Goal: Task Accomplishment & Management: Manage account settings

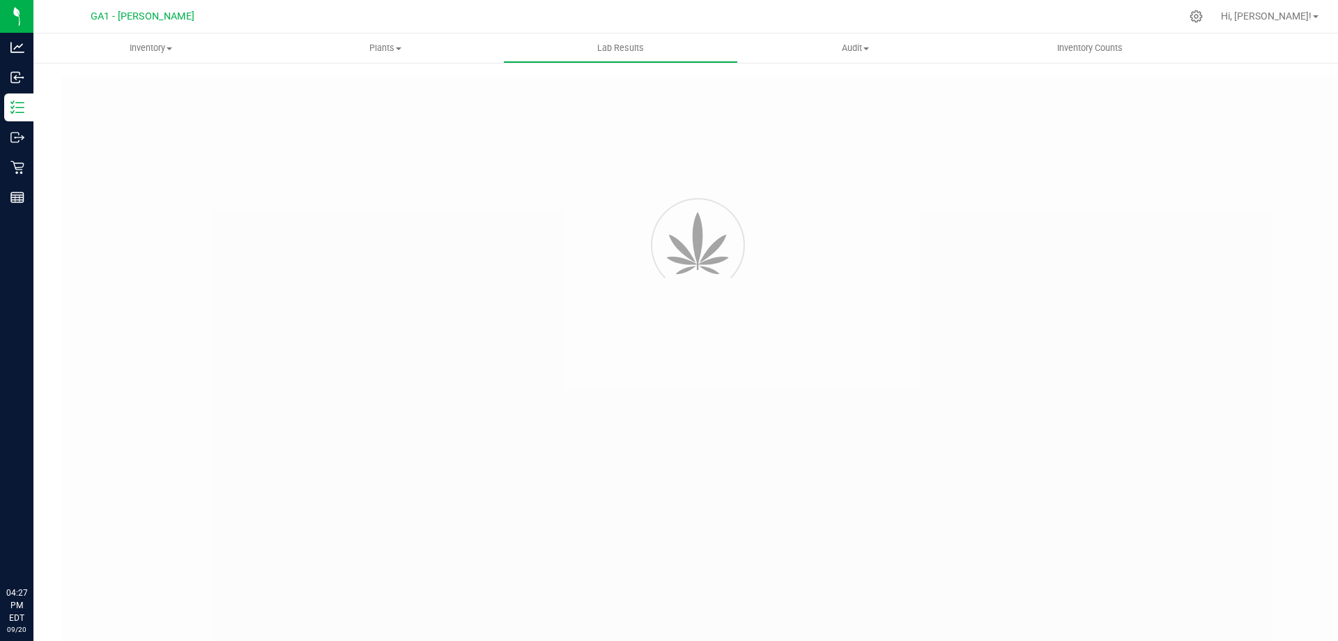
type input "GABSGMF-20230906-002"
type input "SAM-101824-6904"
type input "10/25/2024 12:52 PM"
type input "10/25/2025"
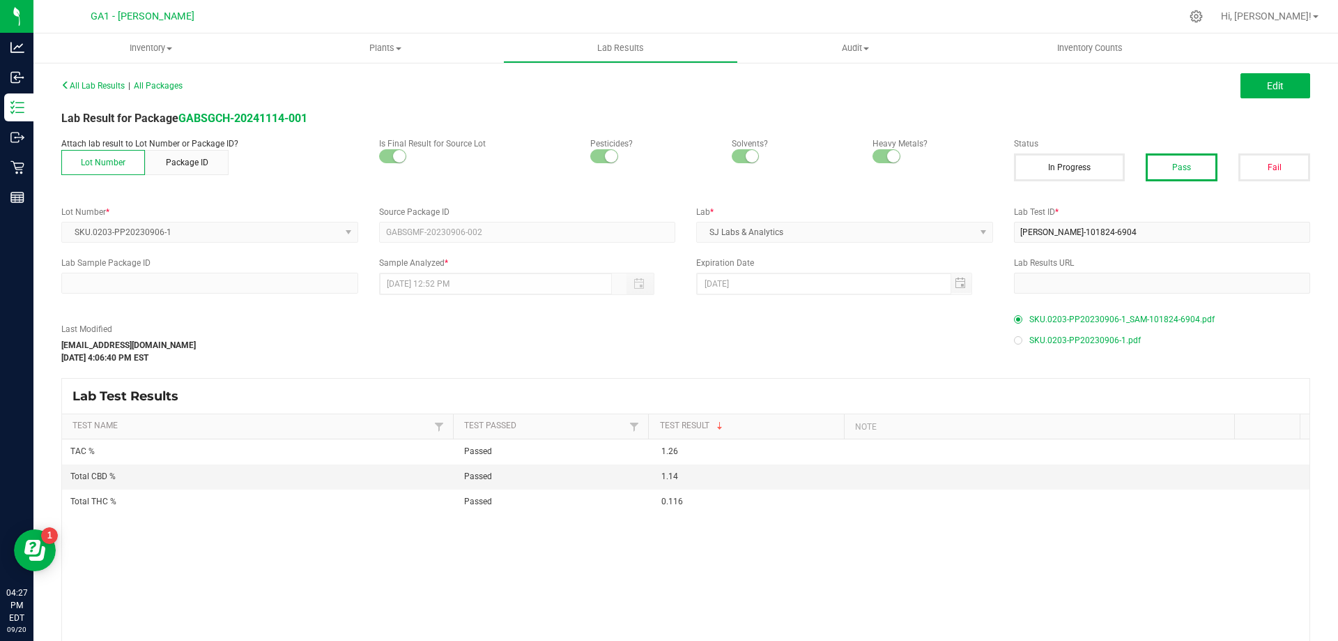
click at [223, 111] on div "Lab Result for Package GABSGCH-20241114-001" at bounding box center [686, 118] width 1270 height 17
click at [223, 114] on strong "GABSGCH-20241114-001" at bounding box center [242, 118] width 129 height 13
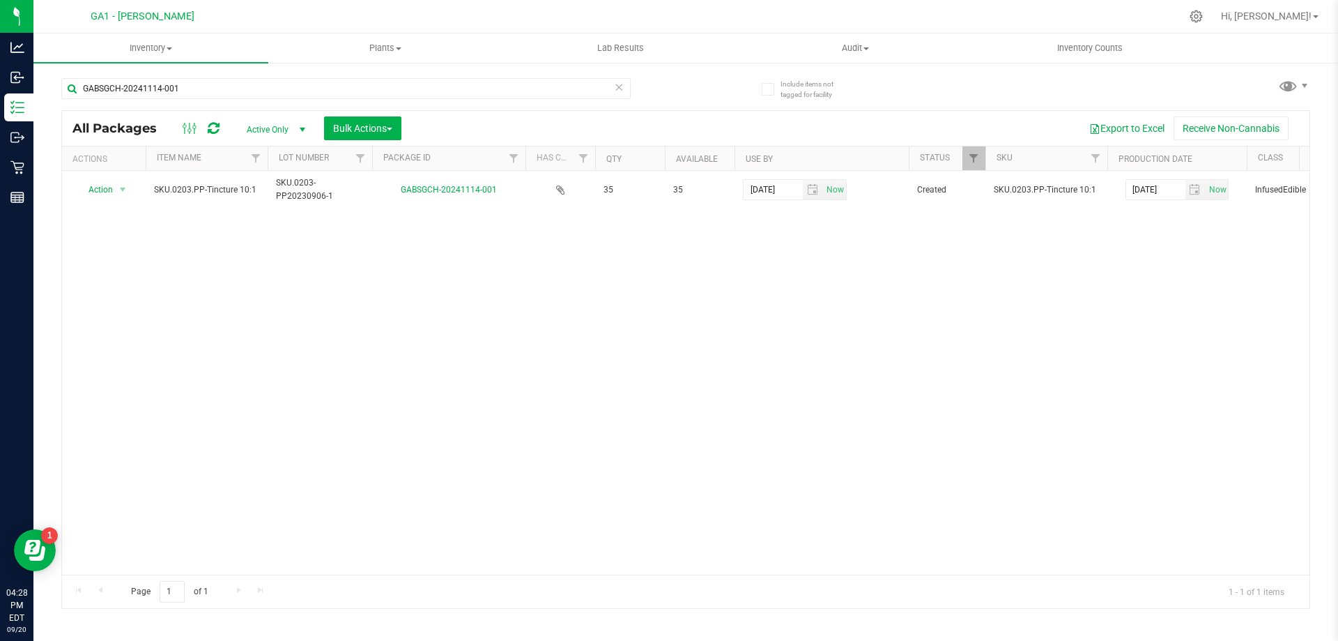
click at [759, 314] on div "Action Action Adjust qty Create package Edit attributes Global inventory Locate…" at bounding box center [686, 373] width 1248 height 404
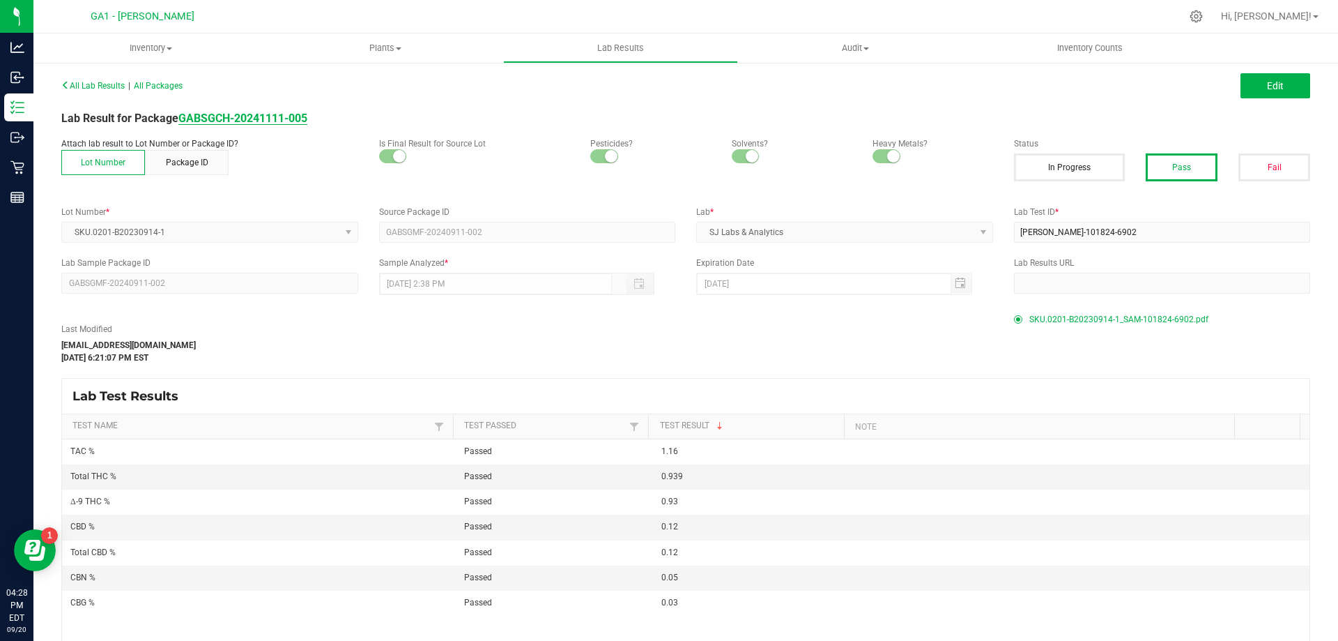
click at [278, 118] on strong "GABSGCH-20241111-005" at bounding box center [242, 118] width 129 height 13
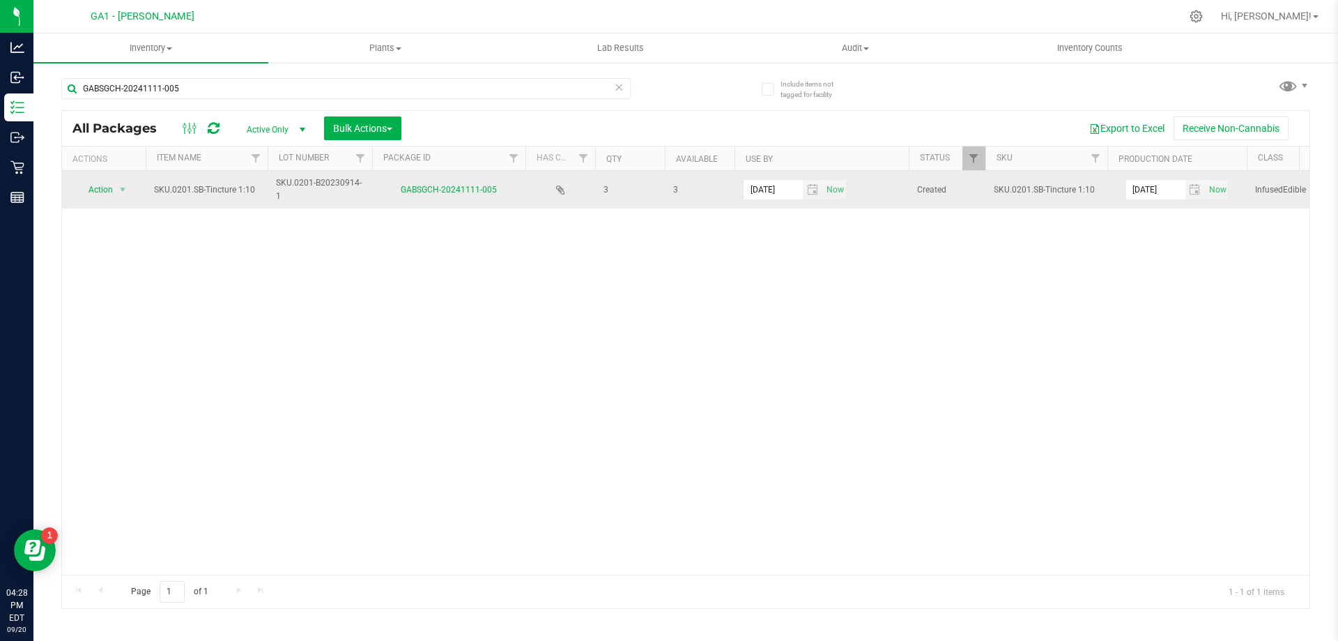
drag, startPoint x: 707, startPoint y: 344, endPoint x: 717, endPoint y: 202, distance: 142.5
click at [708, 344] on div "Action Action Adjust qty Create package Edit attributes Global inventory Locate…" at bounding box center [686, 373] width 1248 height 404
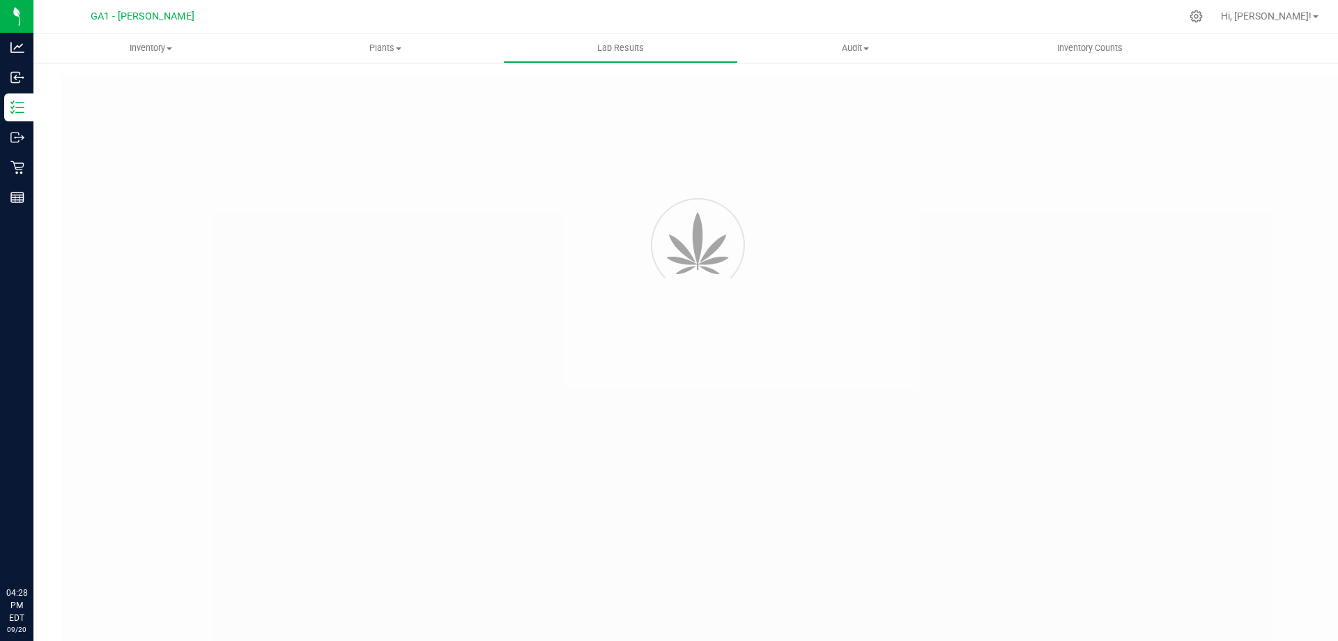
type input "GABSGMF-20231003-001"
type input "[PERSON_NAME]-022825-8086"
type input "GABSGMF-20231003-001"
type input "[DATE] 3:00 AM"
type input "[DATE]"
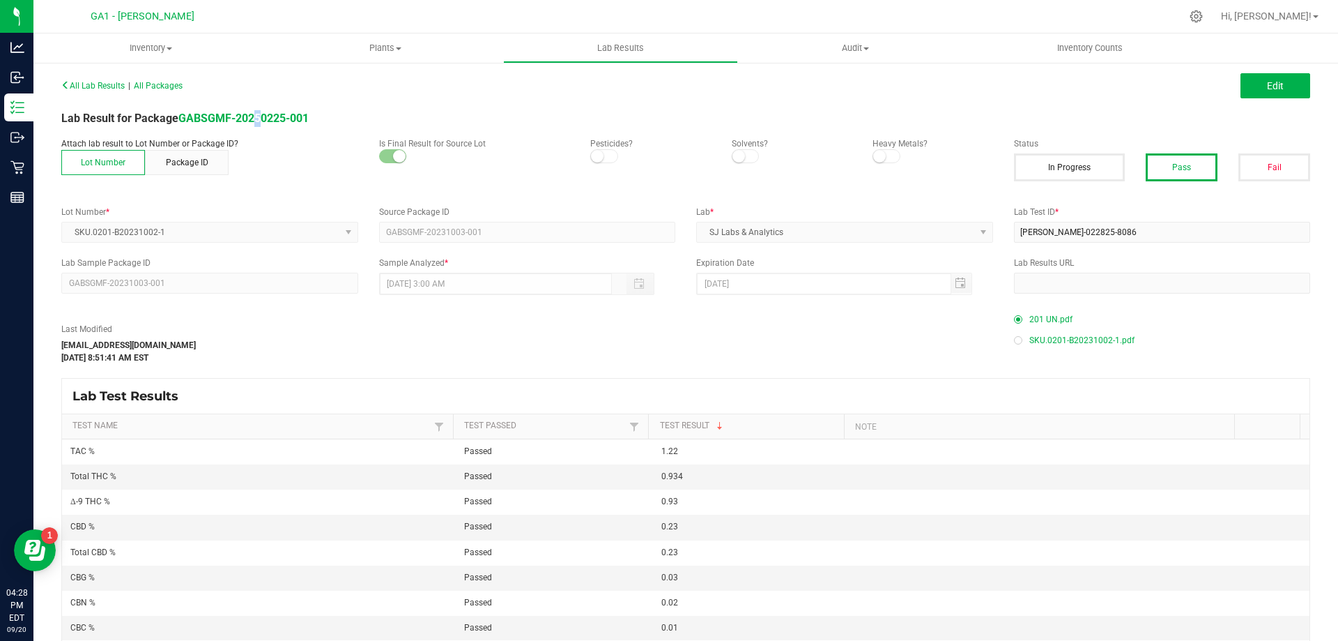
click at [260, 111] on div "Lab Result for Package GABSGMF-20250225-001" at bounding box center [686, 118] width 1270 height 17
click at [268, 113] on strong "GABSGMF-20250225-001" at bounding box center [243, 118] width 130 height 13
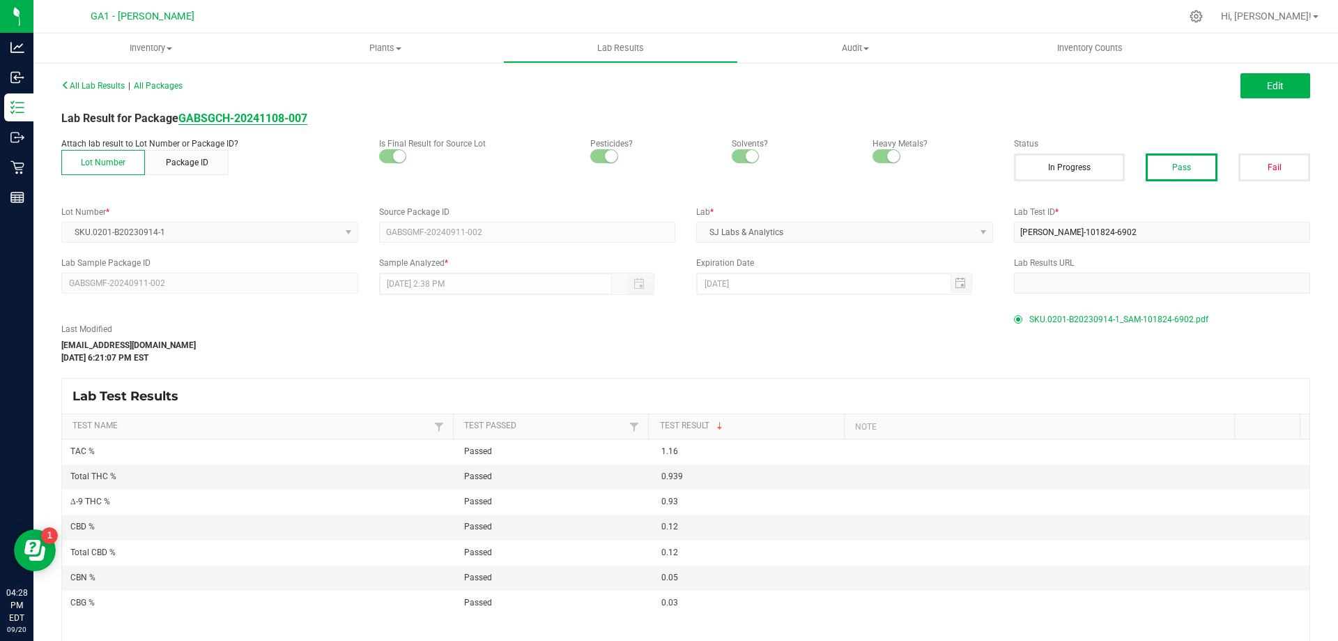
click at [289, 118] on strong "GABSGCH-20241108-007" at bounding box center [242, 118] width 129 height 13
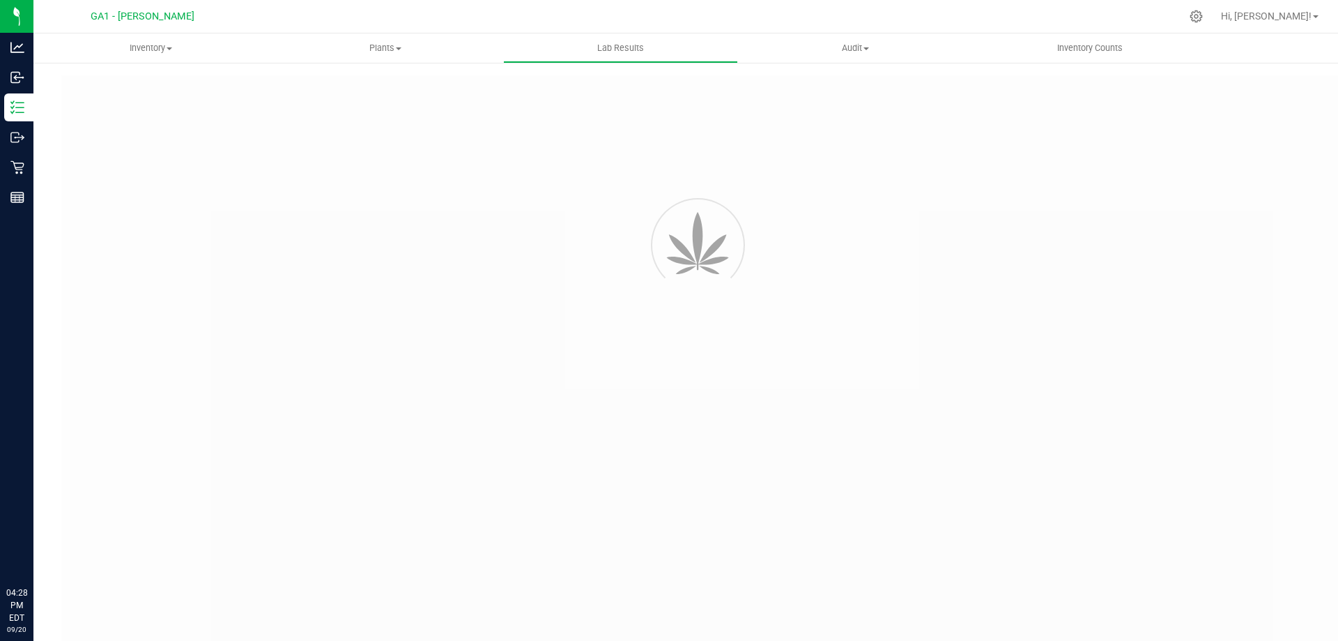
type input "GABSGMF-20230922-002"
type input "[PERSON_NAME]-101824-6905"
type input "GABSGMF-20230922-002"
type input "10/25/2024 4:00 AM"
type input "[DATE]"
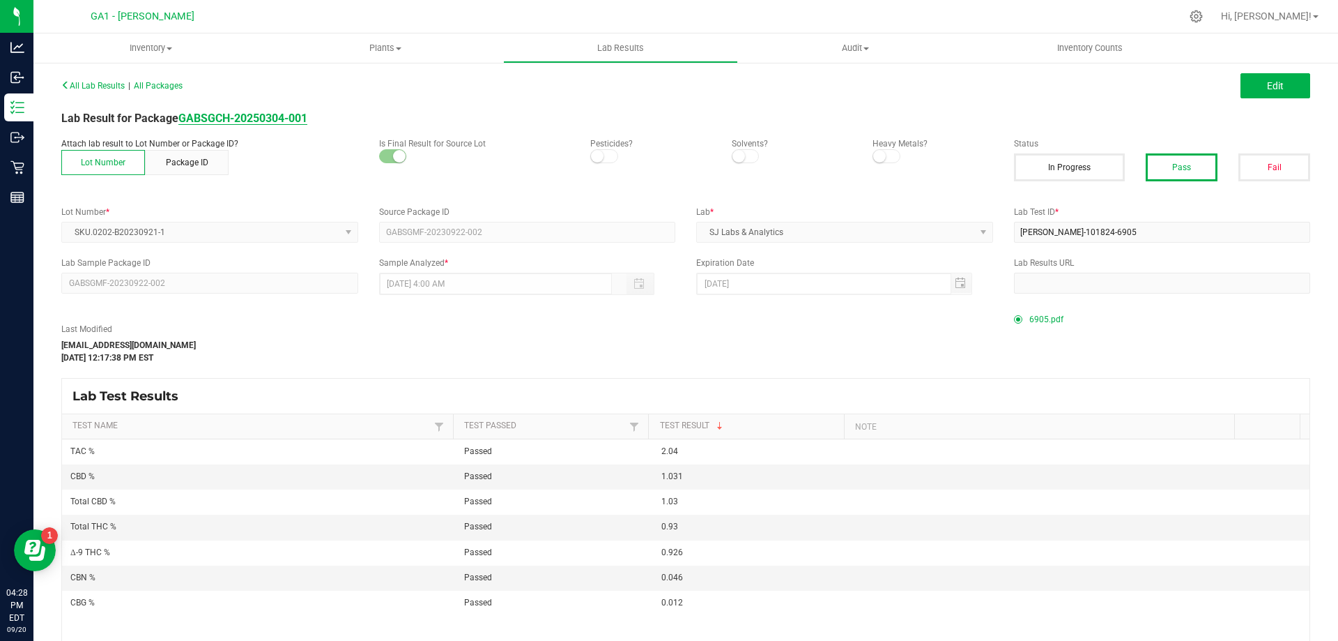
click at [252, 118] on strong "GABSGCH-20250304-001" at bounding box center [242, 118] width 129 height 13
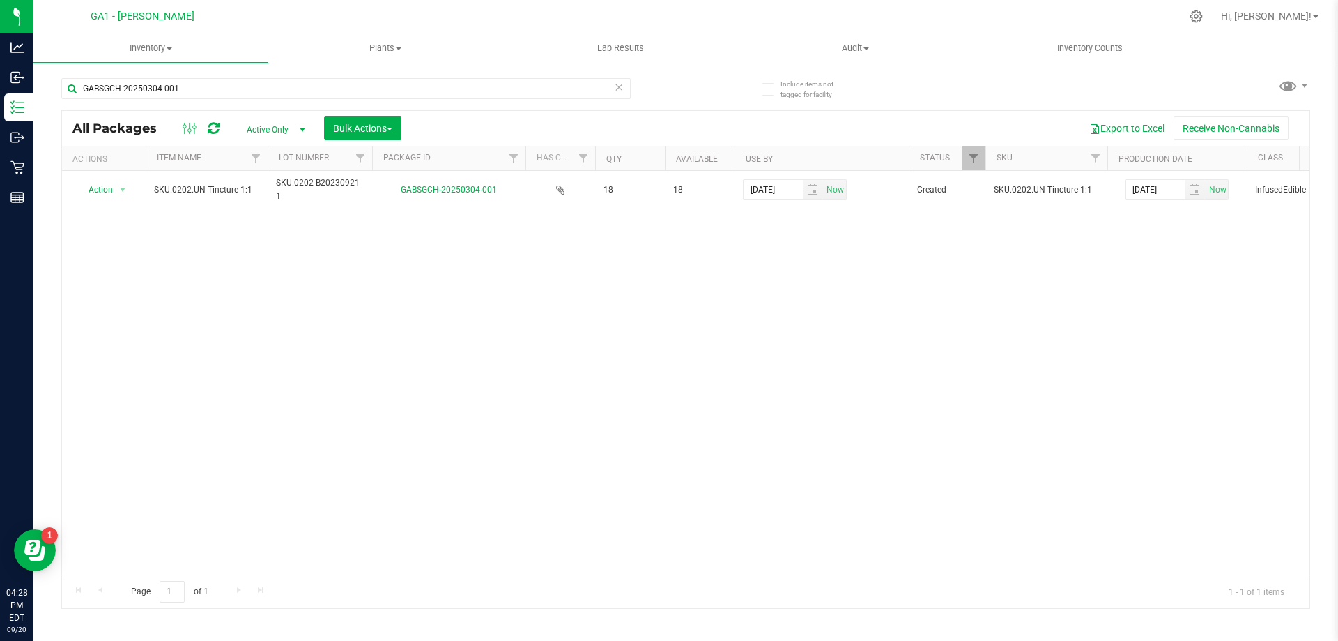
click at [489, 275] on div "Action Action Adjust qty Create package Edit attributes Global inventory Locate…" at bounding box center [686, 373] width 1248 height 404
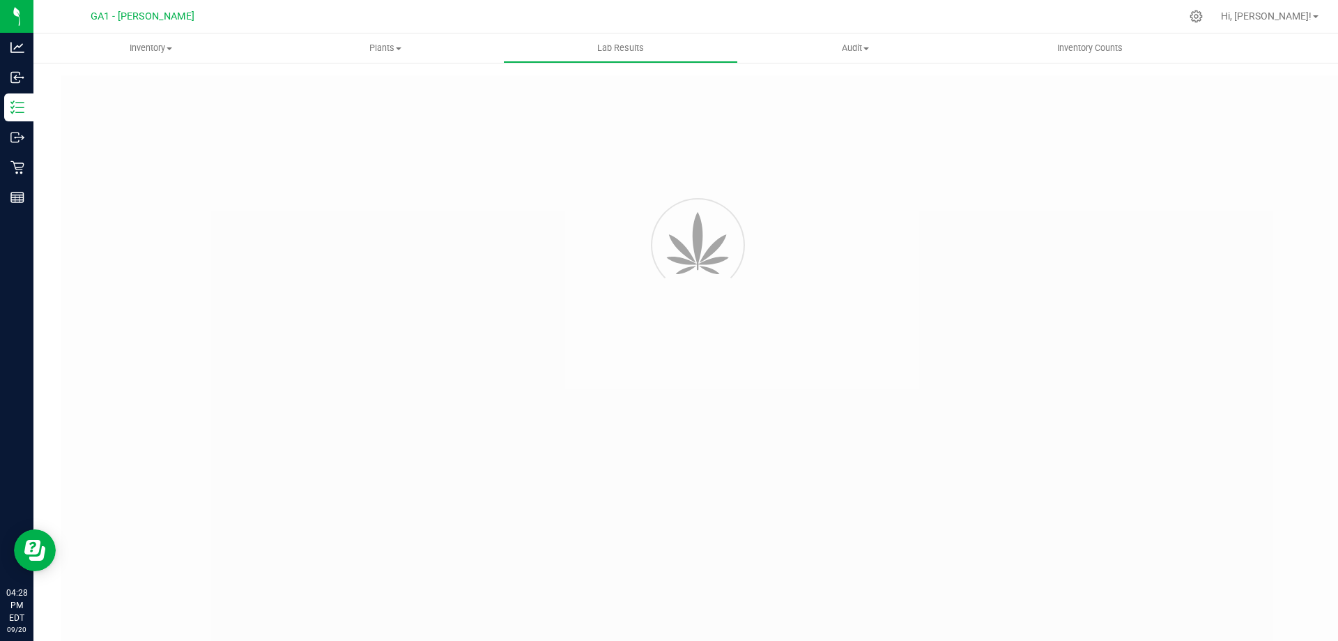
type input "GABSGMF-20240129-016"
type input "[PERSON_NAME]-012924-5628"
type input "GABSGMF-20240129-016"
type input "[DATE] 3:00 AM"
type input "[DATE]"
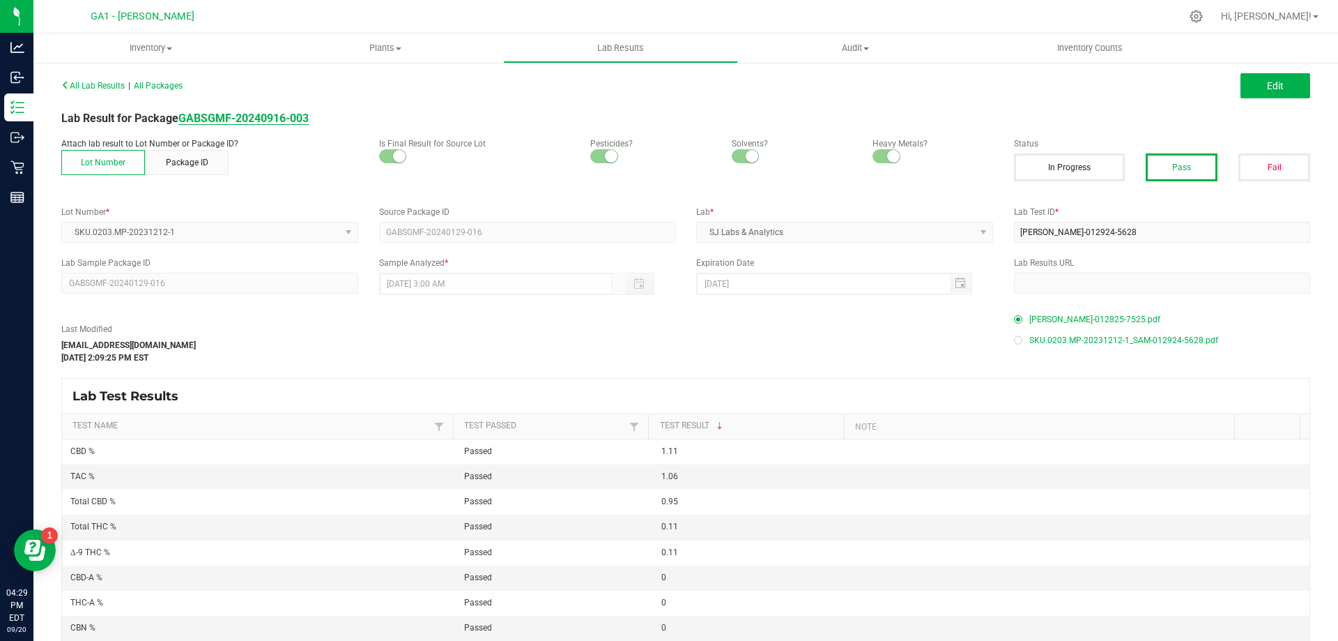
click at [284, 112] on strong "GABSGMF-20240916-003" at bounding box center [243, 118] width 130 height 13
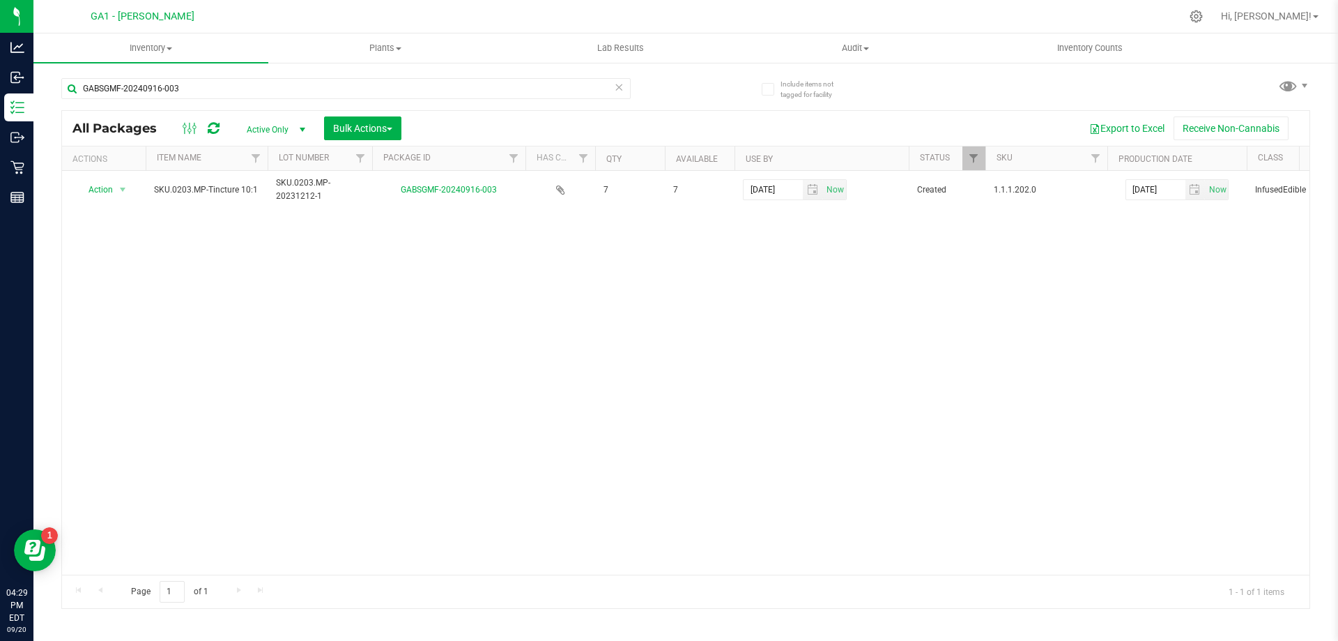
click at [673, 284] on div "Action Action Adjust qty Create package Edit attributes Global inventory Locate…" at bounding box center [686, 373] width 1248 height 404
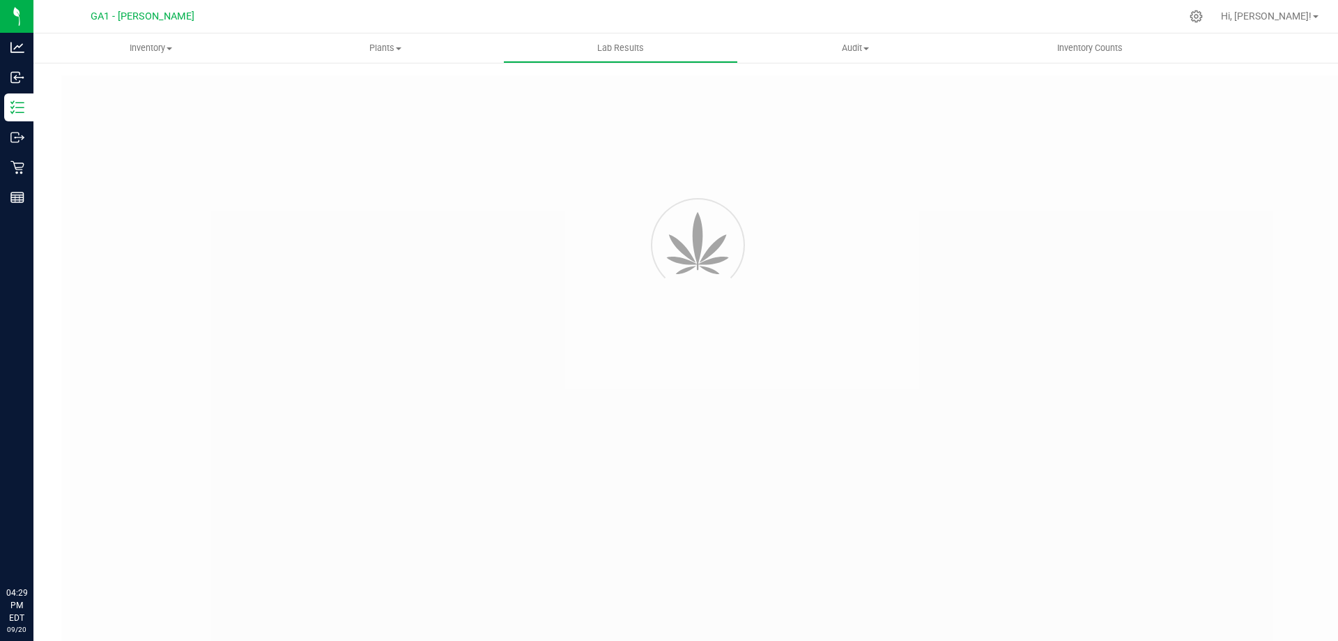
type input "GABSGMF-20240911-002"
type input "[PERSON_NAME]-101824-6902"
type input "GABSGMF-20240911-002"
type input "[DATE] 2:38 PM"
type input "[DATE]"
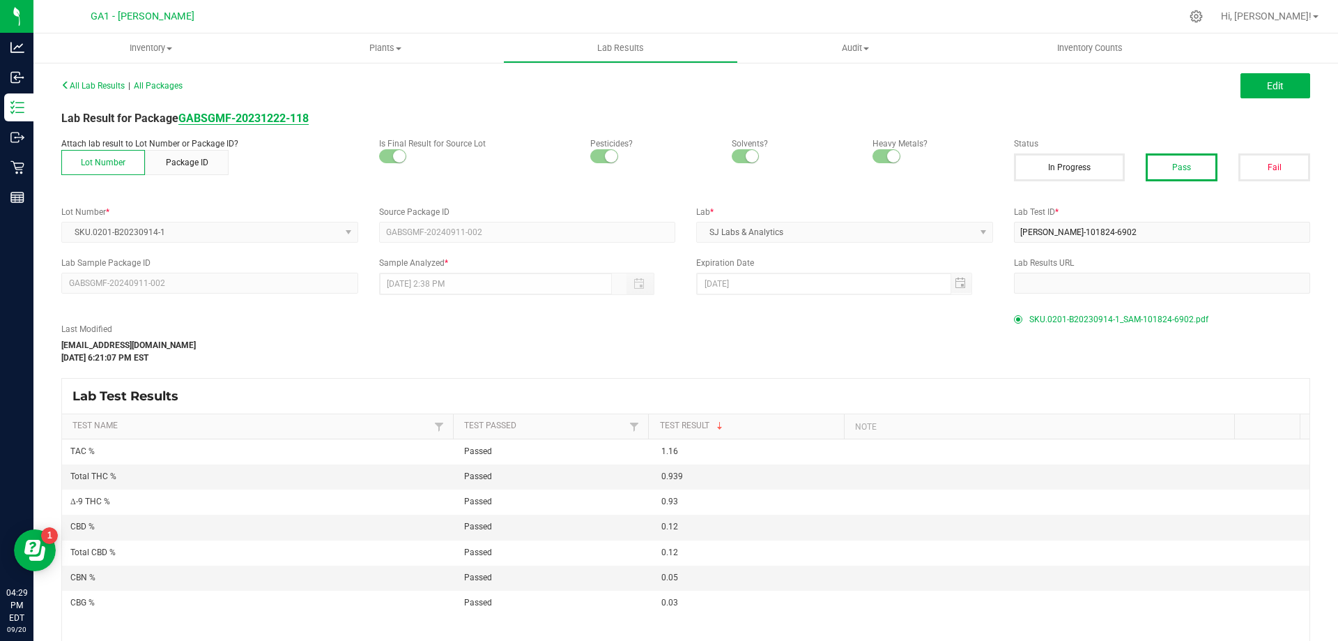
click at [261, 118] on strong "GABSGMF-20231222-118" at bounding box center [243, 118] width 130 height 13
click at [275, 112] on strong "GABSGCH-20241108-008" at bounding box center [242, 118] width 129 height 13
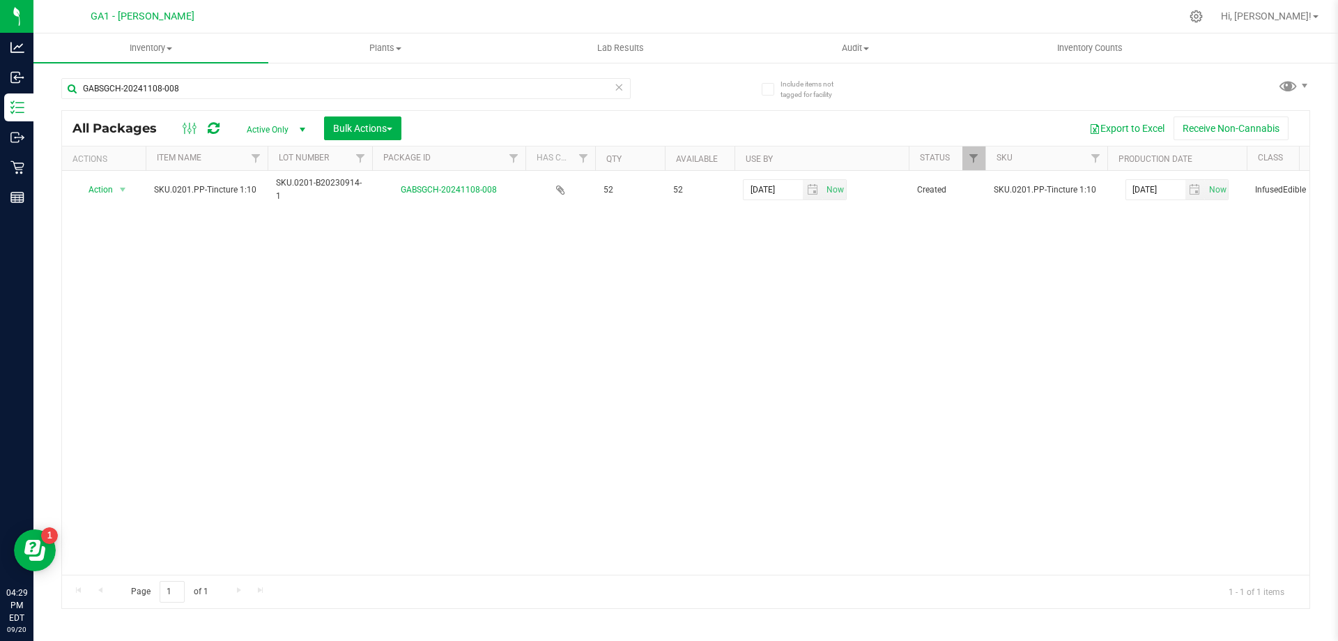
click at [778, 364] on div "Action Action Adjust qty Create package Edit attributes Global inventory Locate…" at bounding box center [686, 373] width 1248 height 404
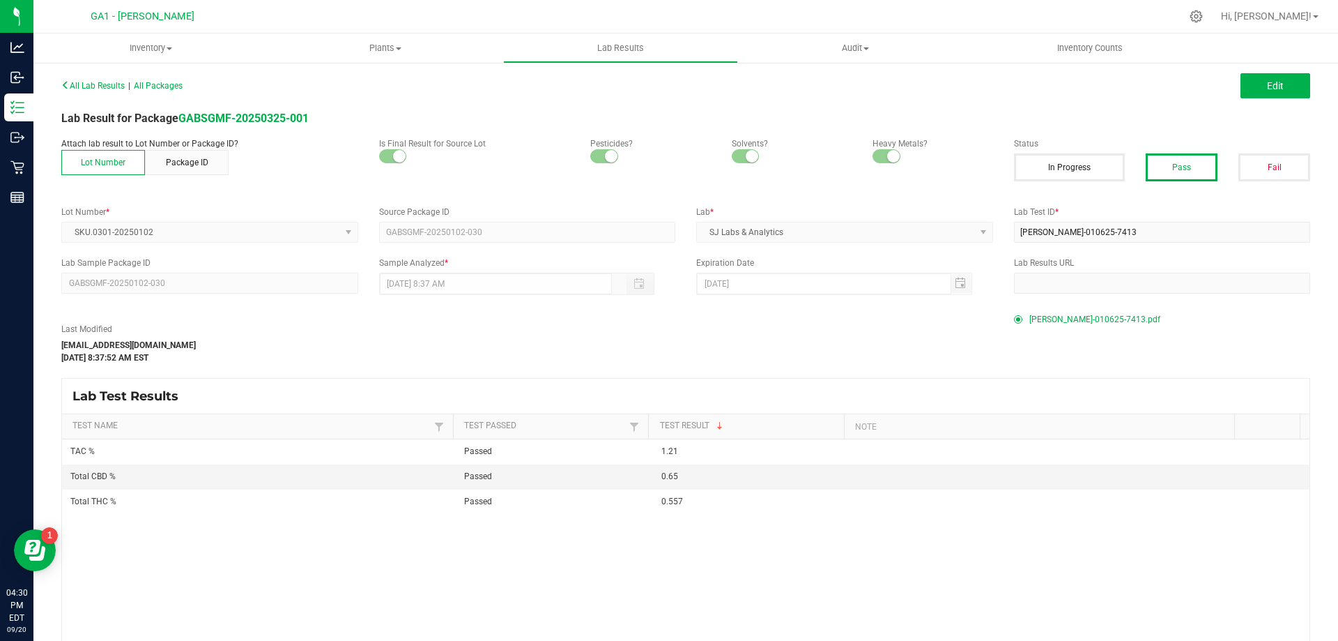
click at [273, 108] on div "All Lab Results | All Packages Edit Lab Result for Package GABSGMF-20250325-001…" at bounding box center [685, 393] width 1249 height 636
click at [262, 121] on strong "GABSGMF-20250325-001" at bounding box center [243, 118] width 130 height 13
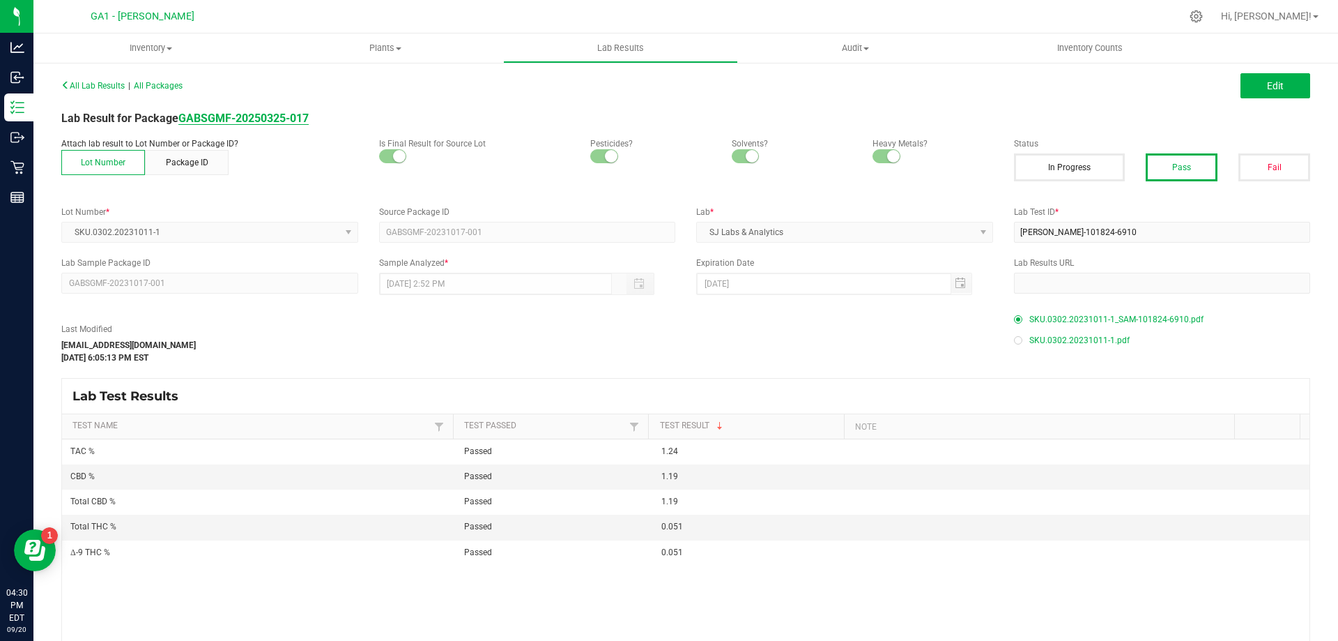
click at [290, 118] on strong "GABSGMF-20250325-017" at bounding box center [243, 118] width 130 height 13
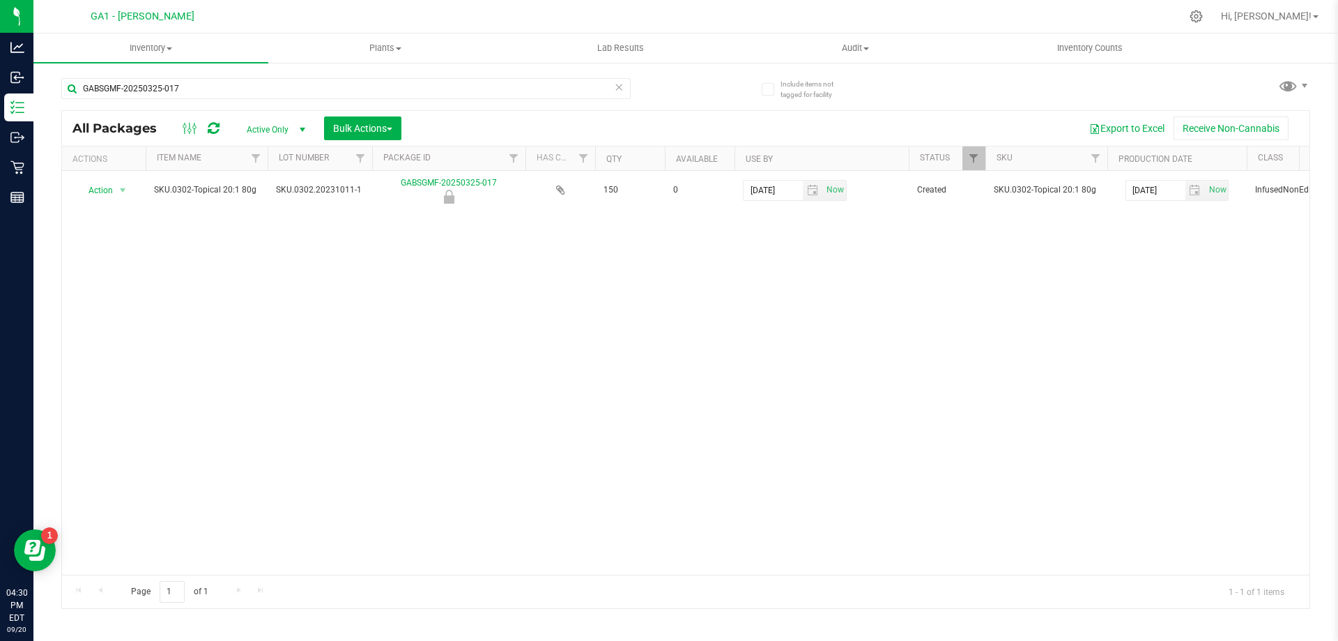
click at [546, 273] on div "Action Action Edit attributes Global inventory Locate package Mark as sample Pa…" at bounding box center [686, 373] width 1248 height 404
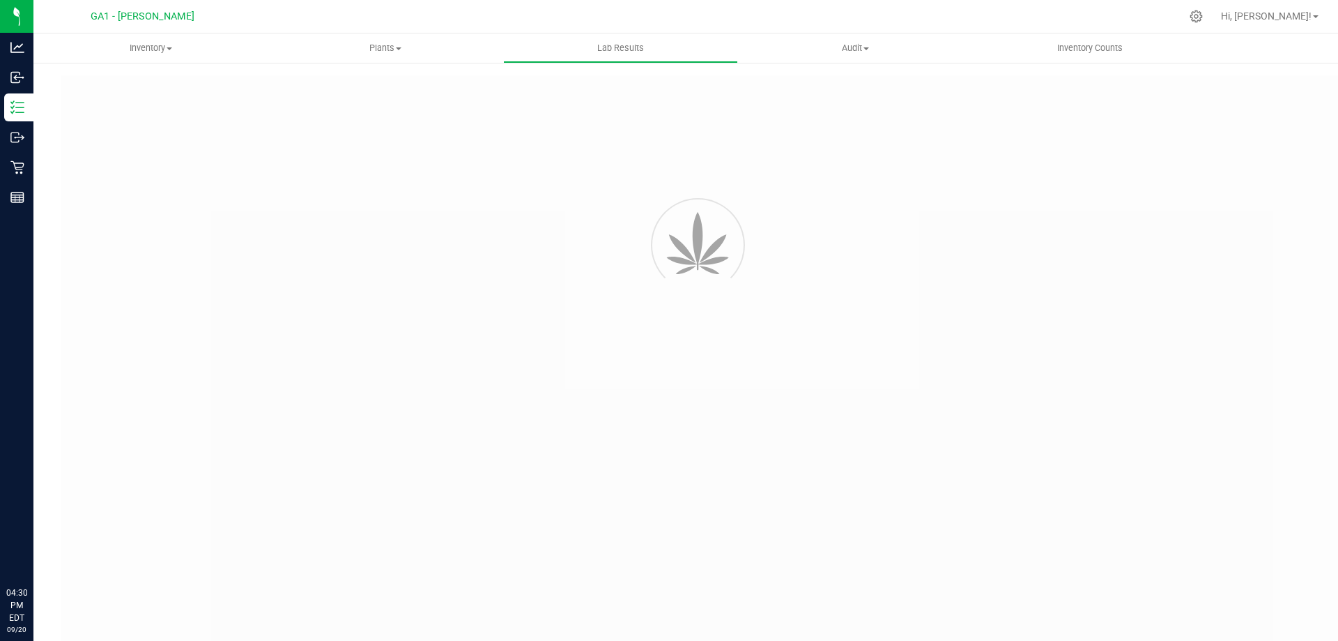
type input "GABSGMF-20231017-001"
type input "[PERSON_NAME]-101824-6910"
type input "GABSGMF-20231017-001"
type input "[DATE] 2:52 PM"
type input "[DATE]"
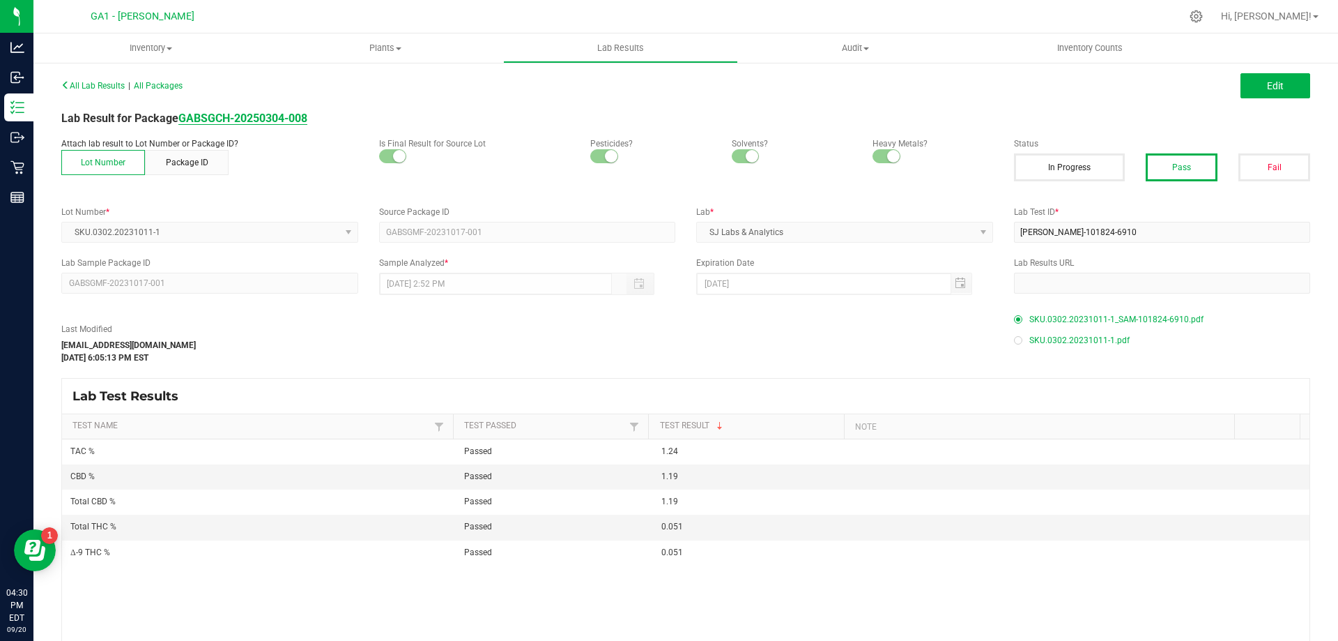
click at [237, 124] on link "GABSGCH-20250304-008" at bounding box center [242, 118] width 129 height 13
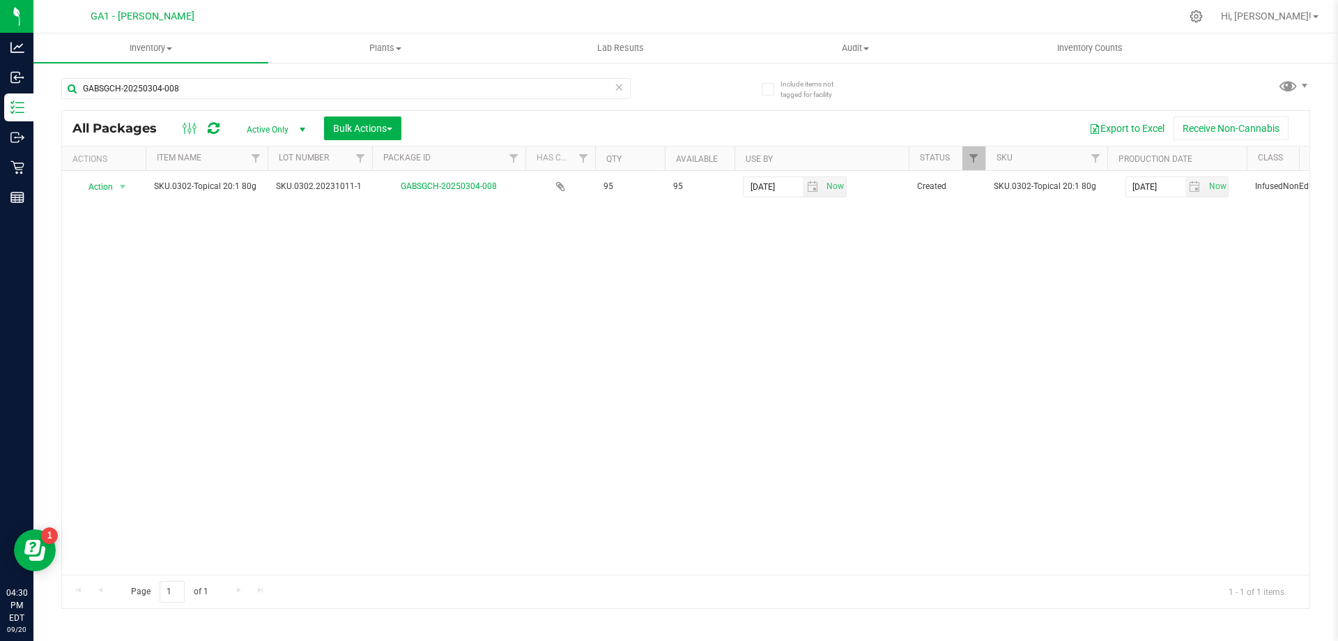
drag, startPoint x: 369, startPoint y: 298, endPoint x: 383, endPoint y: 290, distance: 16.5
click at [369, 298] on div "Action Action Adjust qty Create package Edit attributes Global inventory Locate…" at bounding box center [686, 373] width 1248 height 404
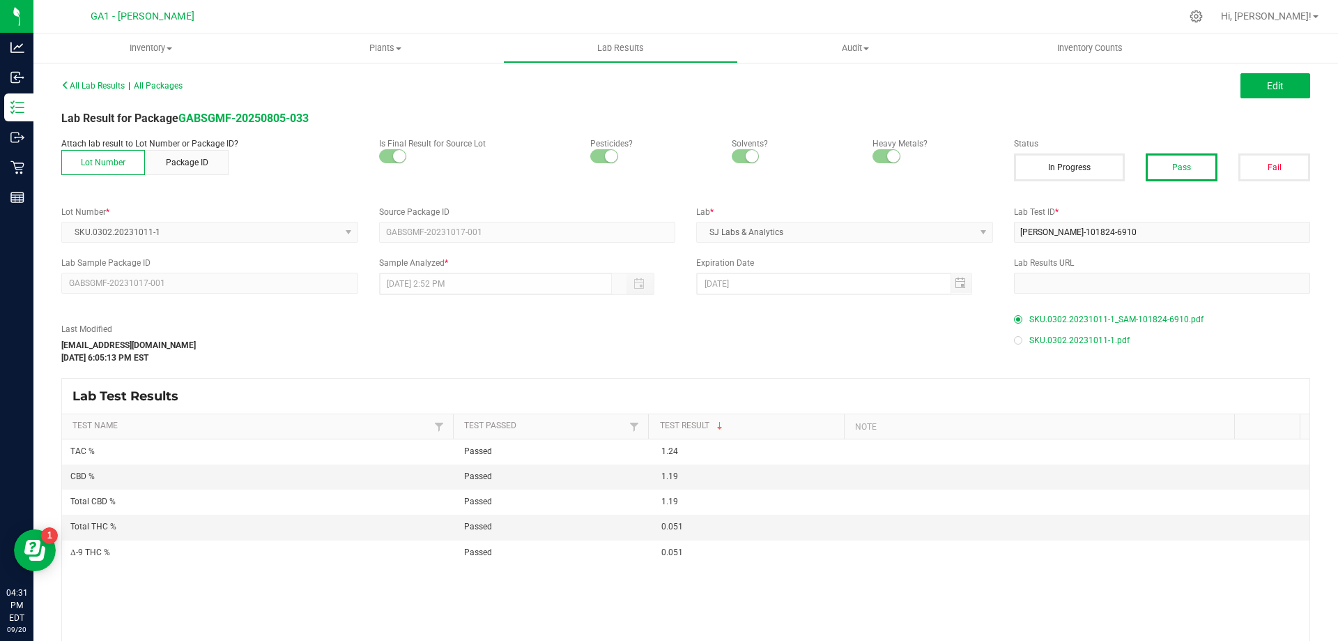
click at [270, 109] on div "All Lab Results | All Packages Edit Lab Result for Package GABSGMF-20250805-033…" at bounding box center [685, 393] width 1249 height 636
click at [277, 116] on strong "GABSGMF-20250805-033" at bounding box center [243, 118] width 130 height 13
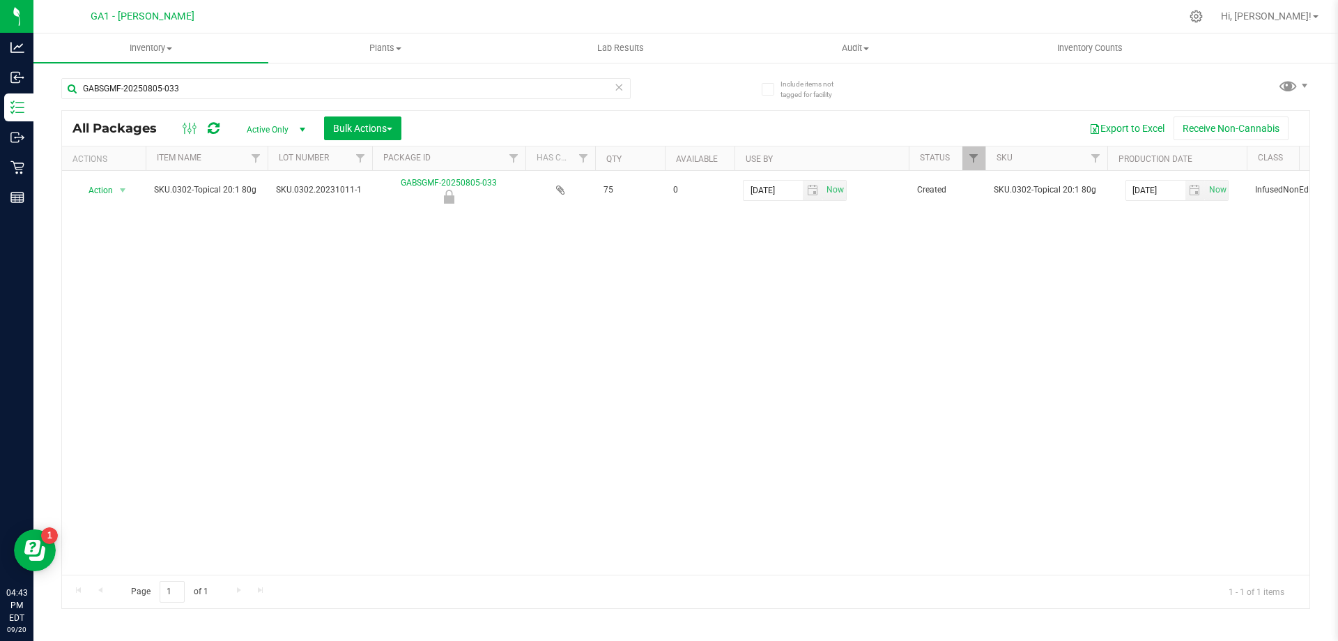
click at [732, 415] on div "Action Action Edit attributes Global inventory Locate package Mark as sample Pa…" at bounding box center [686, 373] width 1248 height 404
click at [580, 356] on div "Action Action Edit attributes Global inventory Locate package Mark as sample Pa…" at bounding box center [686, 373] width 1248 height 404
click at [581, 373] on div "Action Action Edit attributes Global inventory Locate package Mark as sample Pa…" at bounding box center [686, 373] width 1248 height 404
click at [805, 427] on div "Action Action Edit attributes Global inventory Locate package Mark as sample Pa…" at bounding box center [686, 373] width 1248 height 404
click at [155, 13] on span "GA1 - [PERSON_NAME]" at bounding box center [143, 16] width 104 height 13
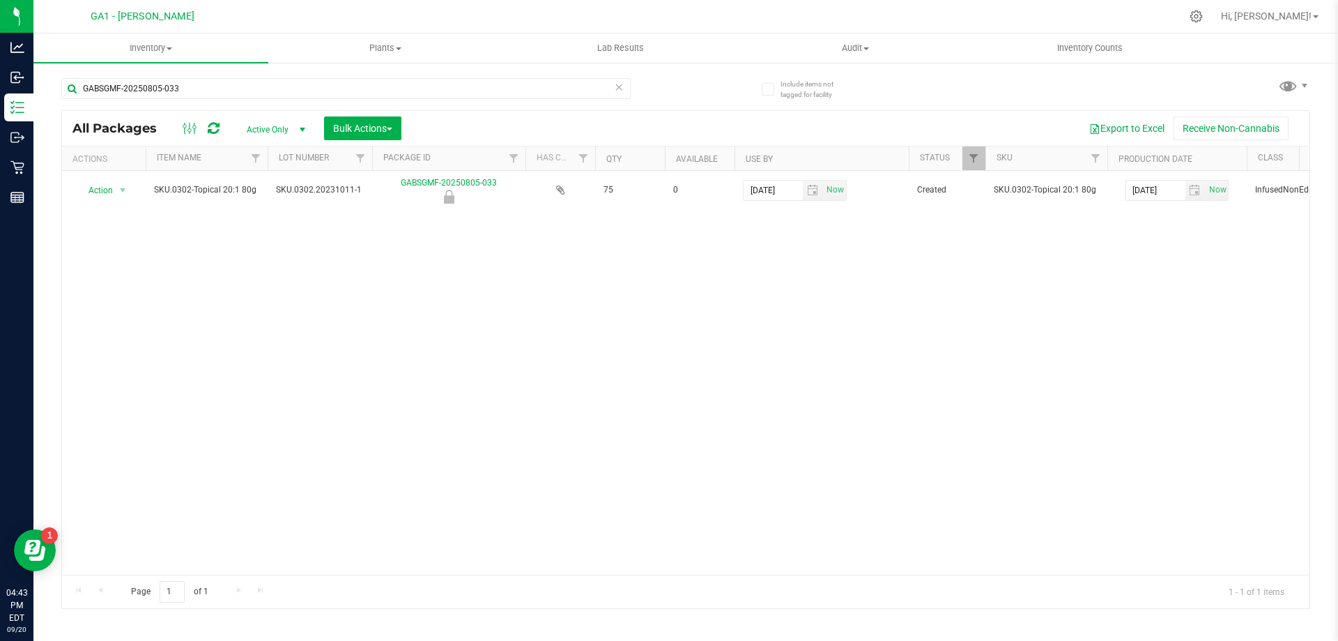
click at [154, 340] on div "Action Action Edit attributes Global inventory Locate package Mark as sample Pa…" at bounding box center [686, 373] width 1248 height 404
click at [985, 82] on div "GABSGMF-20250805-033 All Packages Active Only Active Only Lab Samples Locked Al…" at bounding box center [685, 337] width 1249 height 544
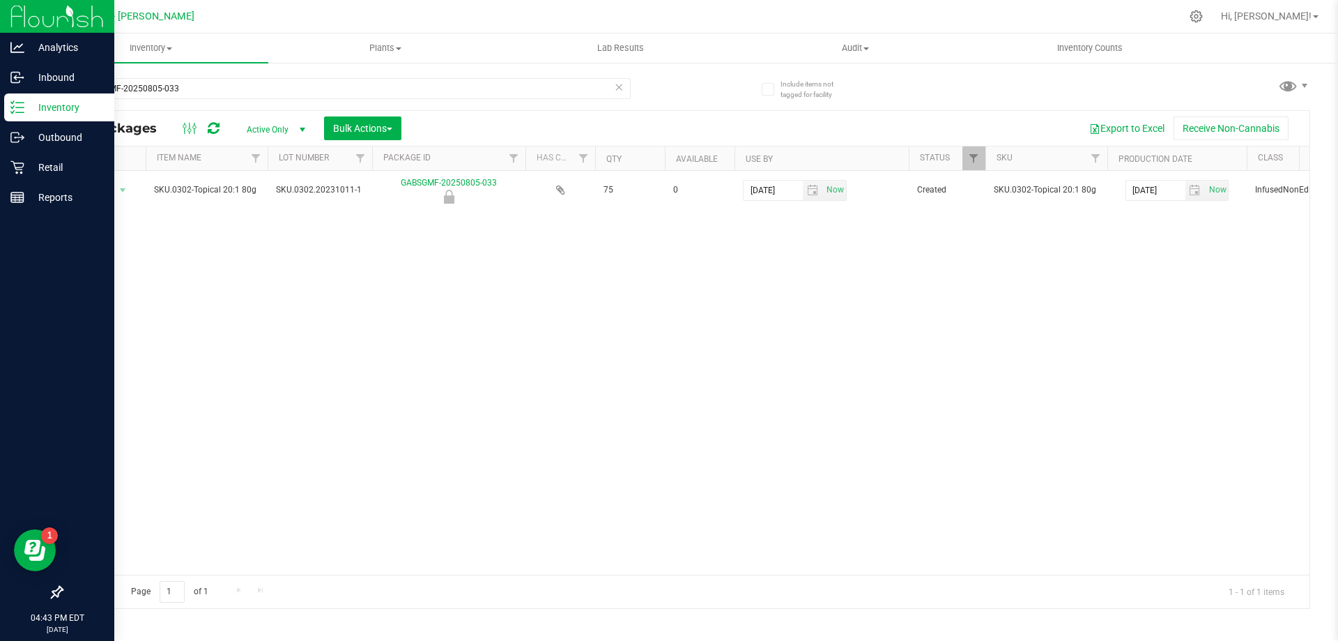
click at [12, 11] on img at bounding box center [56, 16] width 93 height 33
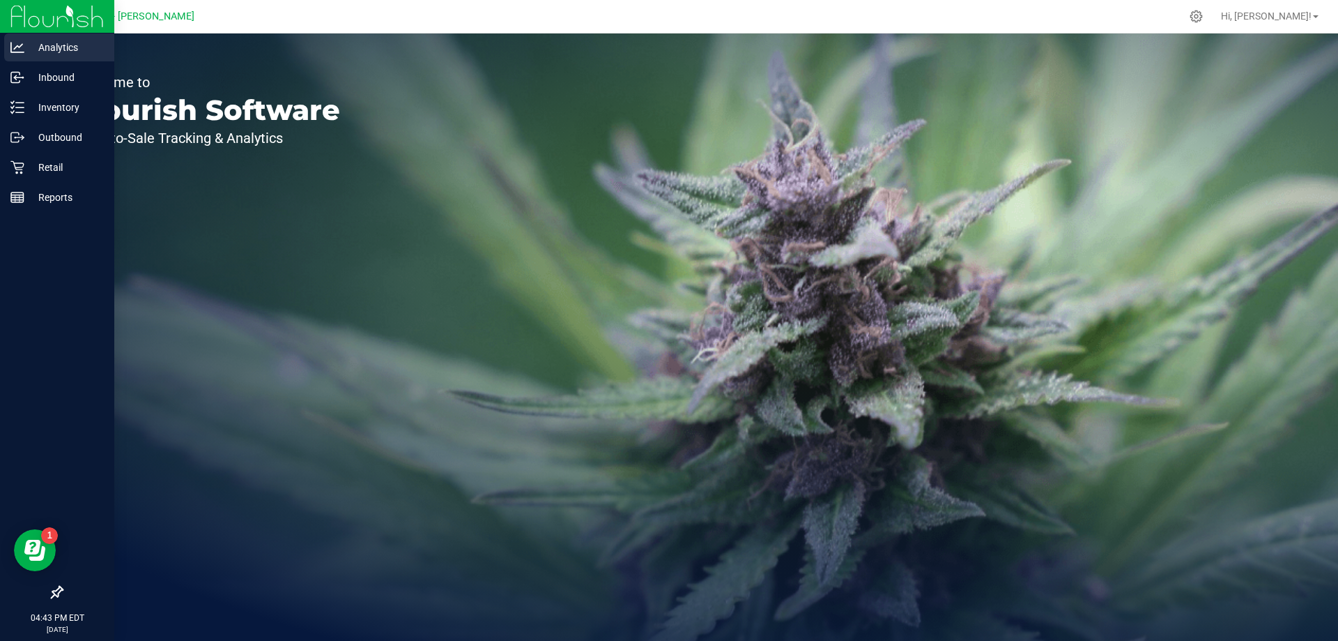
click at [57, 46] on p "Analytics" at bounding box center [66, 47] width 84 height 17
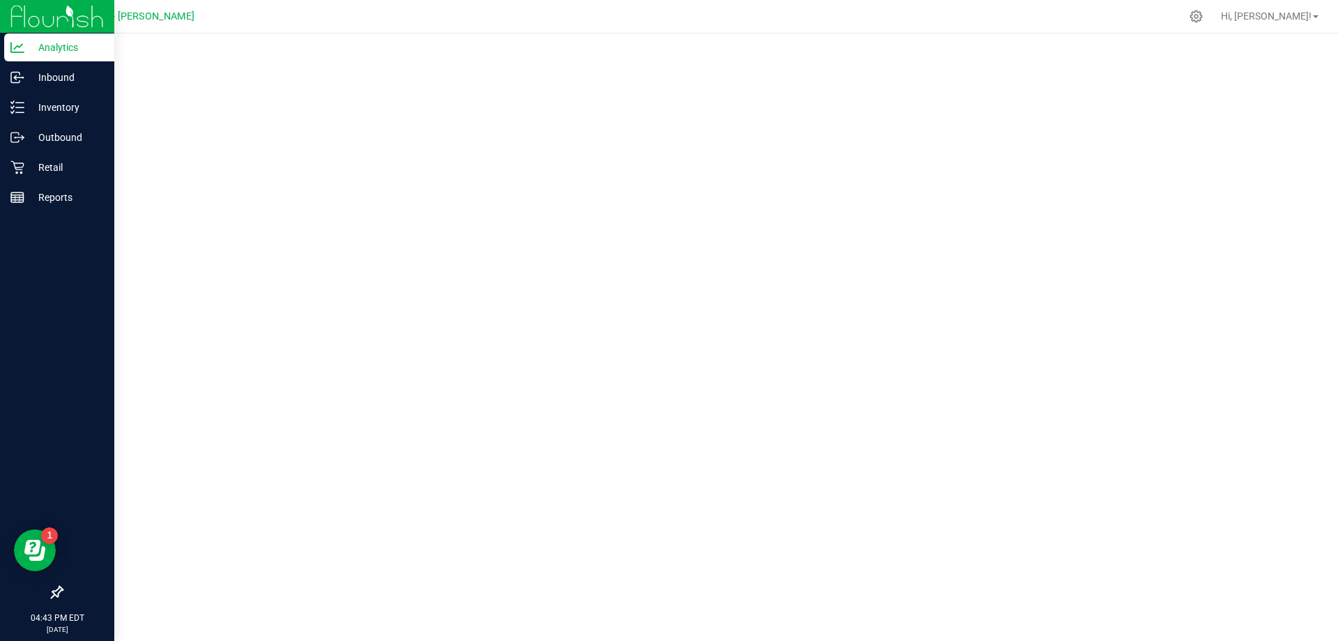
click at [174, 17] on span "GA1 - [PERSON_NAME]" at bounding box center [143, 16] width 104 height 13
click at [1204, 16] on icon at bounding box center [1196, 16] width 15 height 15
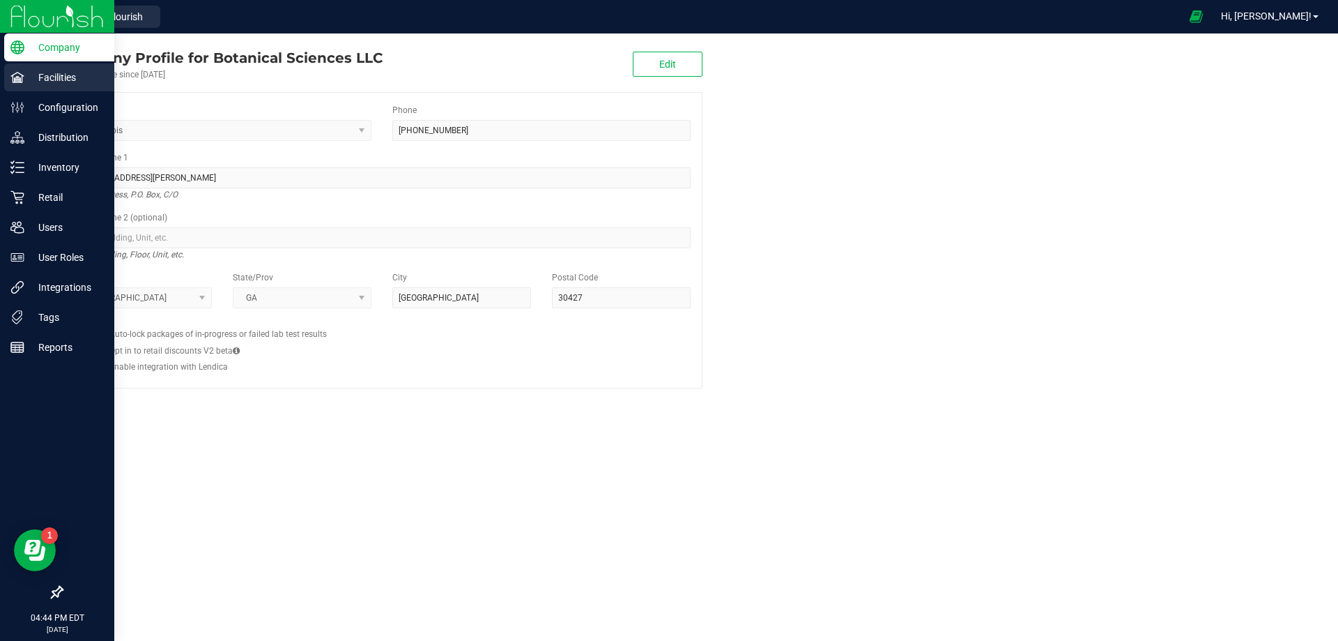
click at [59, 79] on p "Facilities" at bounding box center [66, 77] width 84 height 17
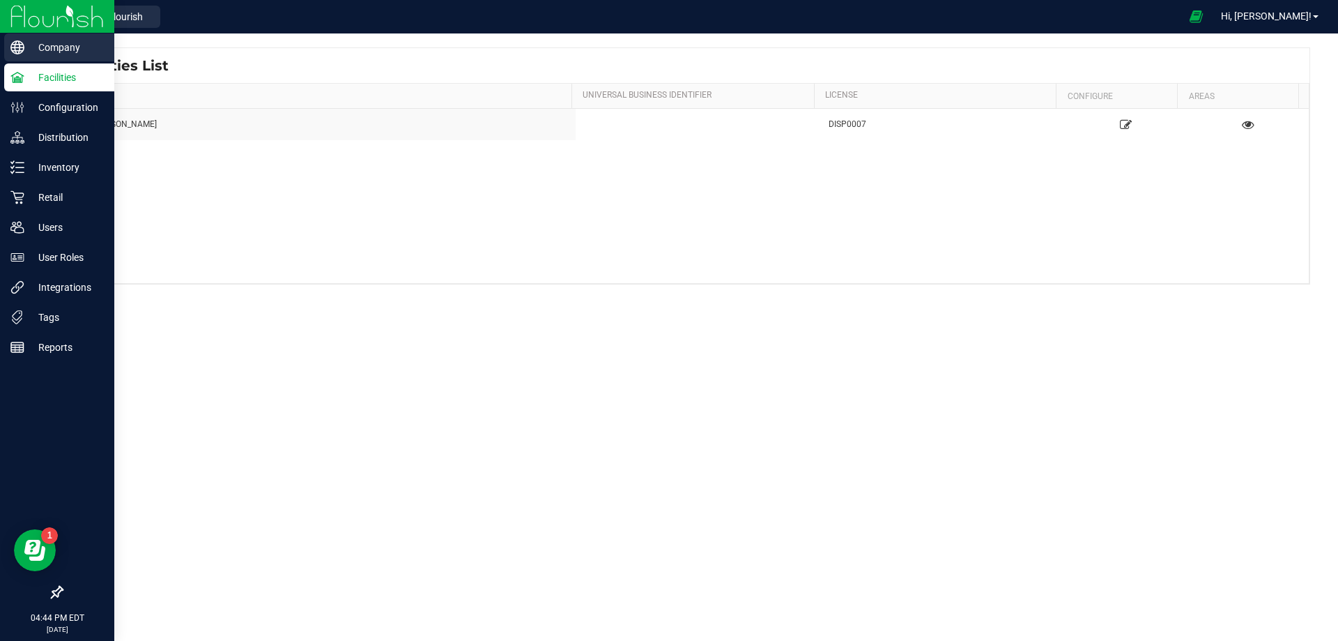
click at [32, 47] on p "Company" at bounding box center [66, 47] width 84 height 17
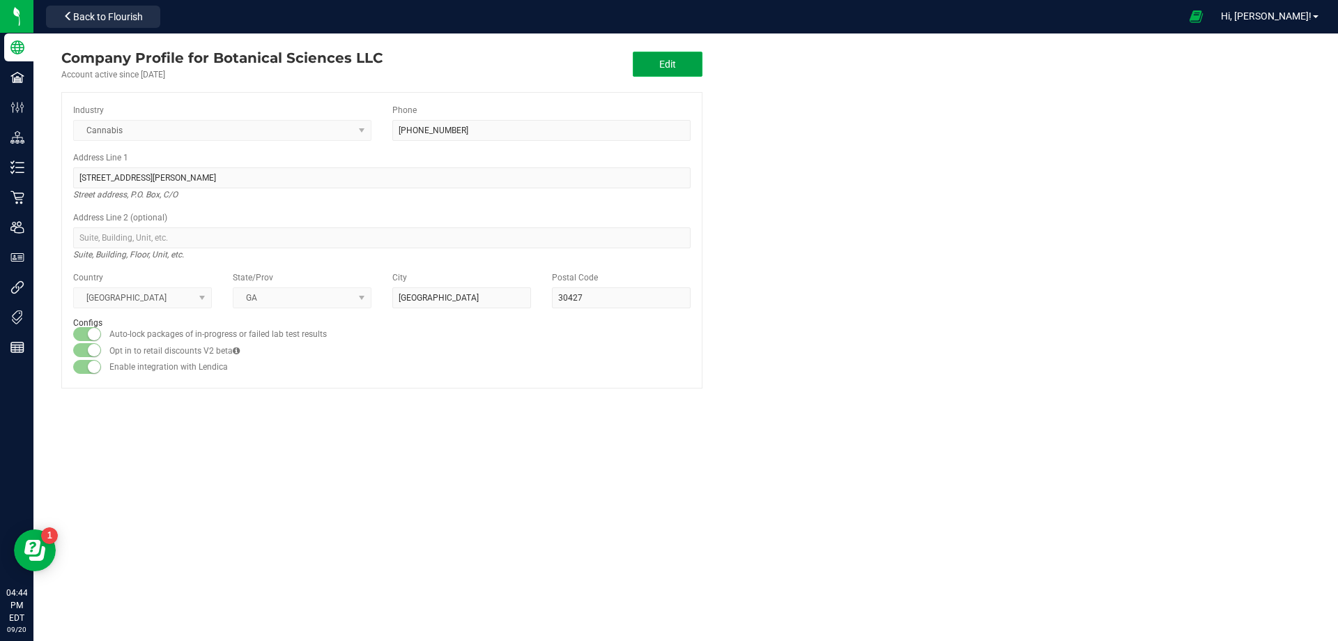
click at [666, 61] on span "Edit" at bounding box center [667, 64] width 17 height 11
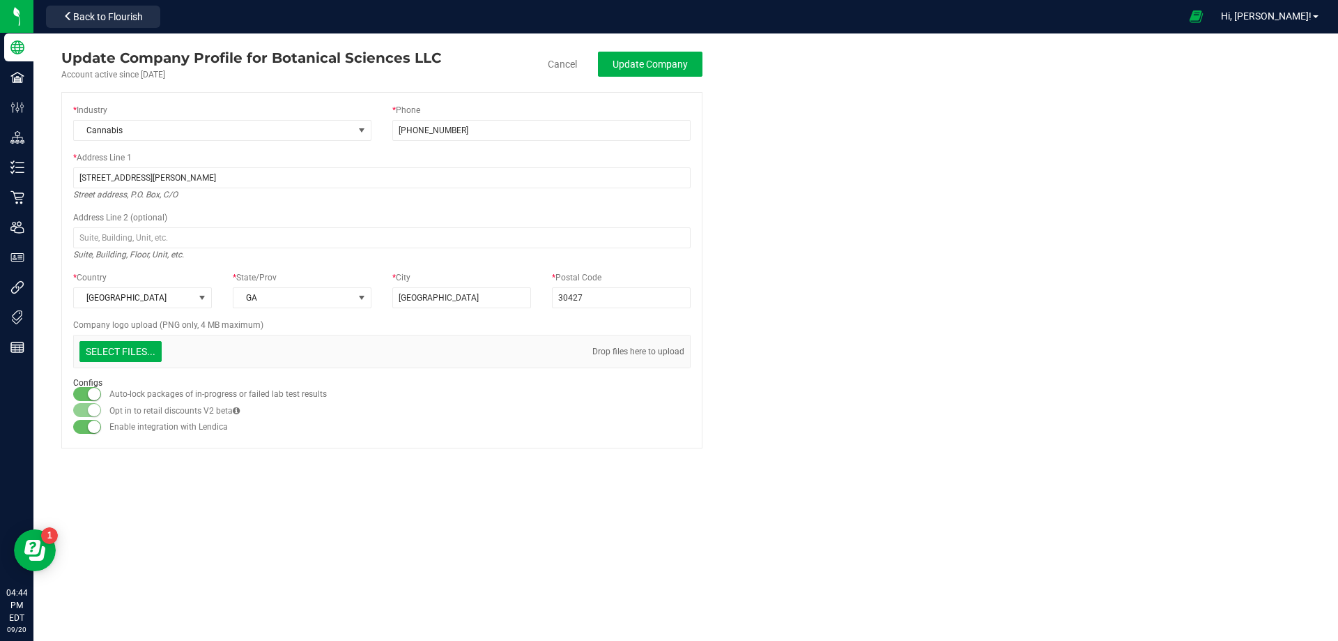
click at [560, 71] on span "Cancel Update Company" at bounding box center [625, 64] width 155 height 25
click at [561, 62] on link "Cancel" at bounding box center [562, 64] width 29 height 14
type input "[PHONE_NUMBER]"
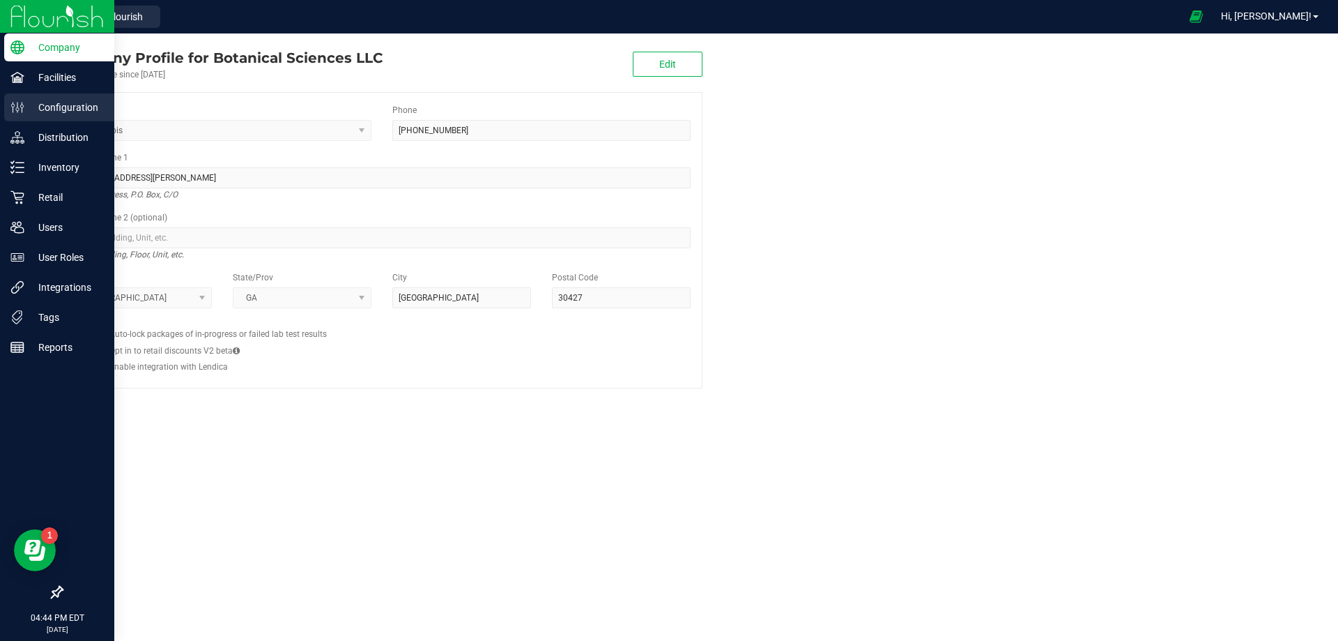
click at [54, 105] on p "Configuration" at bounding box center [66, 107] width 84 height 17
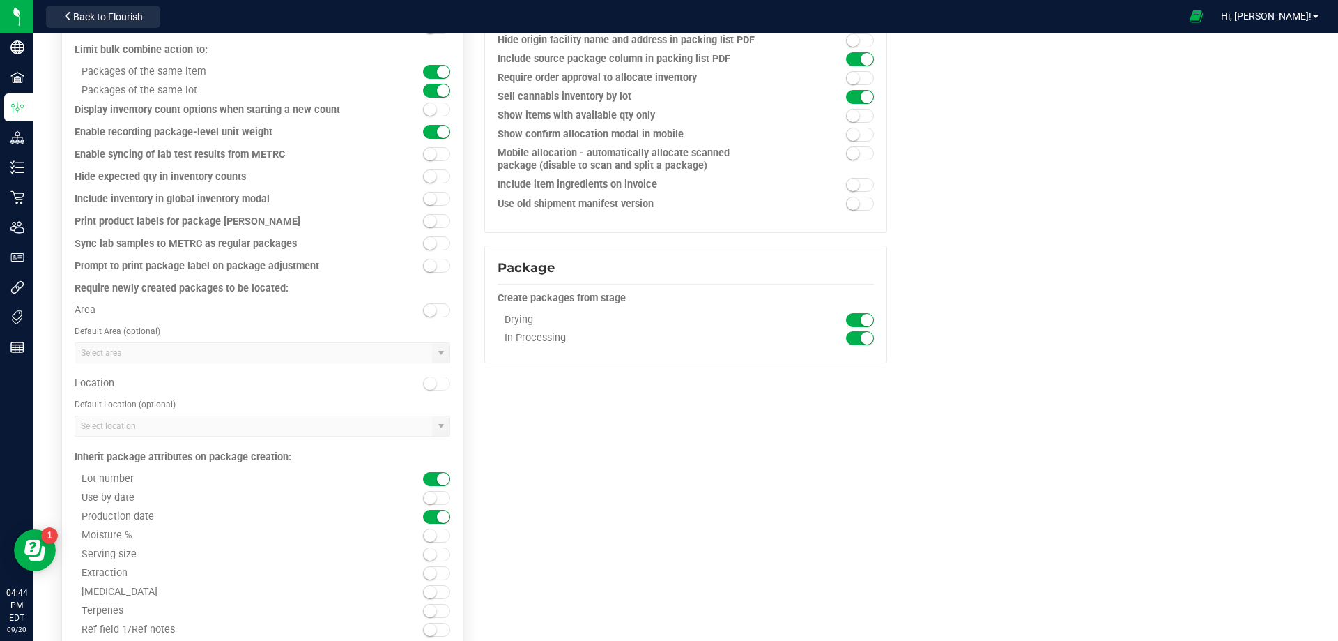
scroll to position [1255, 0]
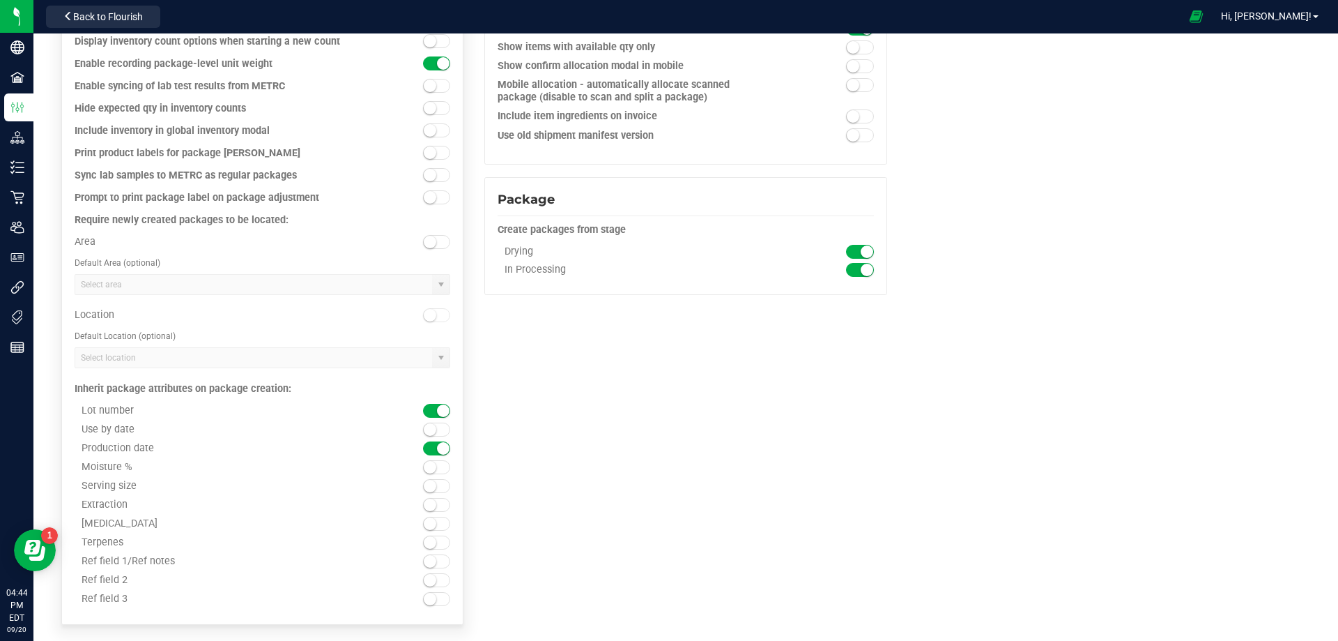
click at [424, 353] on kendo-combobox at bounding box center [263, 357] width 376 height 21
click at [429, 353] on kendo-combobox at bounding box center [263, 357] width 376 height 21
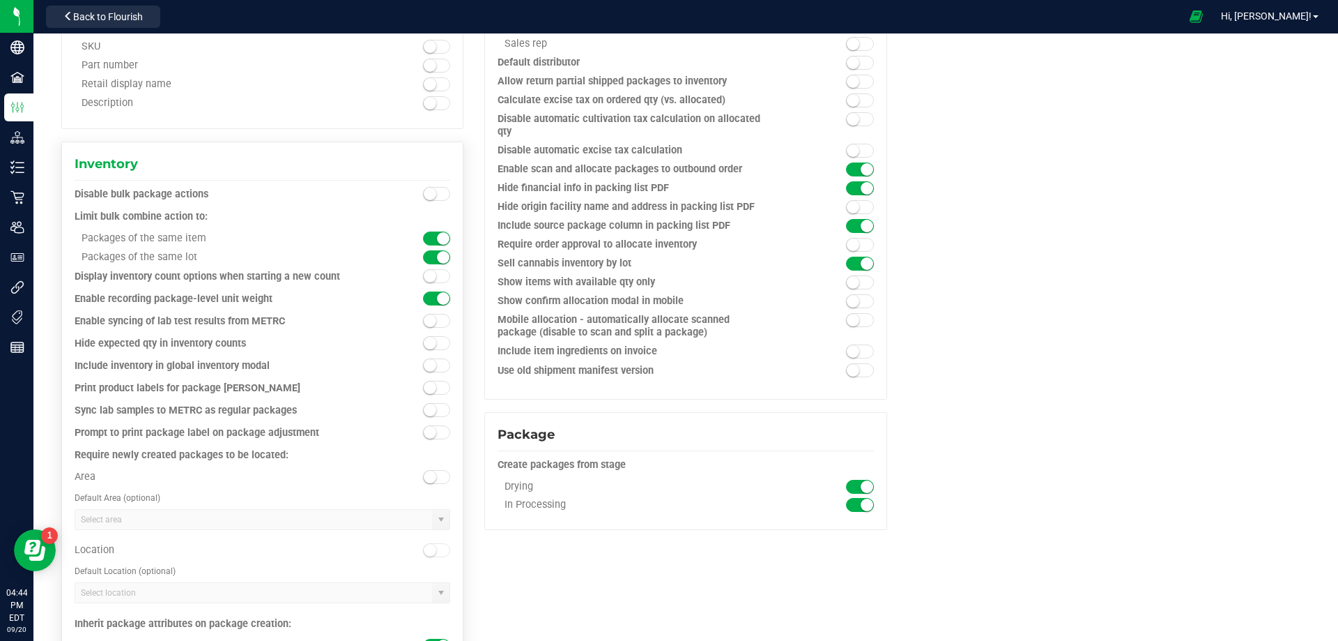
scroll to position [1055, 0]
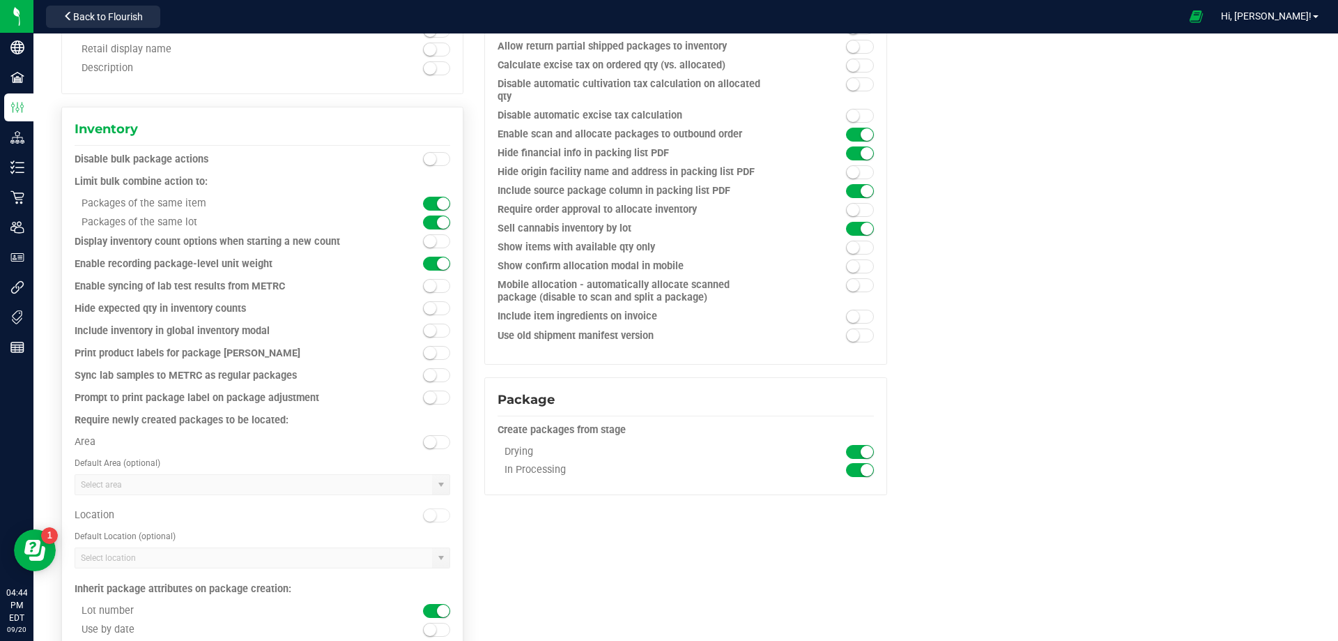
click at [439, 482] on kendo-combobox at bounding box center [263, 484] width 376 height 21
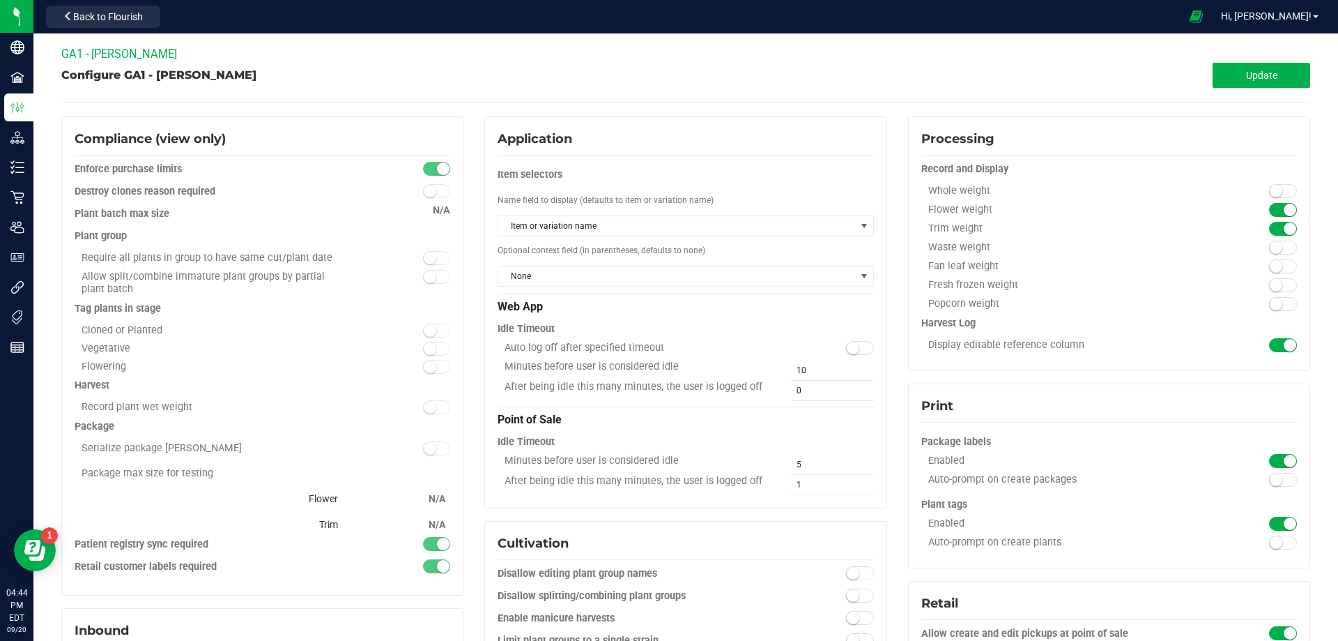
scroll to position [0, 0]
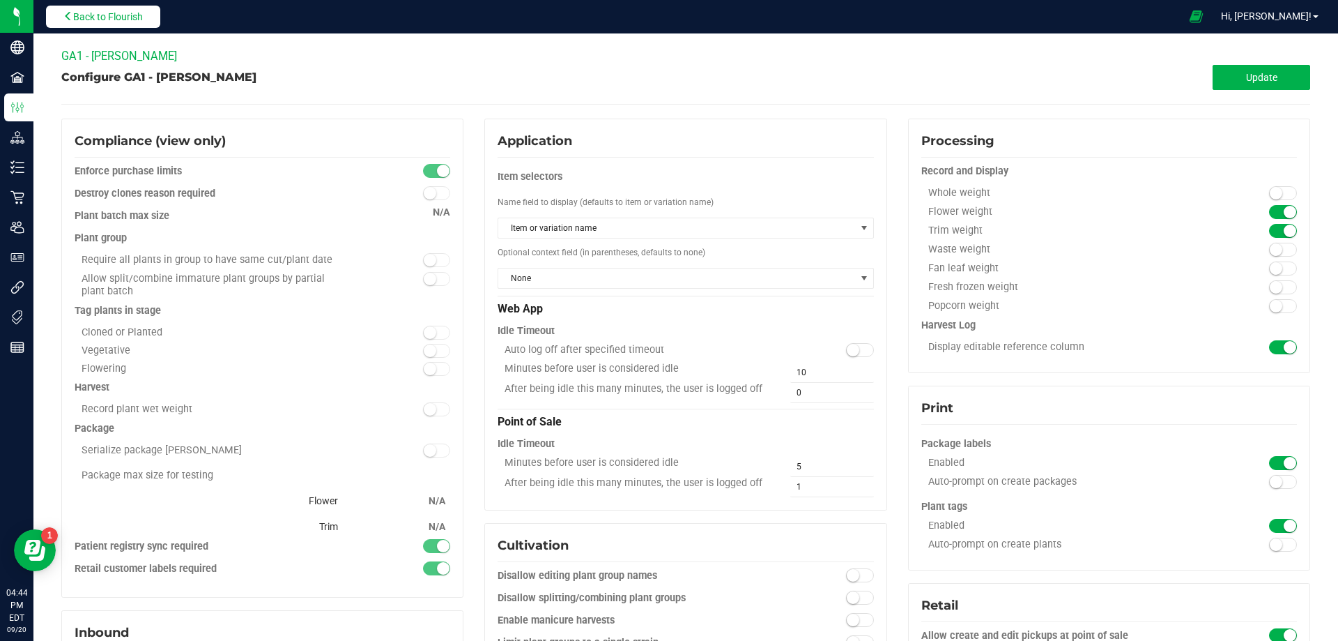
click at [61, 17] on button "Back to Flourish" at bounding box center [103, 17] width 114 height 22
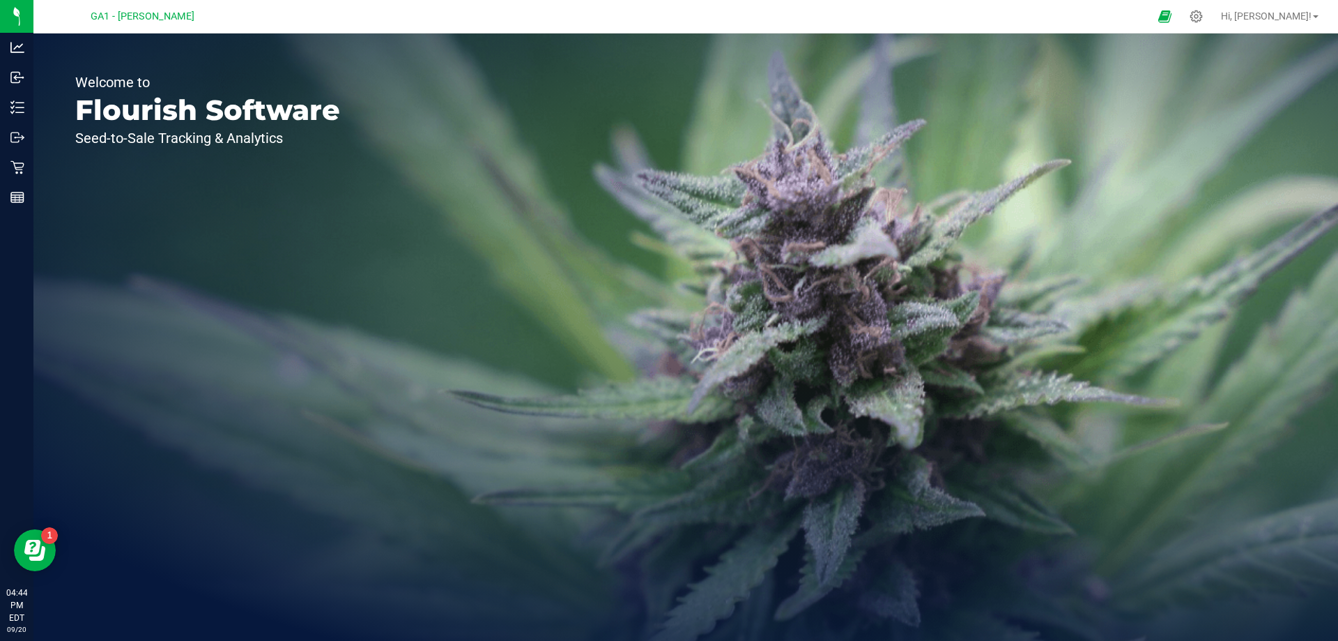
click at [146, 15] on span "GA1 - [PERSON_NAME]" at bounding box center [143, 16] width 104 height 13
click at [182, 18] on div "GA1 - [PERSON_NAME]" at bounding box center [142, 17] width 204 height 22
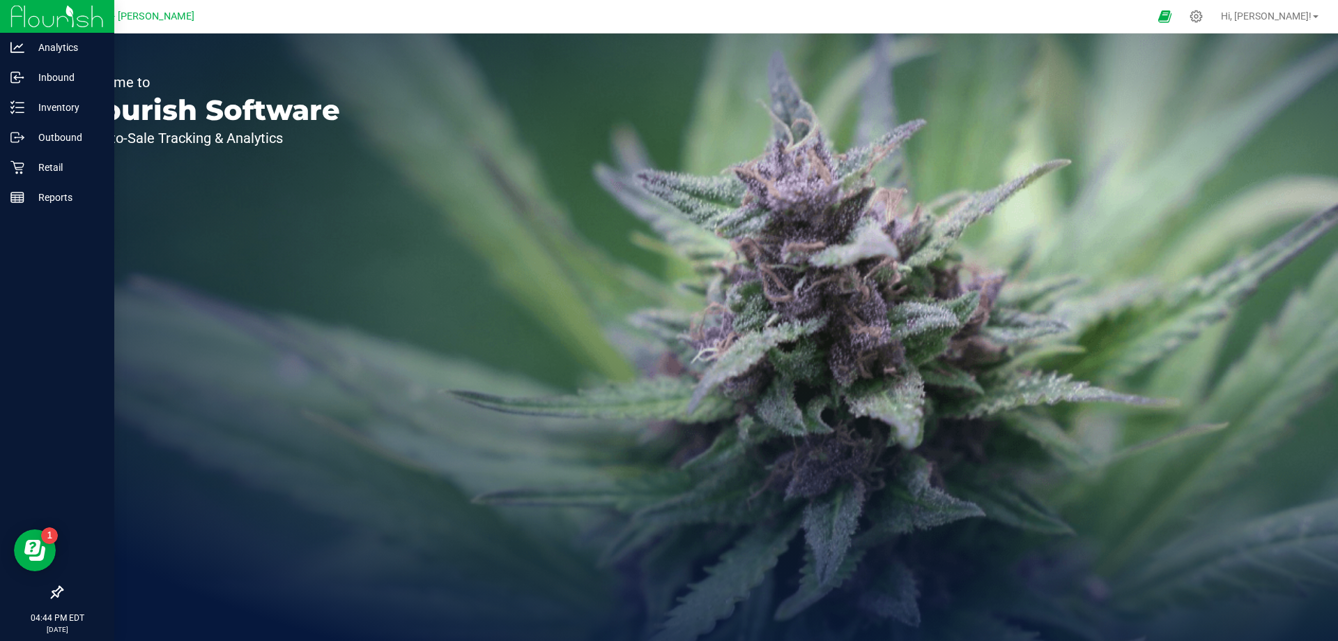
click at [55, 595] on icon at bounding box center [57, 592] width 14 height 14
click at [50, 593] on input "checkbox" at bounding box center [50, 593] width 0 height 0
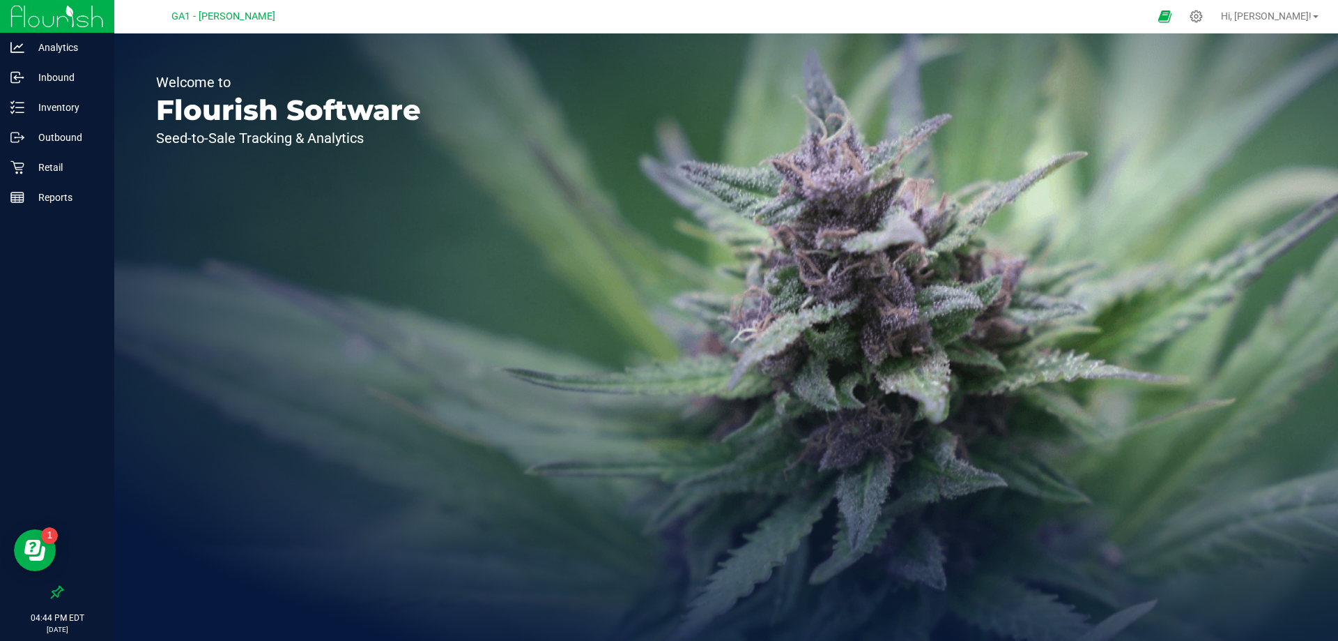
click at [437, 425] on div "Welcome to Flourish Software Seed-to-Sale Tracking & Analytics" at bounding box center [288, 336] width 348 height 607
click at [1204, 14] on icon at bounding box center [1196, 16] width 15 height 15
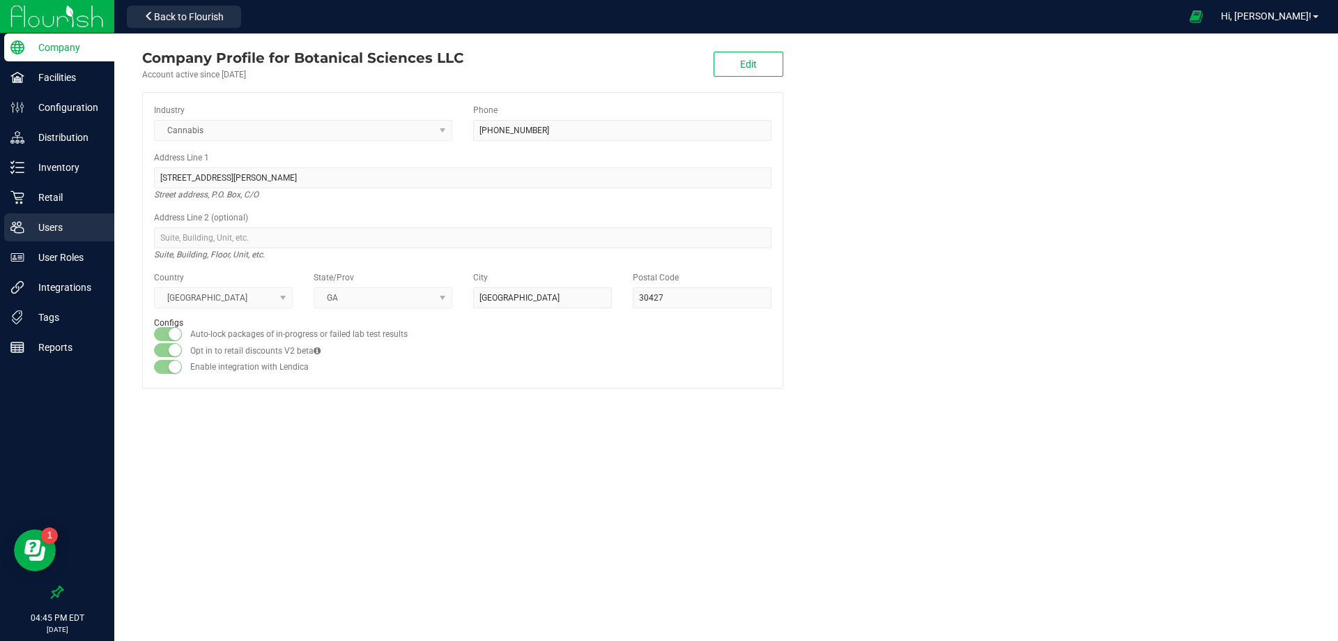
click at [81, 216] on div "Users" at bounding box center [59, 227] width 110 height 28
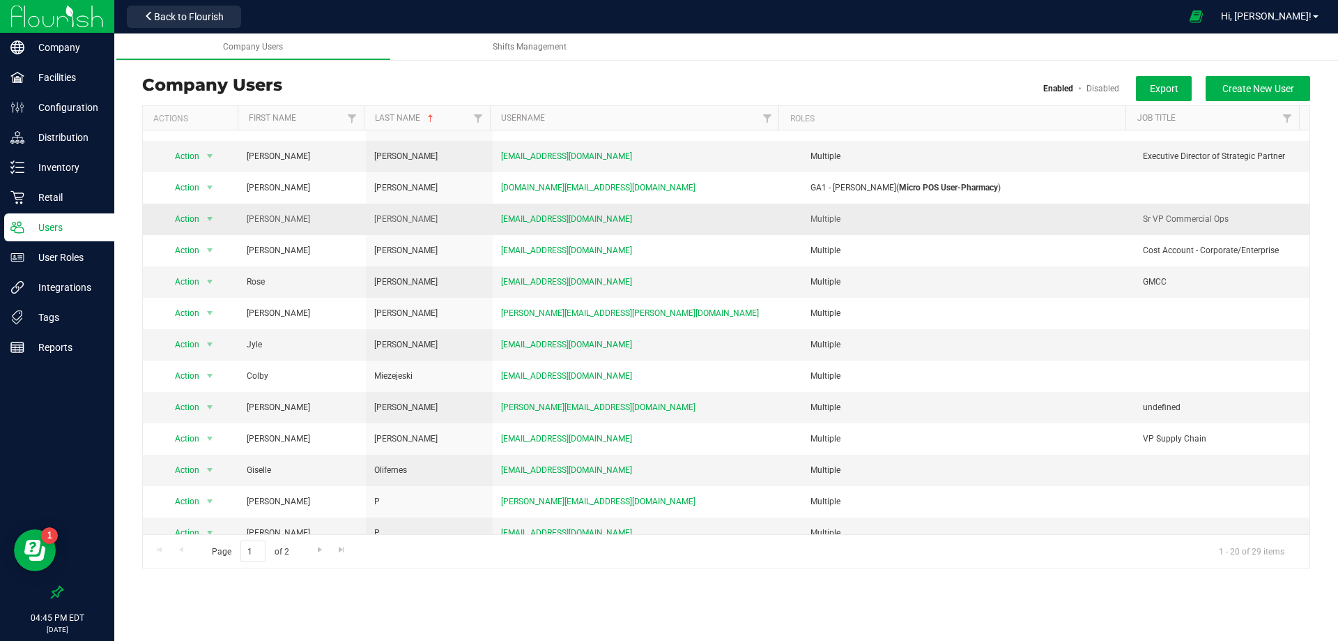
scroll to position [223, 0]
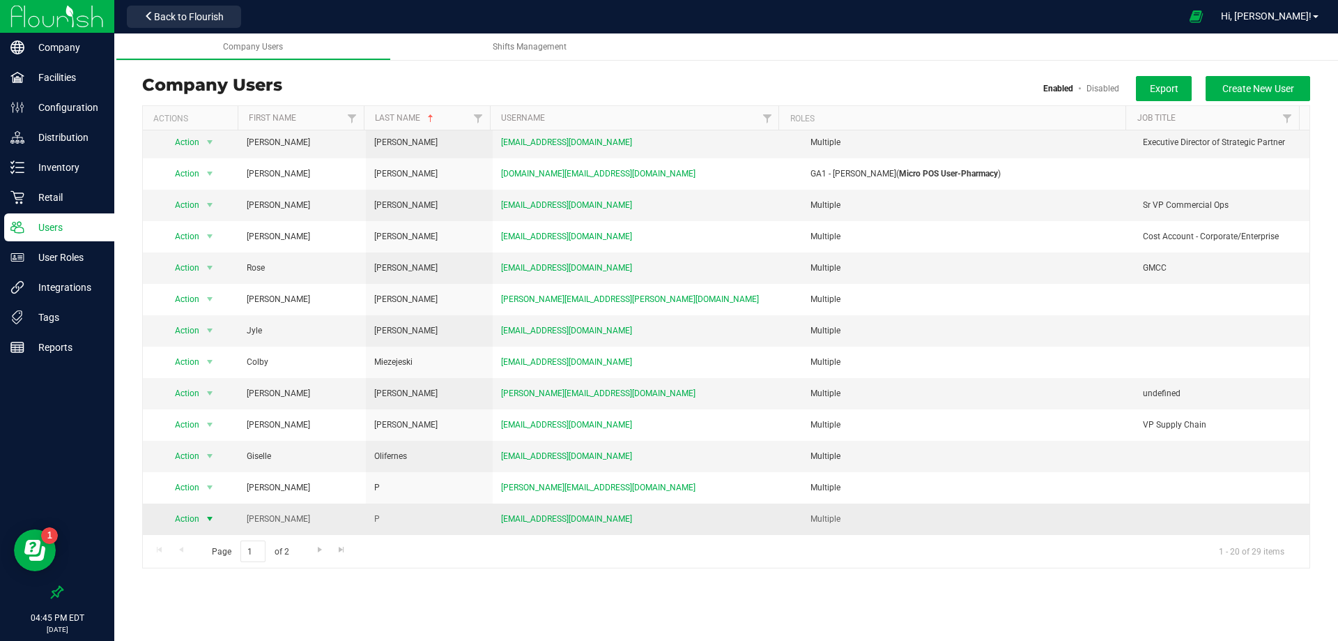
click at [208, 516] on span "select" at bounding box center [209, 518] width 11 height 11
click at [178, 583] on li "Edit user" at bounding box center [201, 583] width 76 height 21
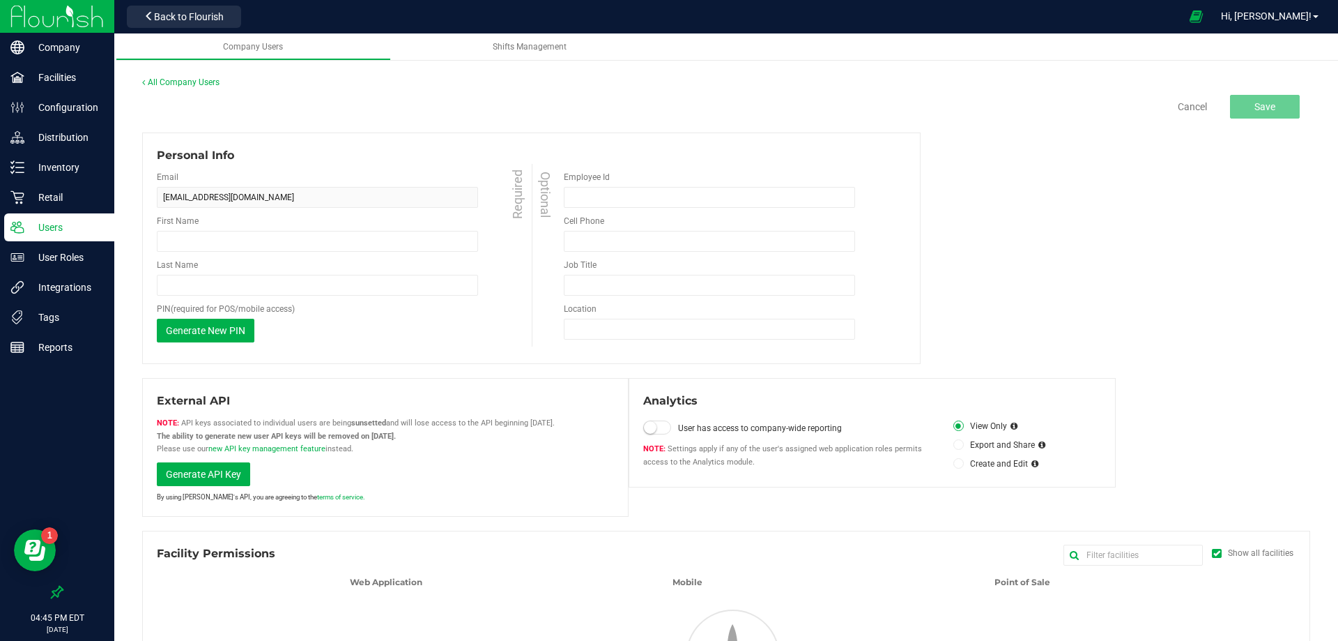
type input "Logan"
type input "P"
type input "(678) 333-1513"
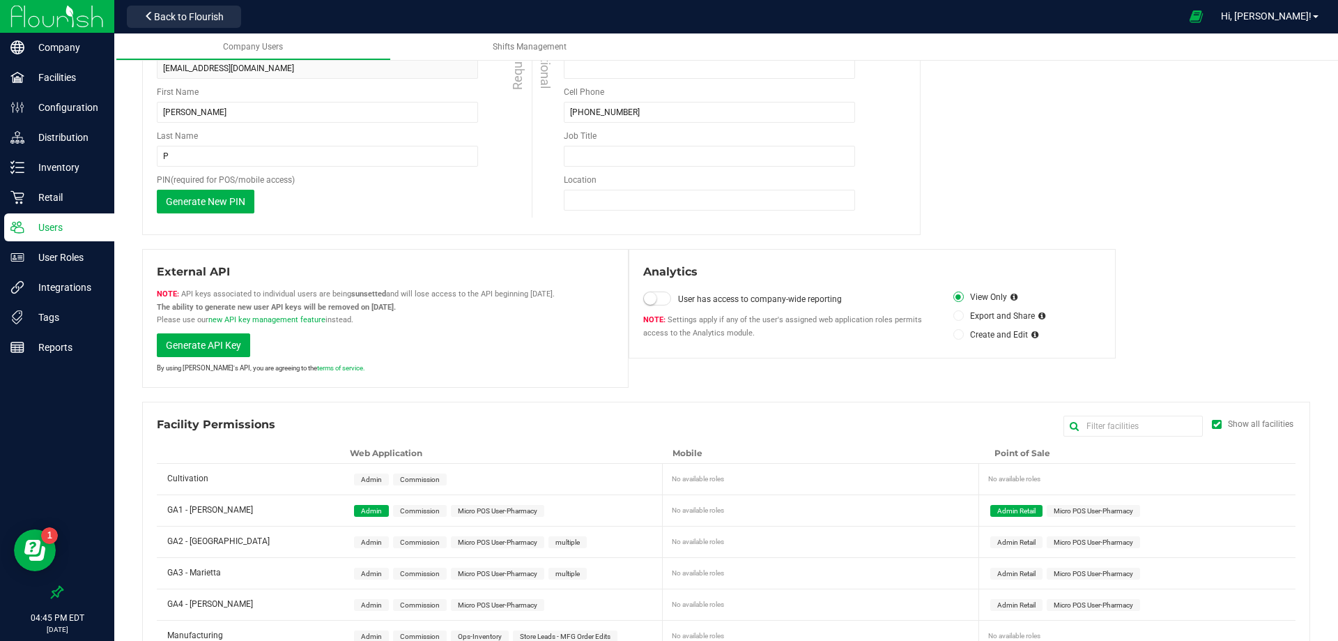
scroll to position [279, 0]
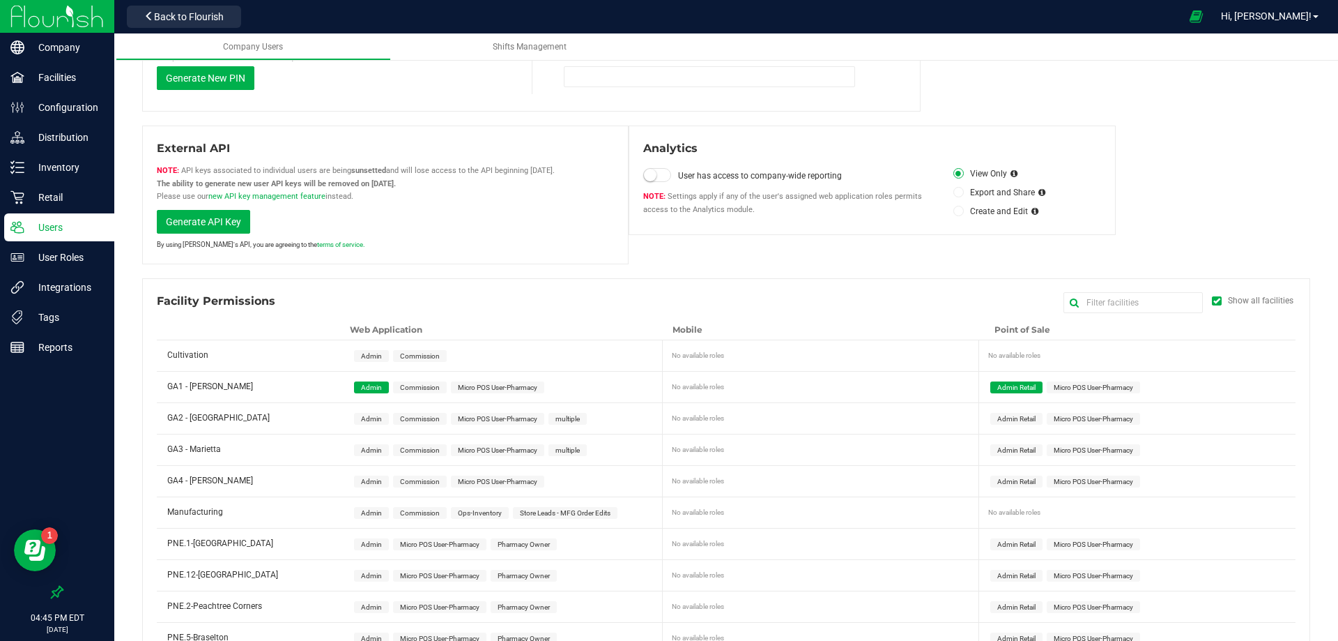
click at [367, 420] on span "Admin" at bounding box center [371, 419] width 21 height 8
click at [376, 451] on span "Admin" at bounding box center [371, 450] width 21 height 8
click at [374, 471] on div "Admin Commission Micro POS User-Pharmacy" at bounding box center [505, 481] width 319 height 31
click at [374, 482] on span "Admin" at bounding box center [371, 481] width 21 height 8
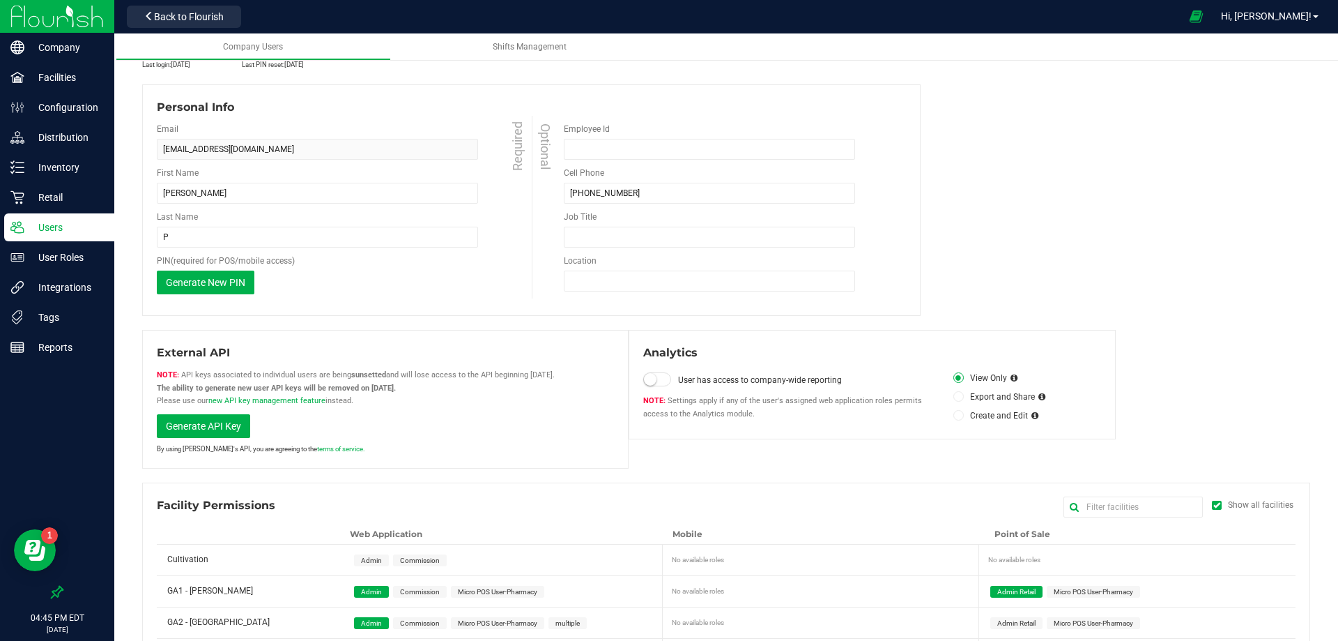
scroll to position [0, 0]
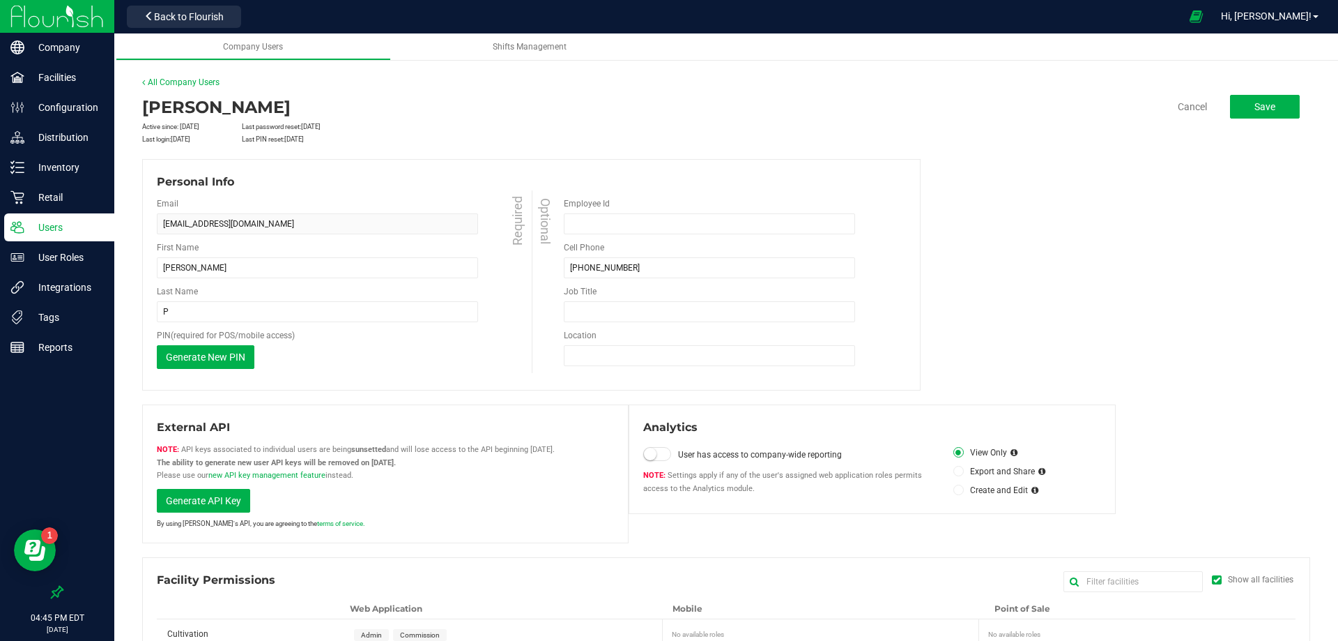
click at [1204, 304] on div "Personal Info Email l.peerless91@gmail.com Required First Name Logan Required L…" at bounding box center [726, 274] width 1168 height 231
click at [1277, 102] on button "Save" at bounding box center [1265, 107] width 70 height 24
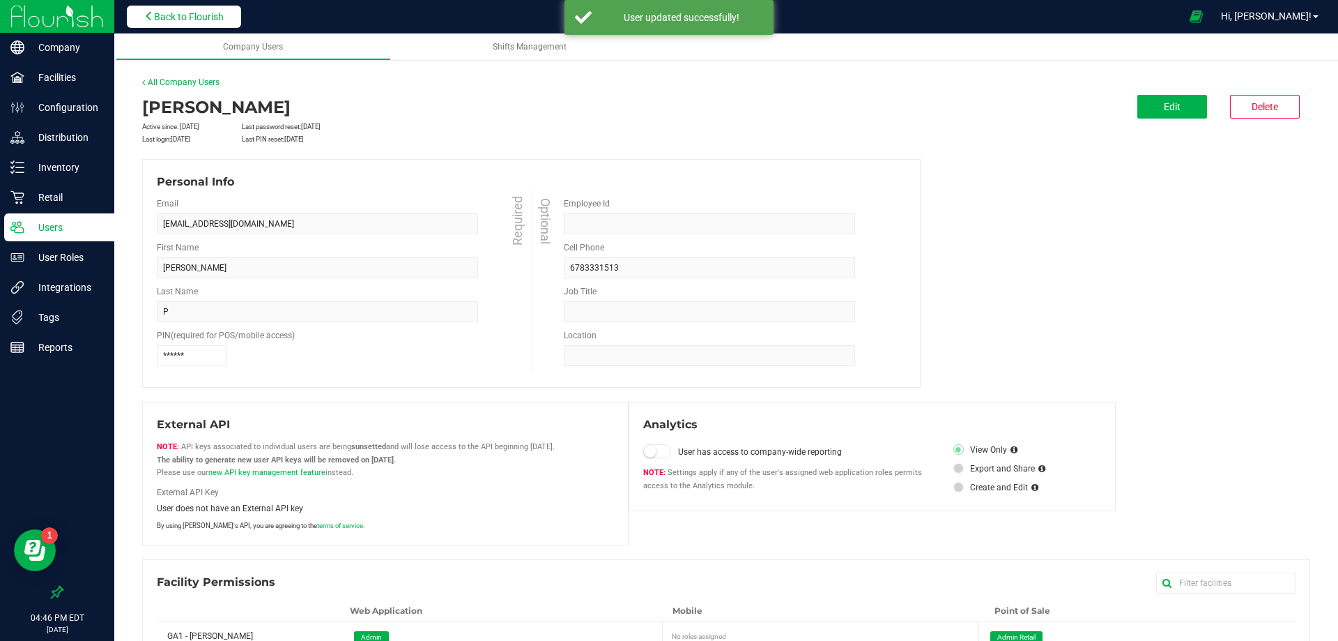
click at [169, 13] on span "Back to Flourish" at bounding box center [189, 16] width 70 height 11
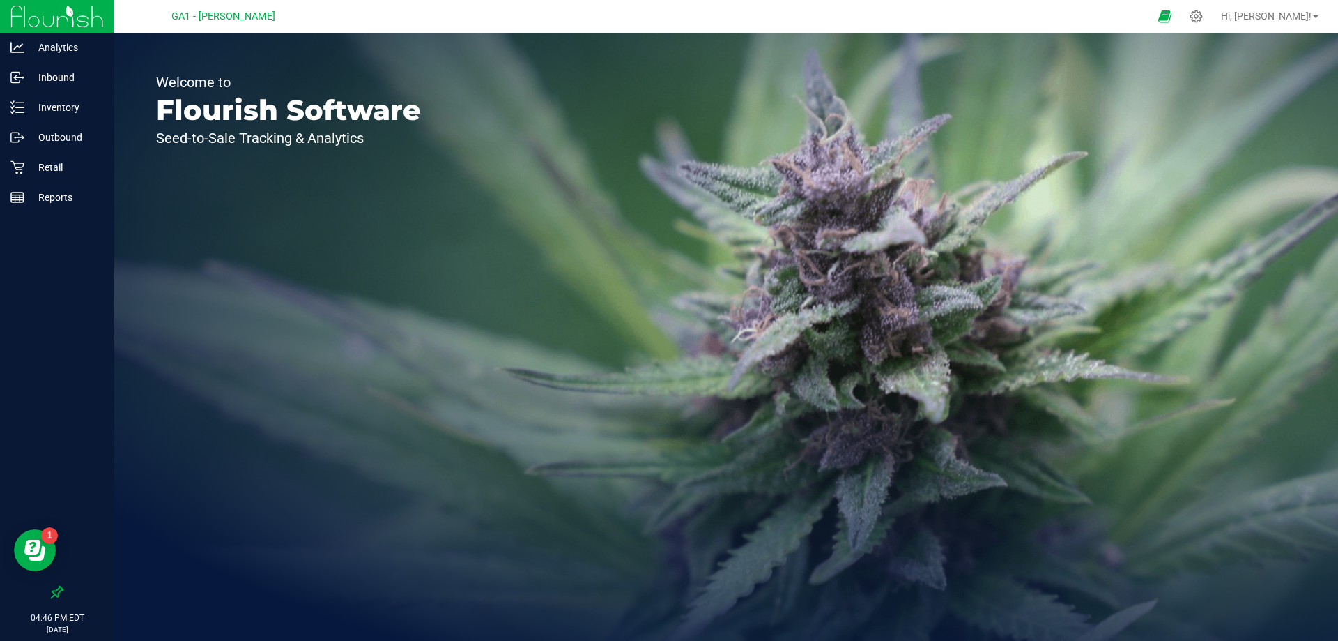
click at [231, 17] on span "GA1 - [PERSON_NAME]" at bounding box center [223, 16] width 104 height 13
click at [302, 37] on div "Welcome to Flourish Software Seed-to-Sale Tracking & Analytics" at bounding box center [288, 336] width 348 height 607
click at [1302, 21] on span "Hi, [PERSON_NAME]!" at bounding box center [1266, 15] width 91 height 11
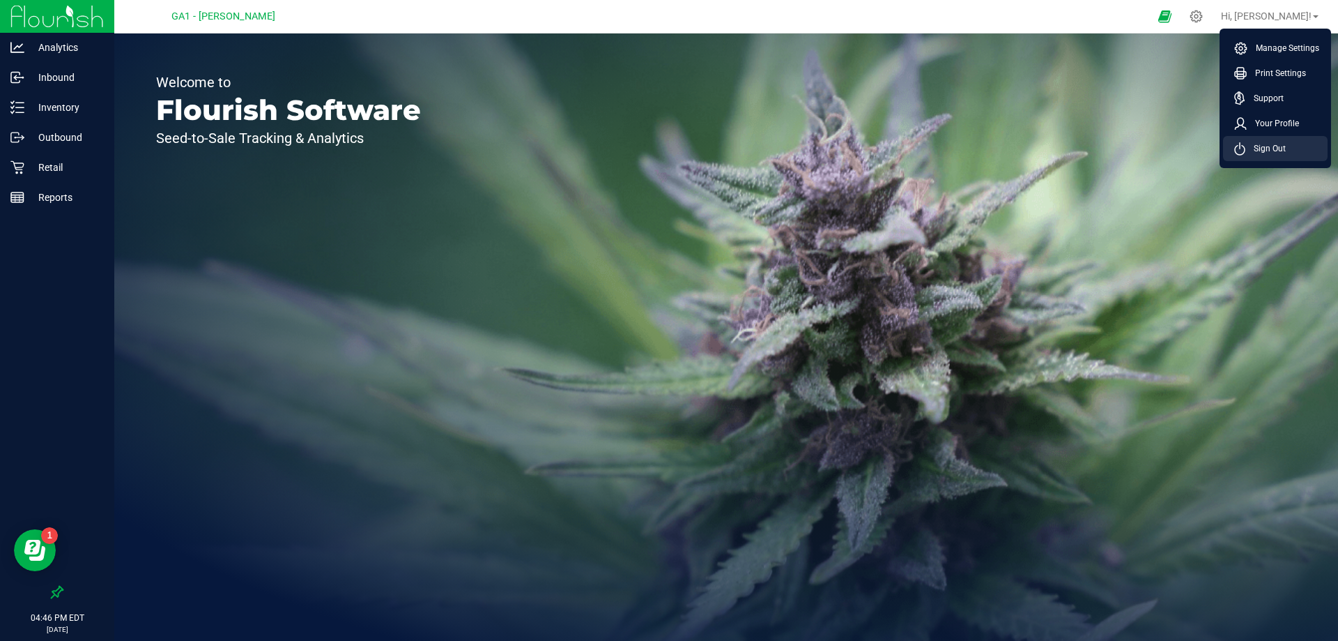
click at [1273, 140] on li "Sign Out" at bounding box center [1275, 148] width 105 height 25
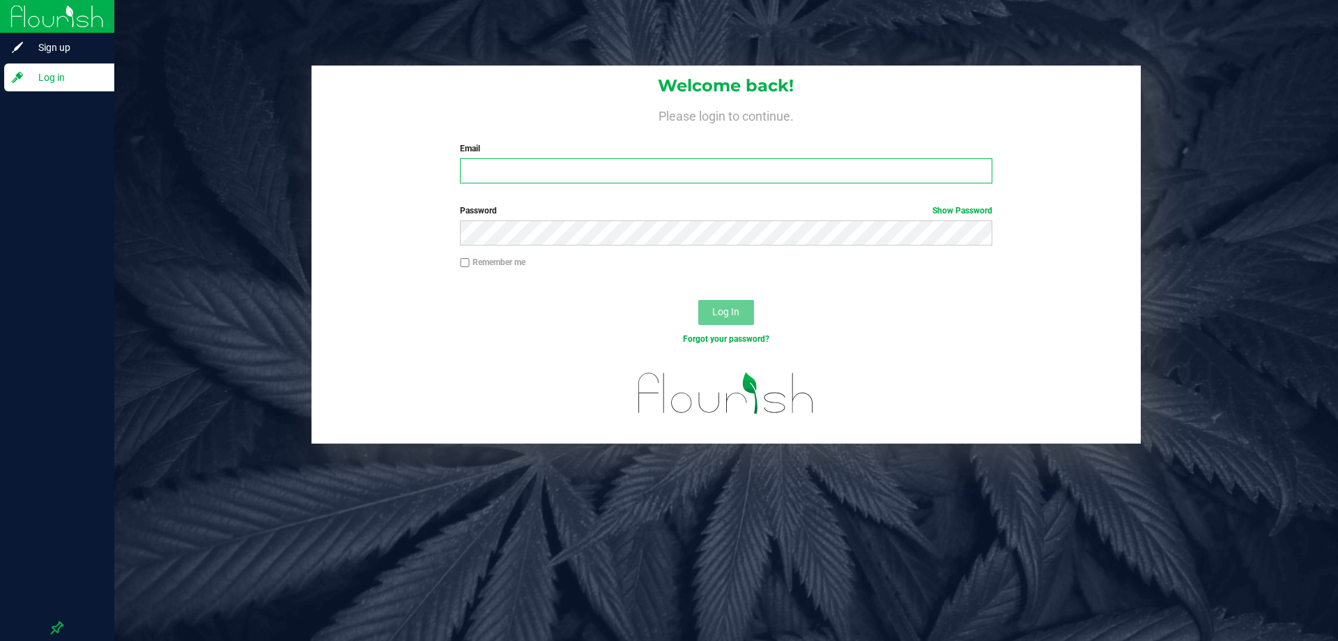
click at [609, 176] on input "Email" at bounding box center [726, 170] width 533 height 25
type input "l.peerless91@gmail.com"
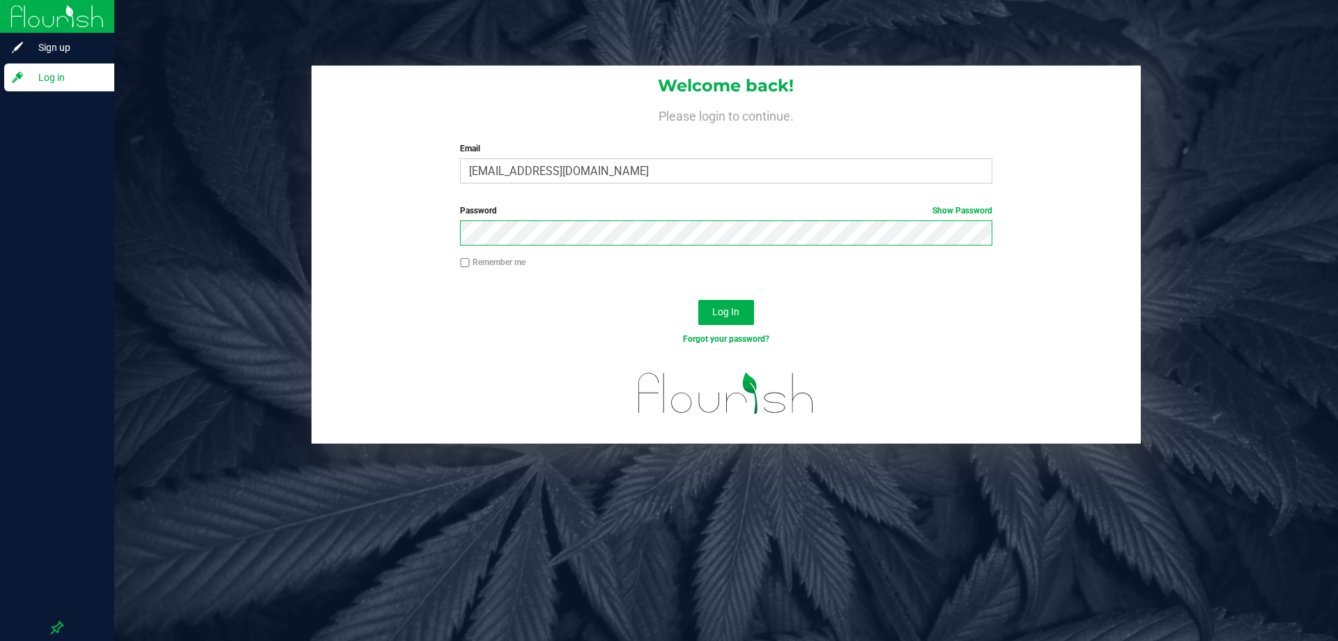
click at [698, 300] on button "Log In" at bounding box center [726, 312] width 56 height 25
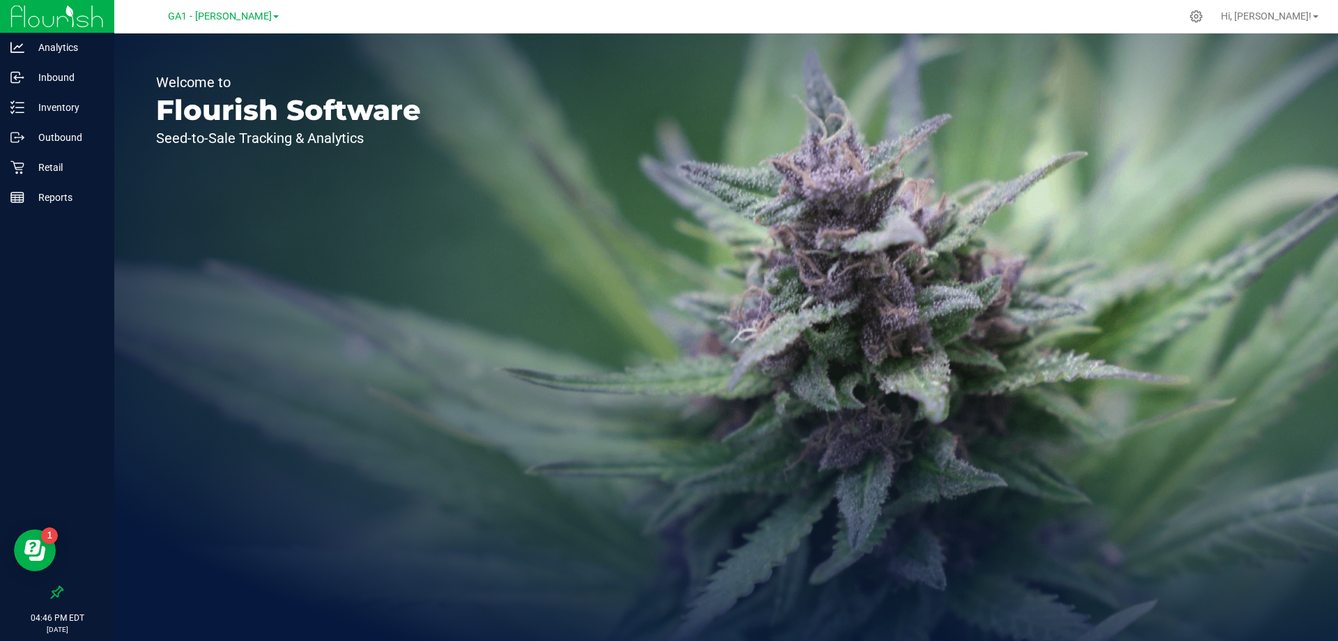
click at [273, 17] on span at bounding box center [276, 16] width 6 height 3
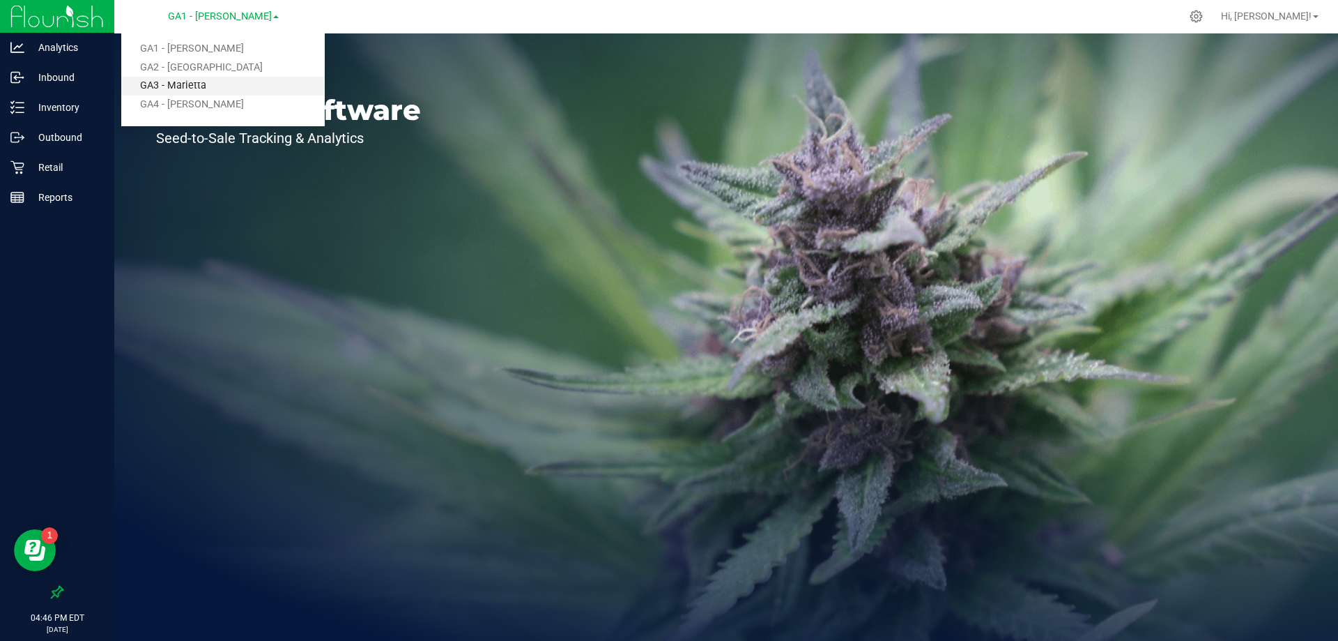
click at [195, 85] on link "GA3 - Marietta" at bounding box center [223, 86] width 204 height 19
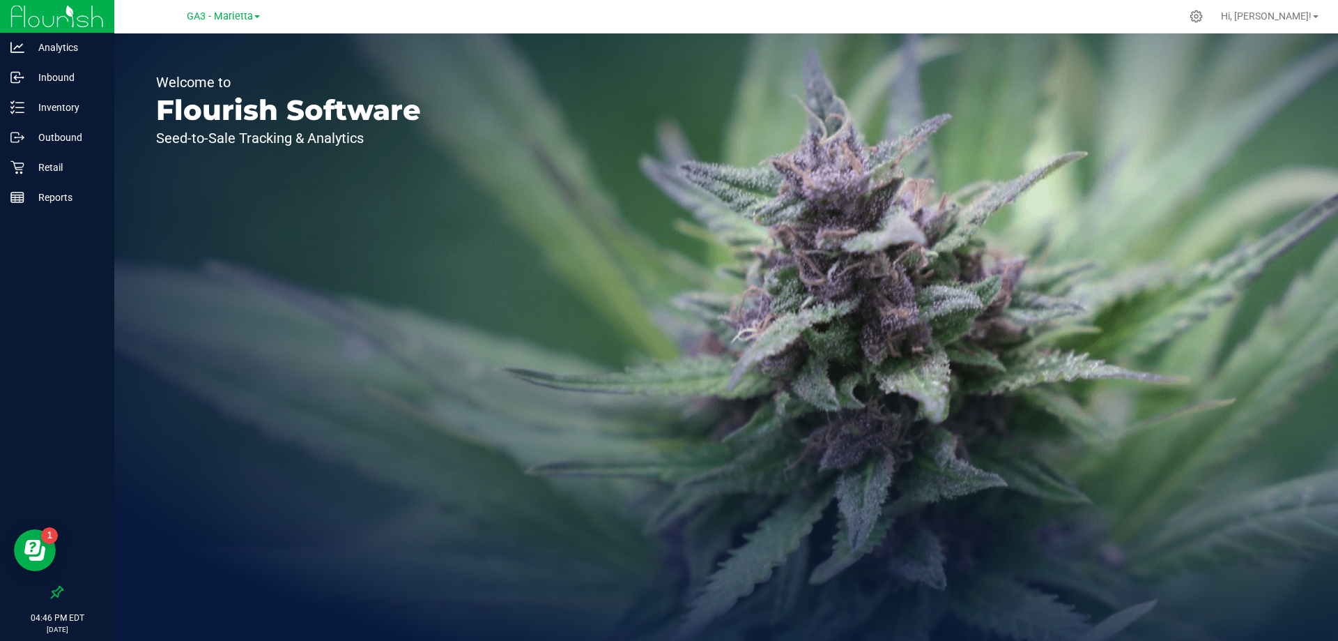
click at [321, 191] on div "Welcome to Flourish Software Seed-to-Sale Tracking & Analytics" at bounding box center [288, 336] width 348 height 607
click at [52, 118] on div "Inventory" at bounding box center [59, 107] width 110 height 28
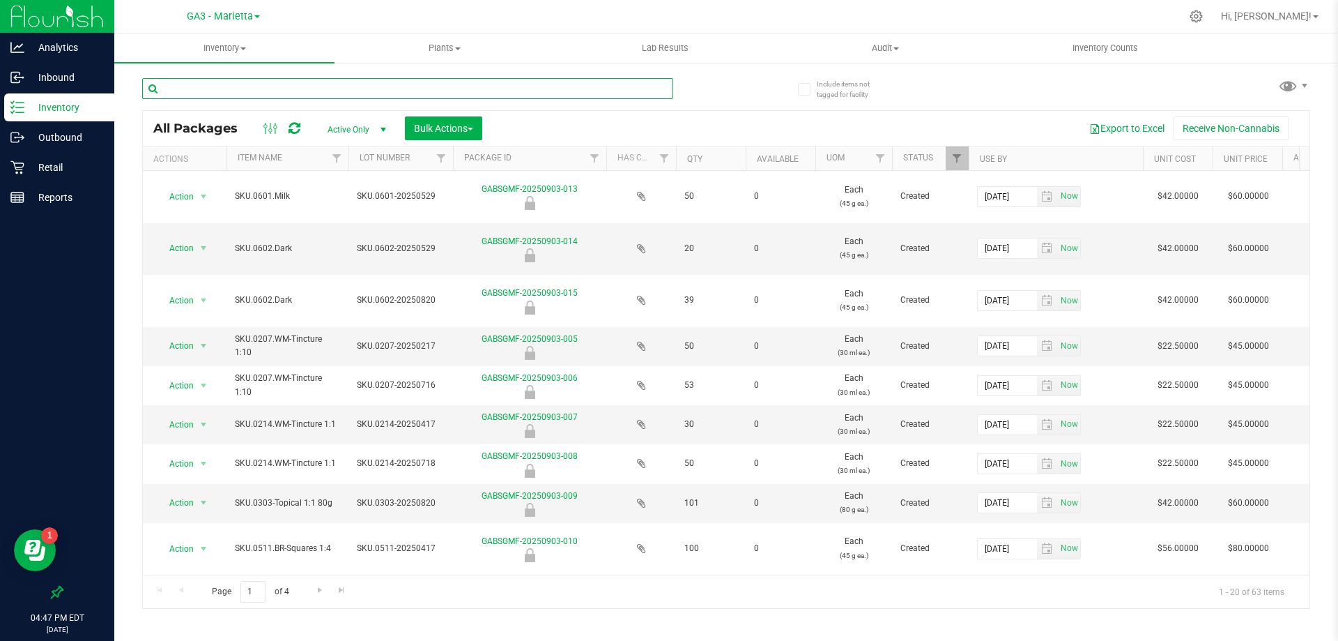
click at [295, 88] on input "text" at bounding box center [407, 88] width 531 height 21
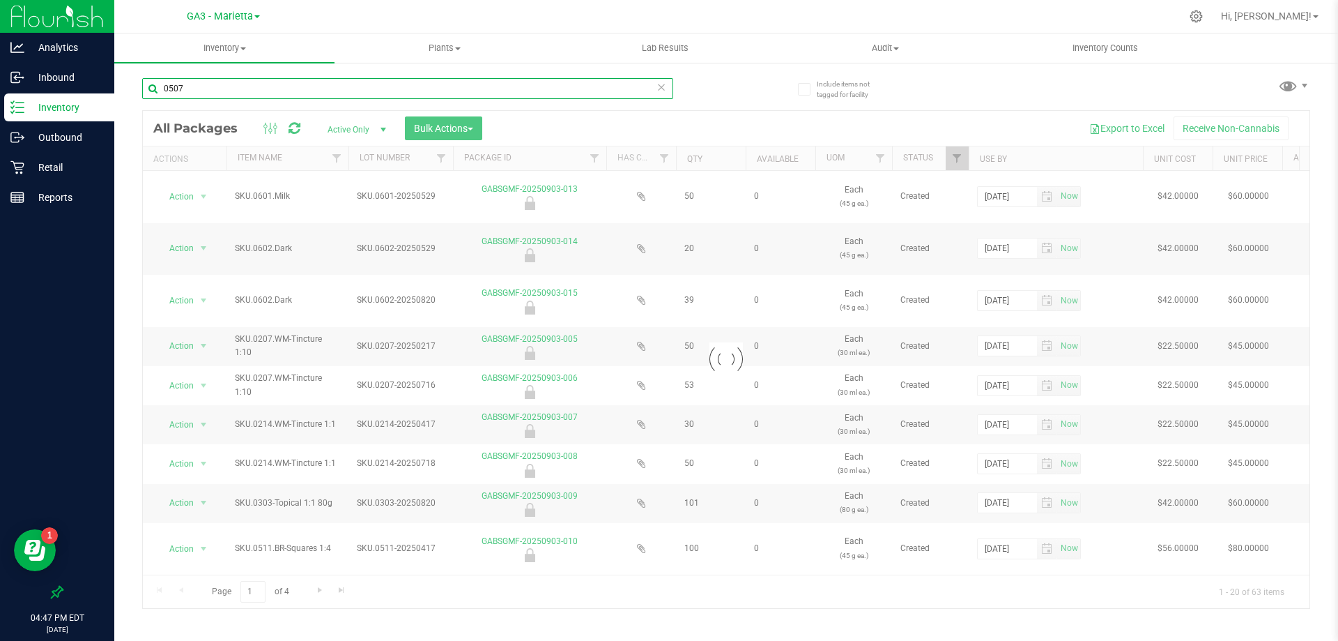
type input "0507"
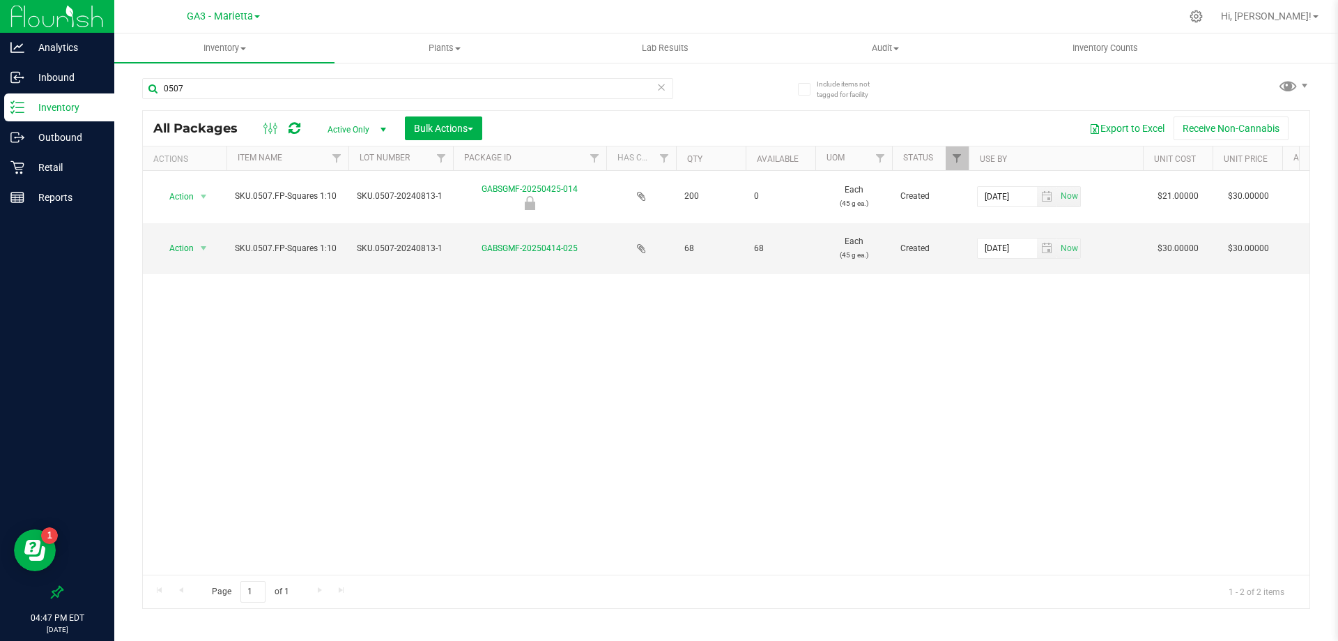
click at [383, 135] on span "select" at bounding box center [382, 130] width 17 height 20
click at [351, 214] on li "All" at bounding box center [353, 214] width 75 height 21
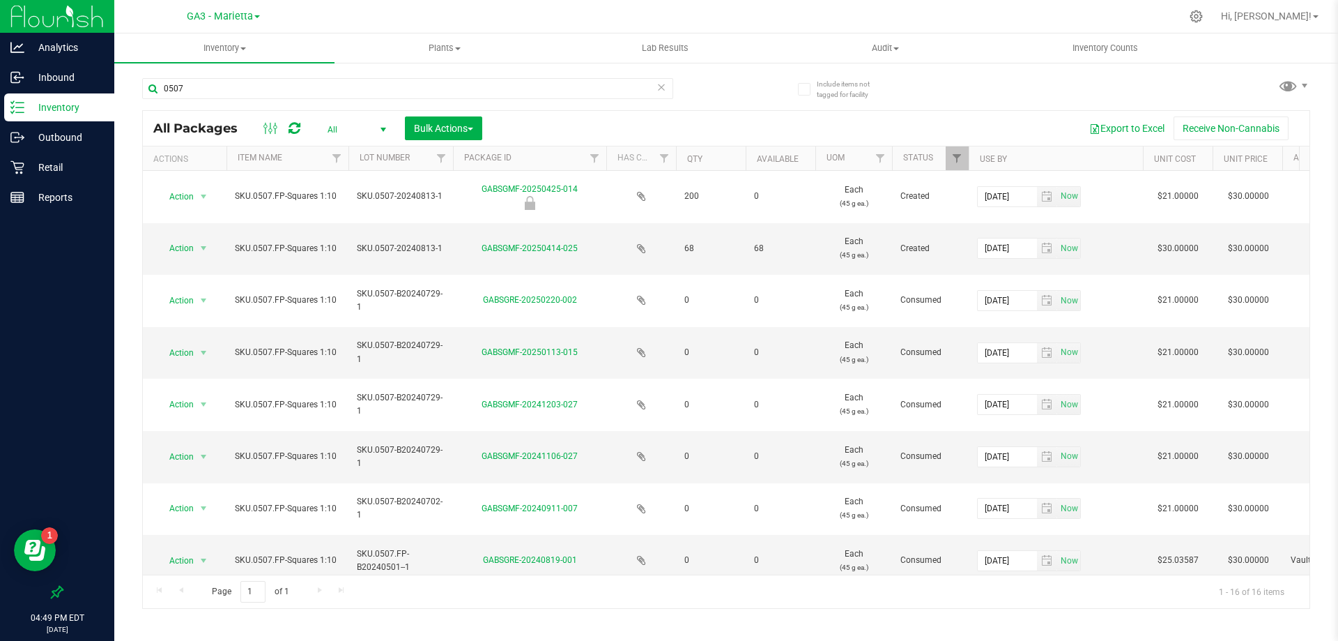
click at [381, 121] on span "select" at bounding box center [382, 130] width 17 height 20
click at [349, 210] on li "All" at bounding box center [353, 214] width 75 height 21
click at [476, 129] on button "Bulk Actions" at bounding box center [443, 128] width 77 height 24
click at [473, 128] on span "button" at bounding box center [471, 129] width 6 height 3
click at [238, 49] on span "Inventory" at bounding box center [224, 48] width 220 height 13
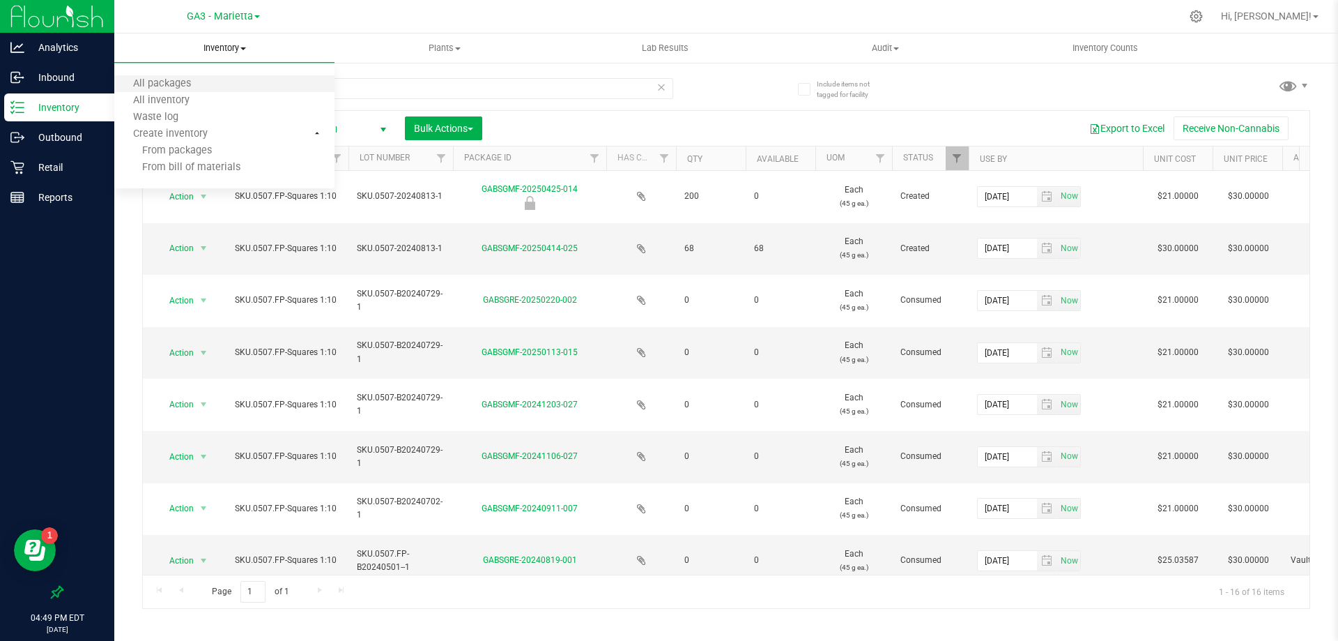
click at [223, 84] on li "All packages" at bounding box center [224, 84] width 220 height 17
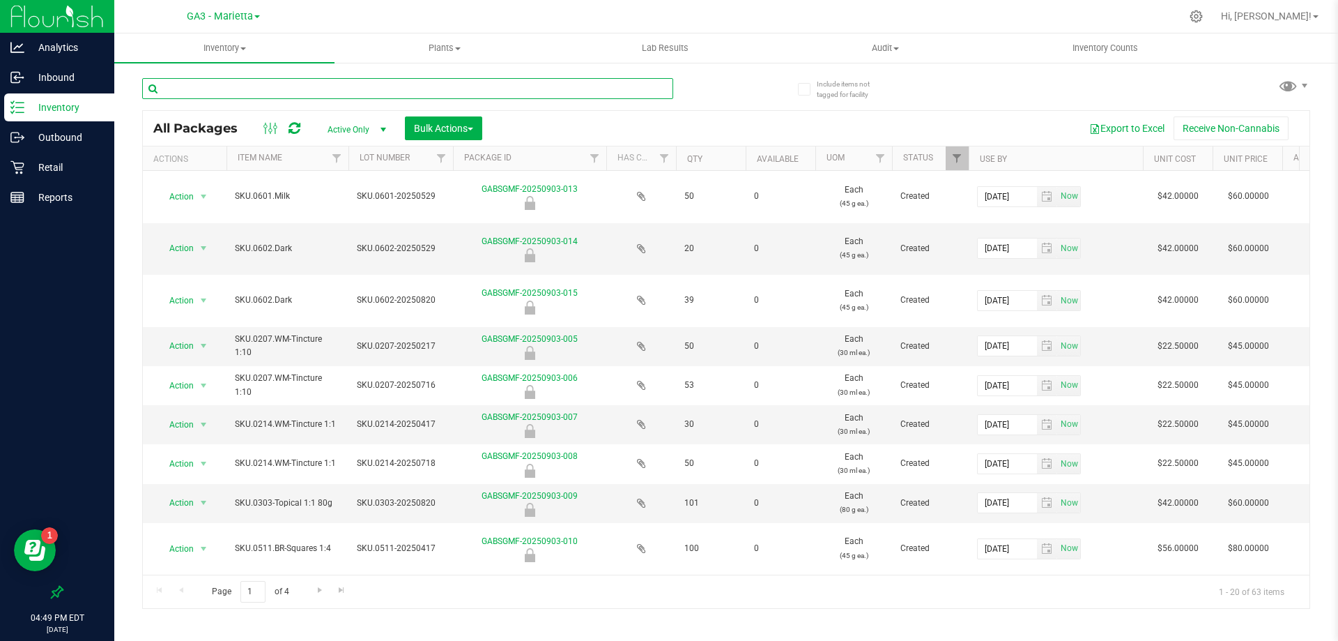
click at [376, 89] on input "text" at bounding box center [407, 88] width 531 height 21
type input "0507"
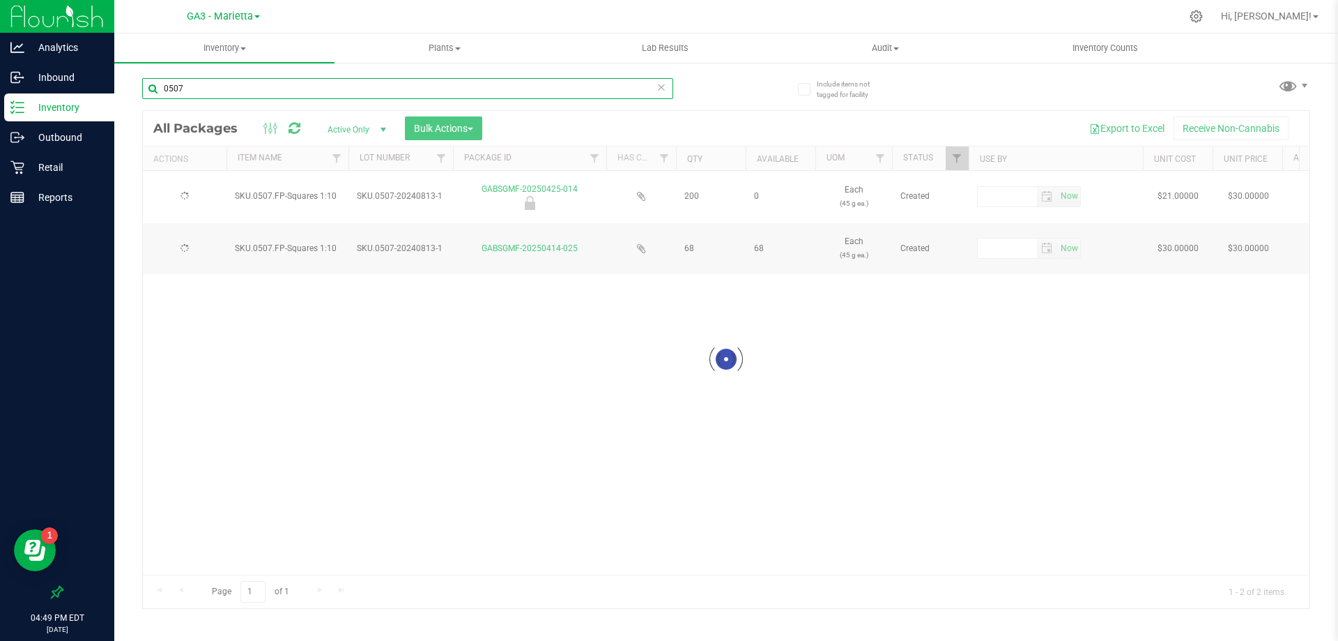
type input "2026-09-10"
type input "2024-08-13"
type input "2026-09-10"
type input "2024-08-13"
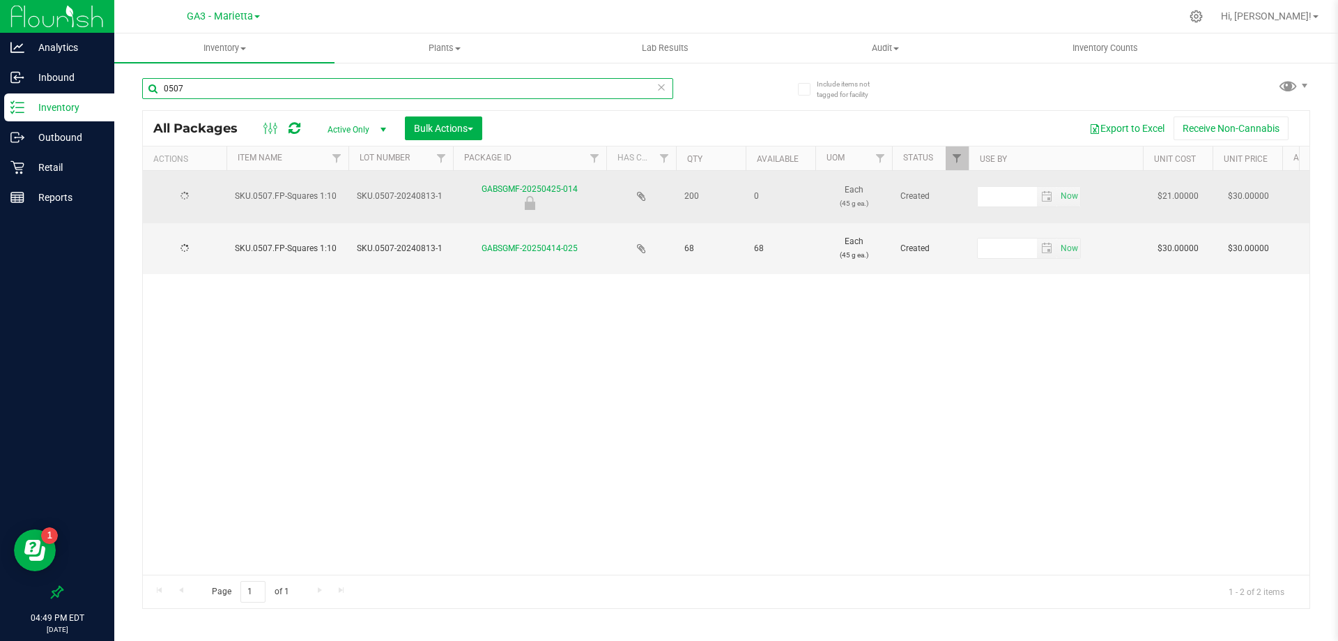
type input "2026-09-10"
type input "2024-08-13"
type input "2026-09-10"
type input "2024-08-13"
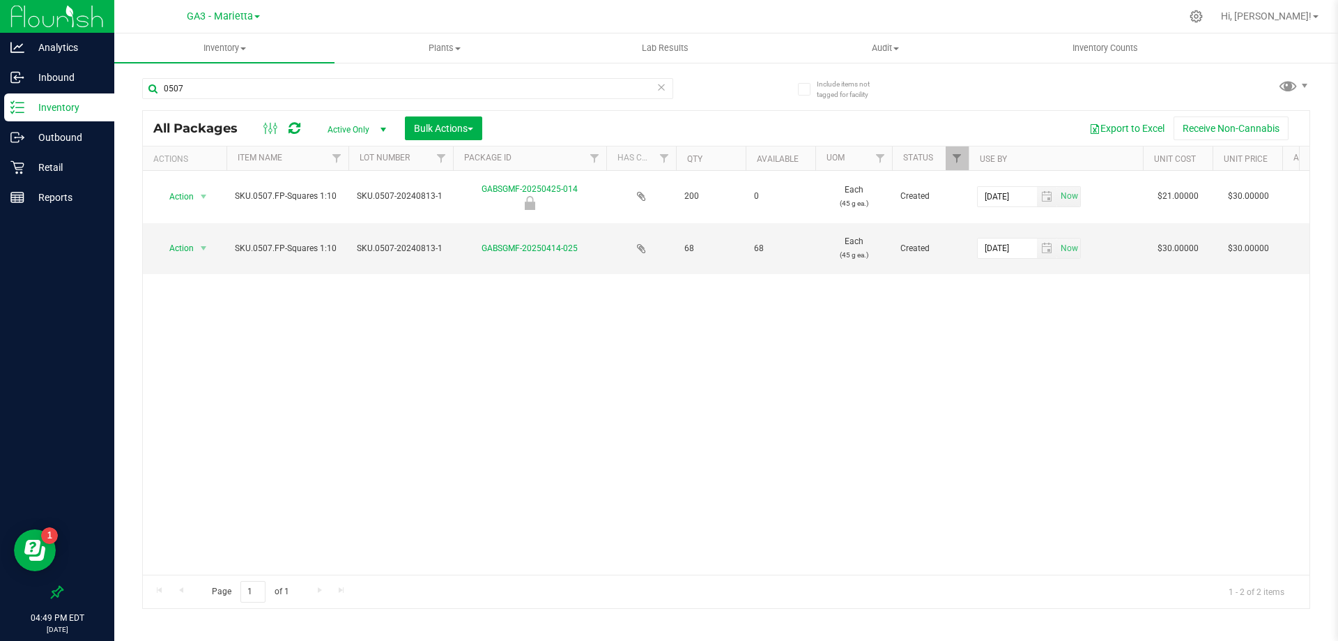
click at [751, 339] on div "Action Action Edit attributes Global inventory Locate package Mark as sample Pa…" at bounding box center [726, 373] width 1167 height 404
drag, startPoint x: 348, startPoint y: 87, endPoint x: 1, endPoint y: 49, distance: 349.1
click at [1, 49] on div "Analytics Inbound Inventory Outbound Retail Reports 04:49 PM EDT 09/20/2025 09/…" at bounding box center [669, 320] width 1338 height 641
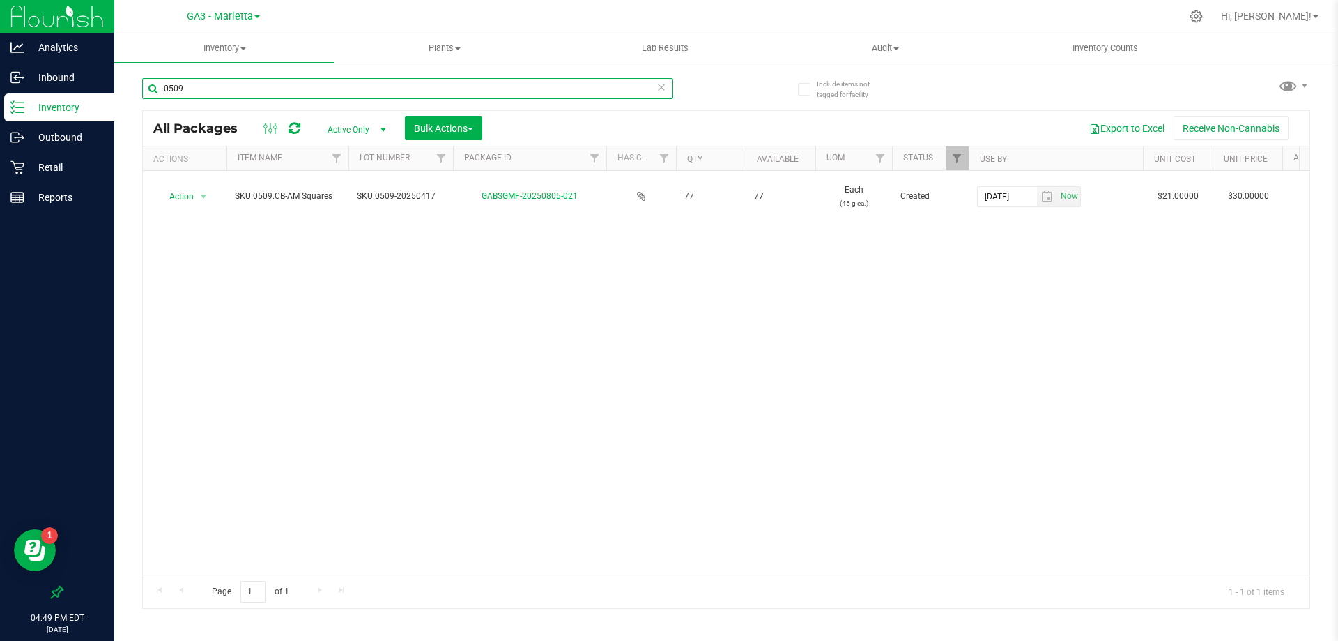
type input "0509"
click at [744, 374] on div "Action Action Adjust qty Create package Edit attributes Global inventory Locate…" at bounding box center [726, 373] width 1167 height 404
click at [378, 132] on span "select" at bounding box center [383, 129] width 11 height 11
click at [342, 220] on li "All" at bounding box center [353, 214] width 75 height 21
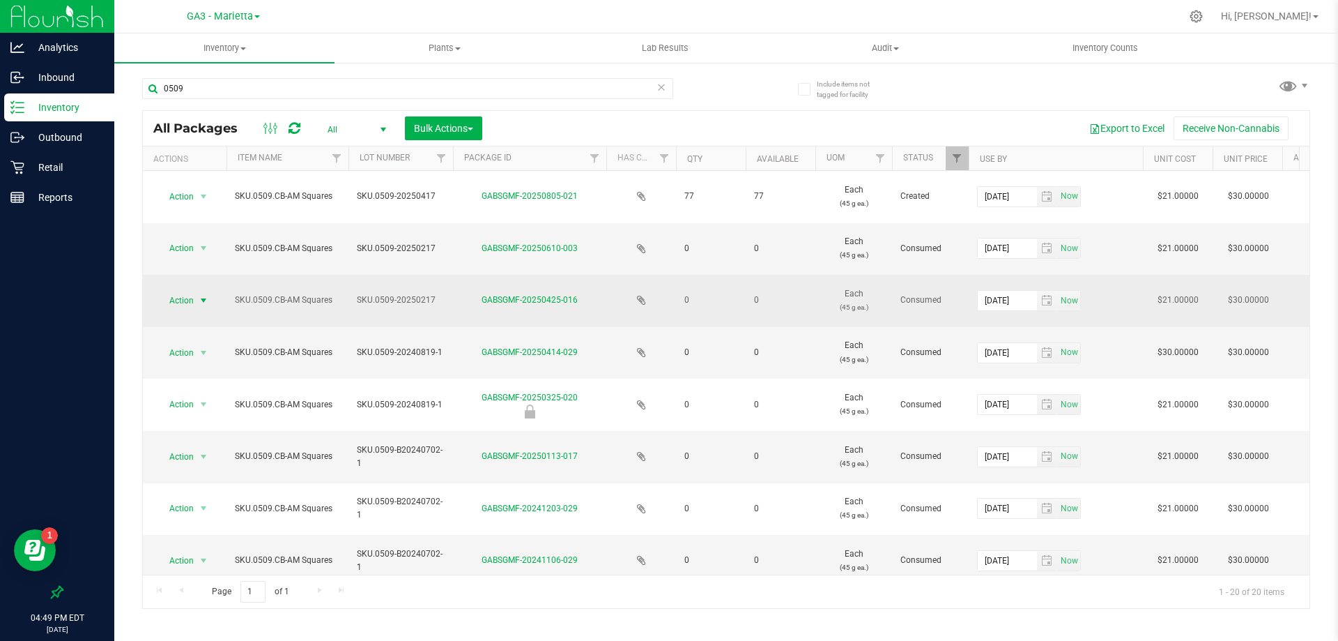
click at [207, 291] on span "select" at bounding box center [203, 301] width 17 height 20
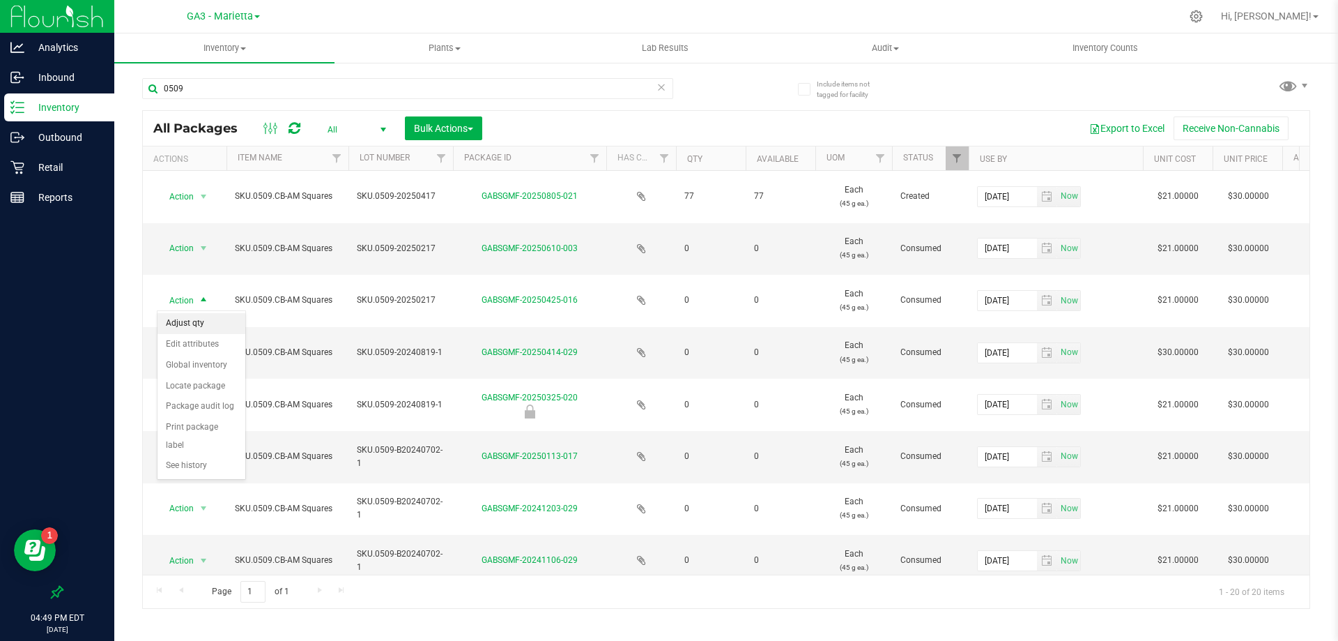
click at [191, 330] on li "Adjust qty" at bounding box center [202, 323] width 88 height 21
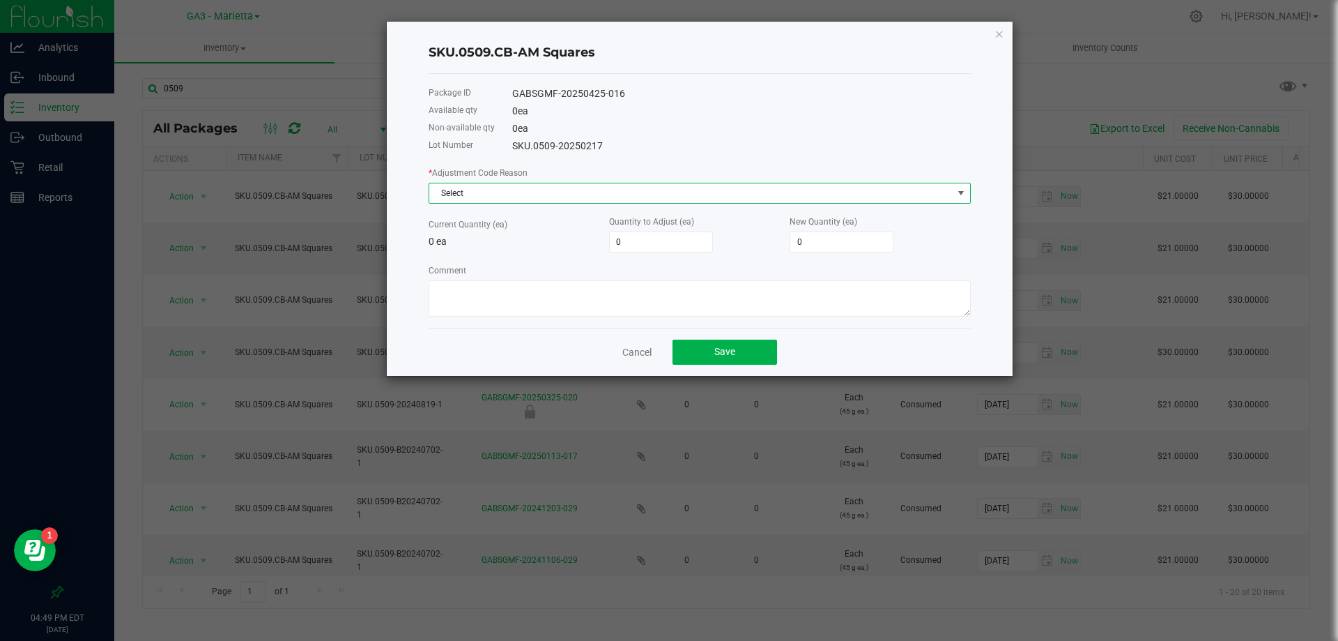
click at [651, 203] on span "Select" at bounding box center [700, 193] width 542 height 21
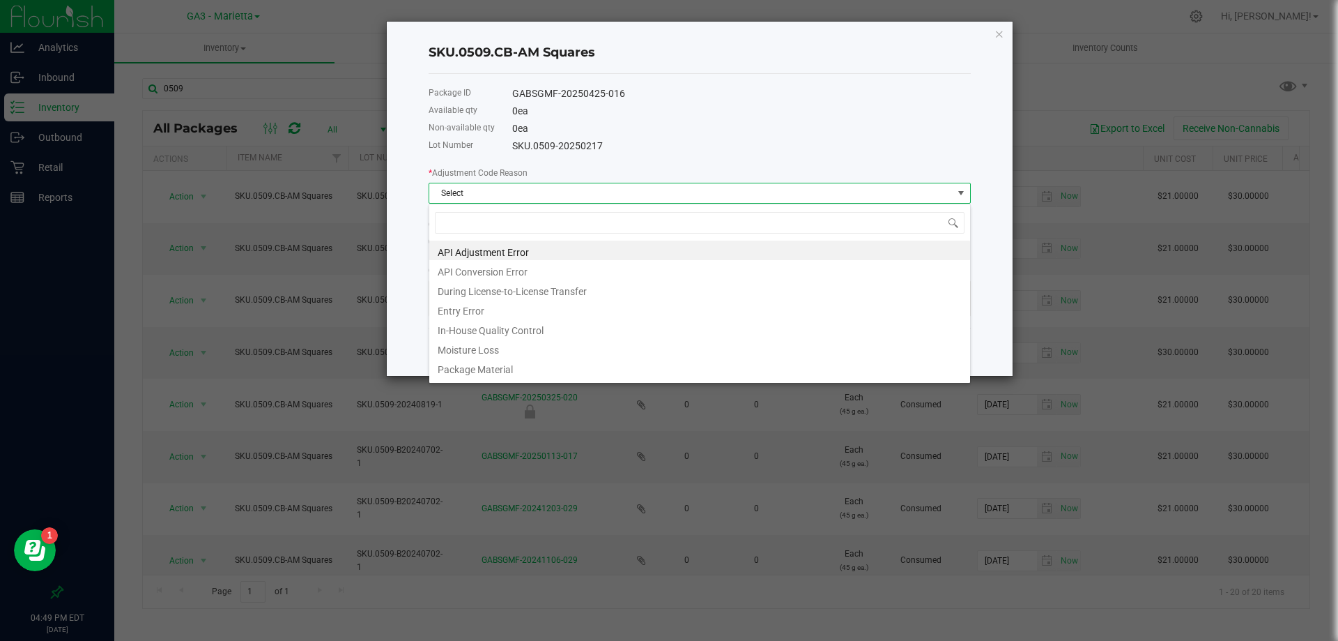
scroll to position [21, 542]
click at [598, 258] on li "API Adjustment Error" at bounding box center [699, 250] width 541 height 20
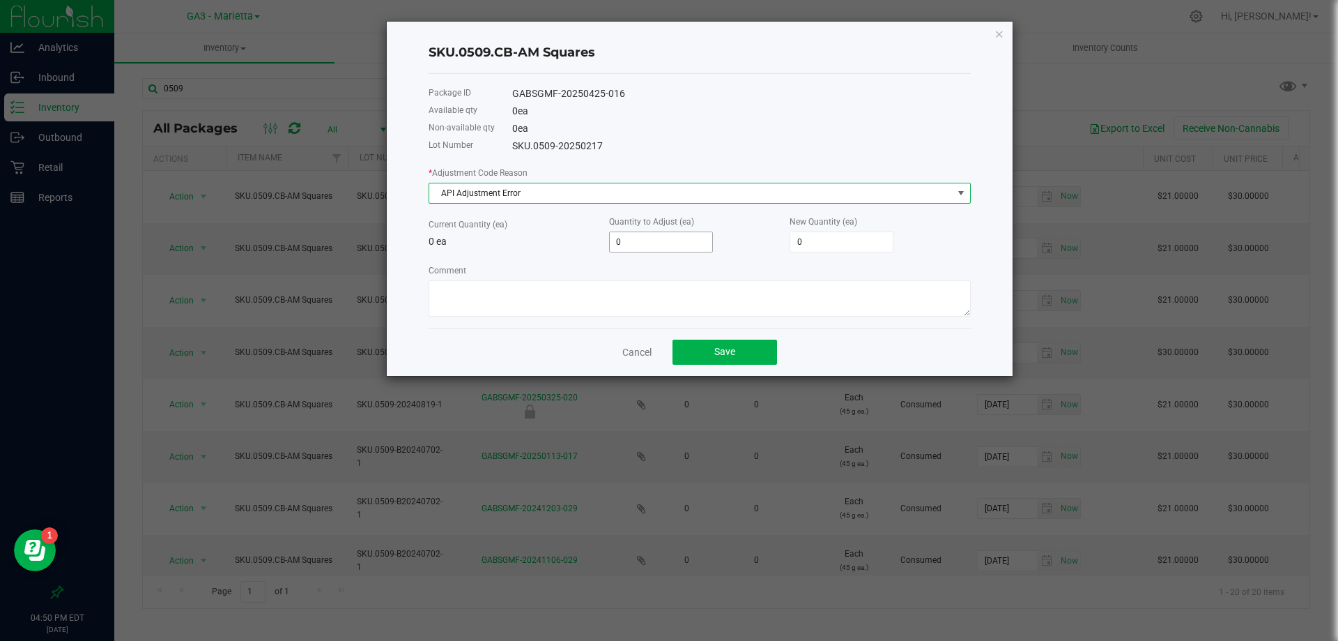
click at [654, 244] on input "0" at bounding box center [661, 242] width 102 height 20
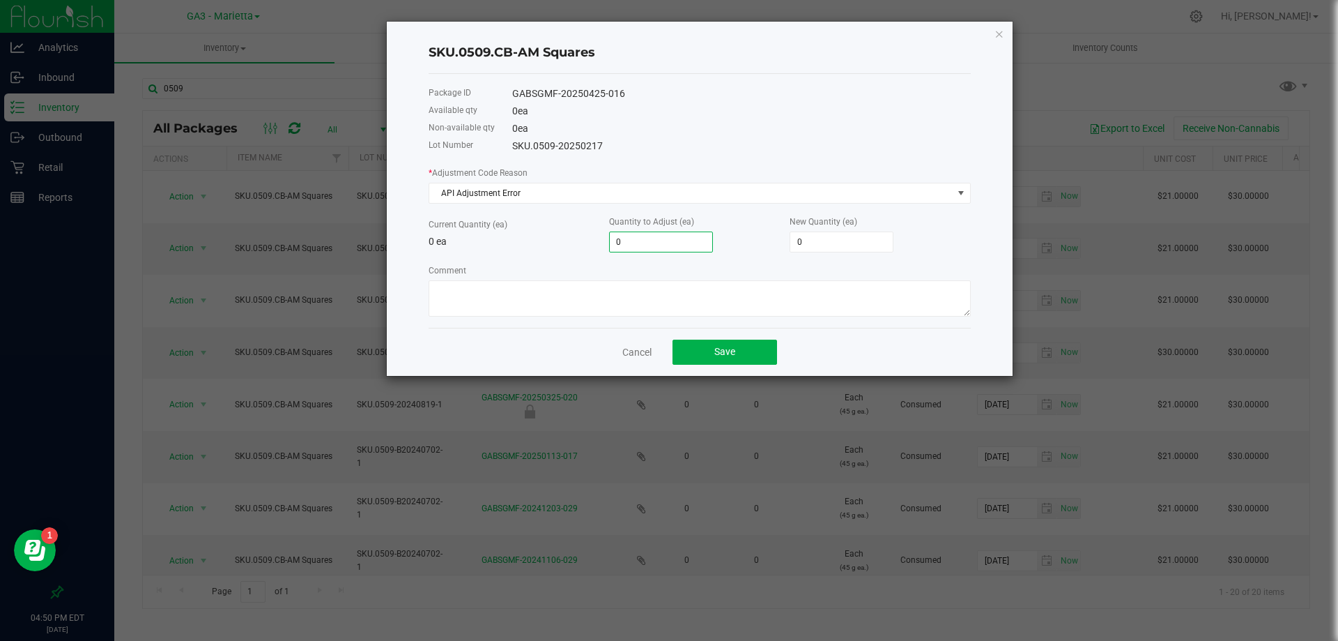
type input "2"
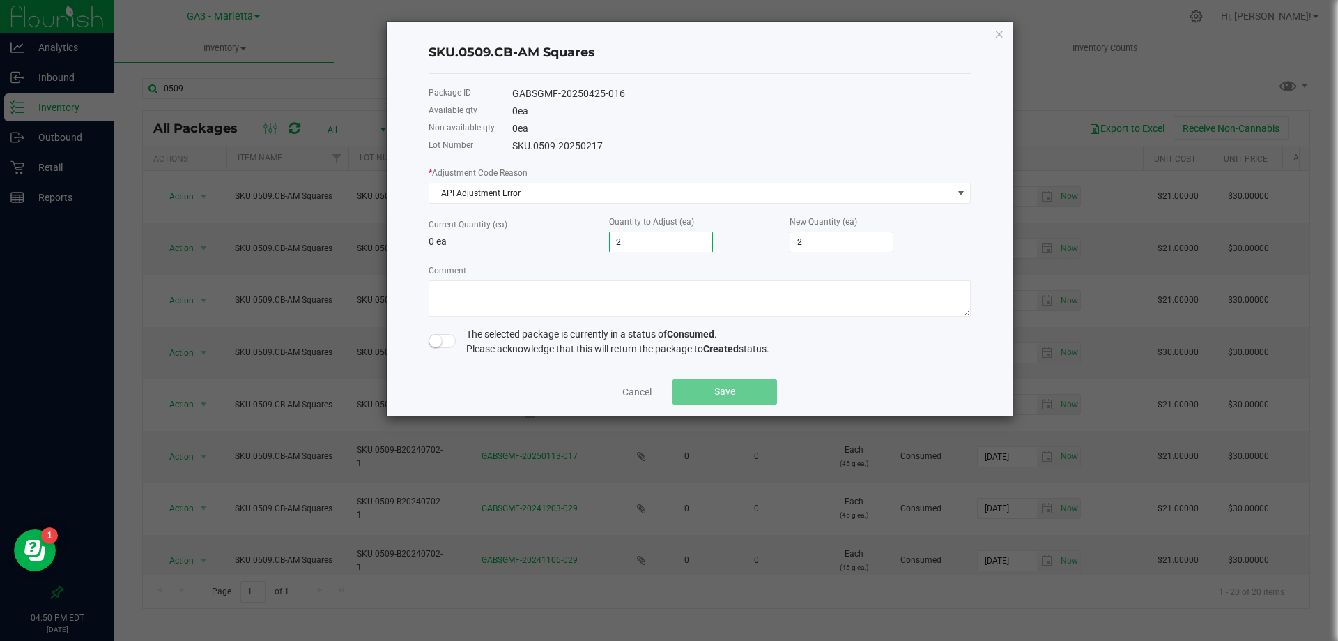
type input "2"
click at [852, 244] on input "2" at bounding box center [841, 242] width 102 height 20
click at [437, 338] on small at bounding box center [435, 341] width 13 height 13
click at [751, 388] on button "Save" at bounding box center [725, 391] width 105 height 25
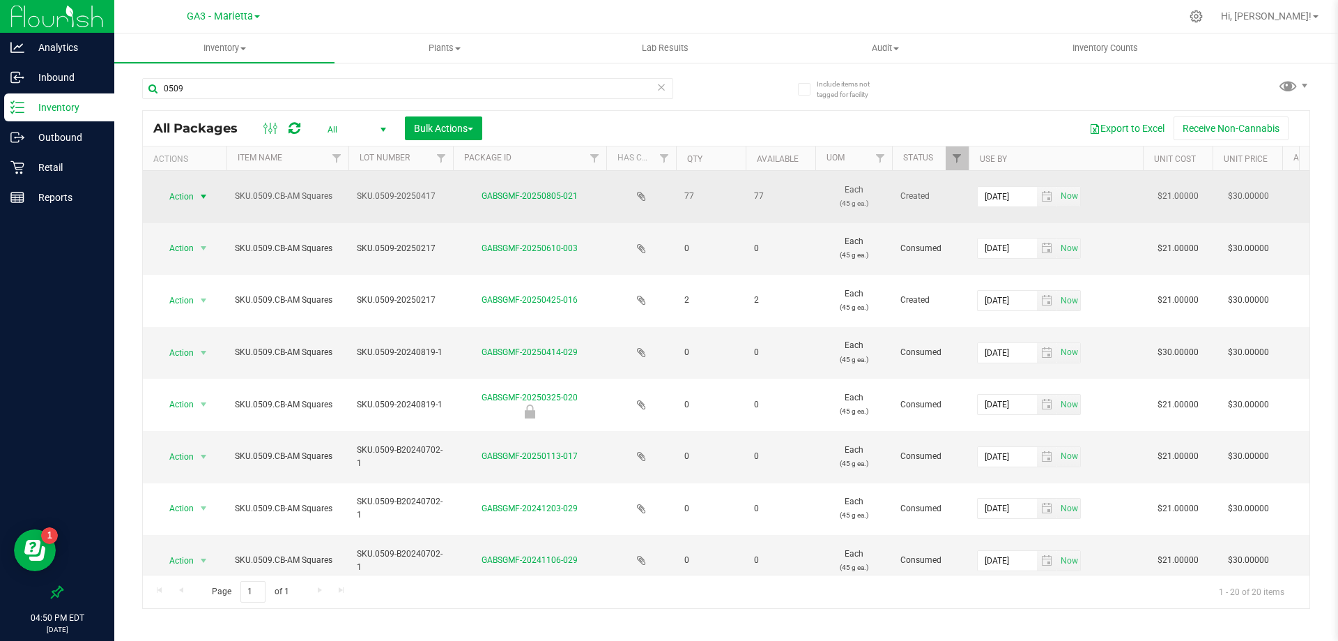
click at [208, 197] on span "select" at bounding box center [203, 196] width 11 height 11
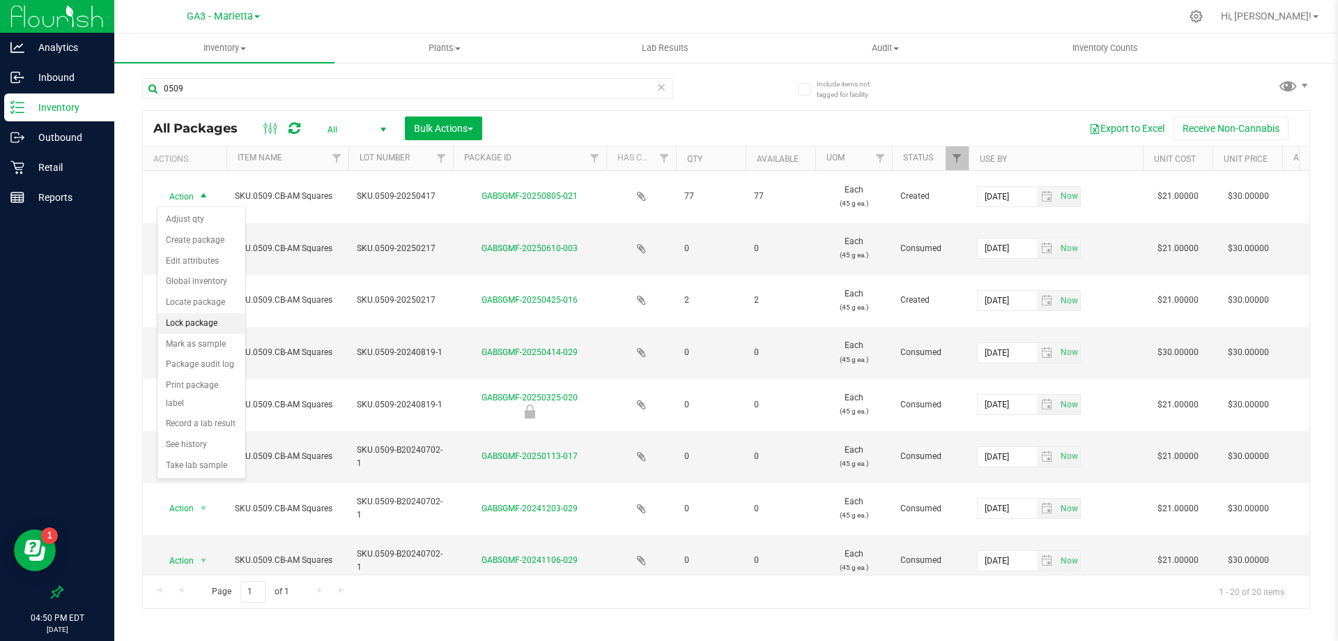
click at [199, 325] on li "Lock package" at bounding box center [202, 323] width 88 height 21
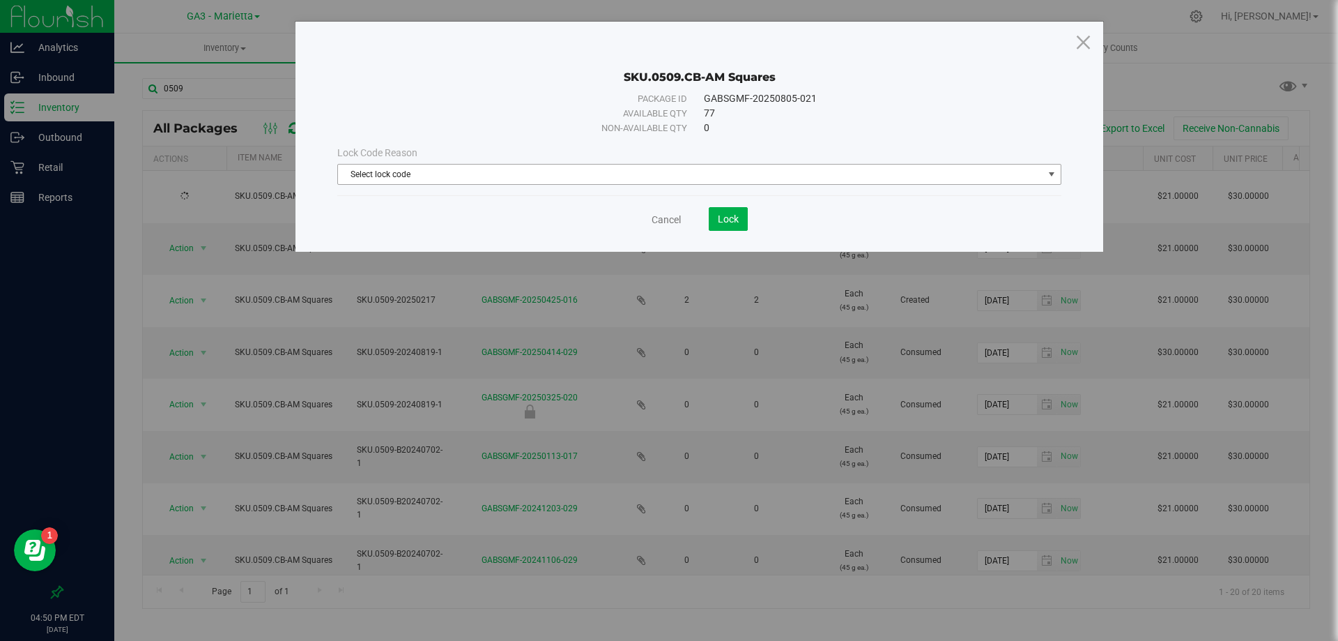
click at [509, 177] on span "Select lock code" at bounding box center [690, 174] width 705 height 20
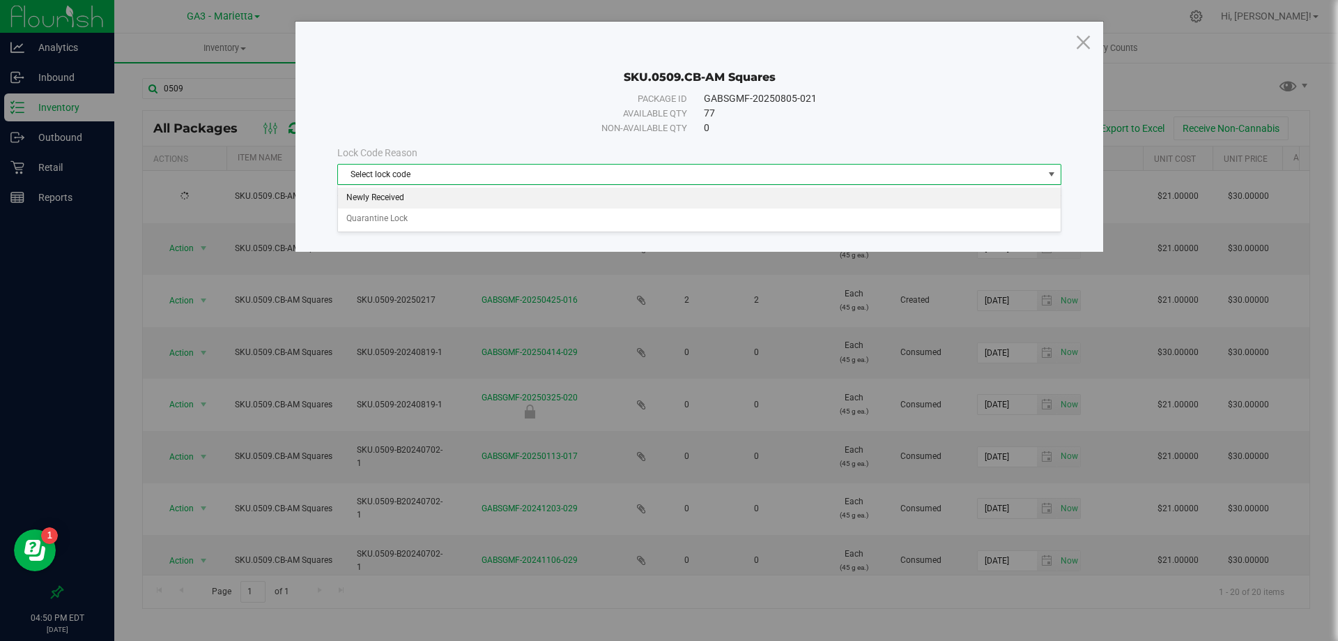
click at [478, 207] on li "Newly Received" at bounding box center [699, 197] width 723 height 21
click at [748, 227] on div "Cancel Lock" at bounding box center [699, 219] width 724 height 24
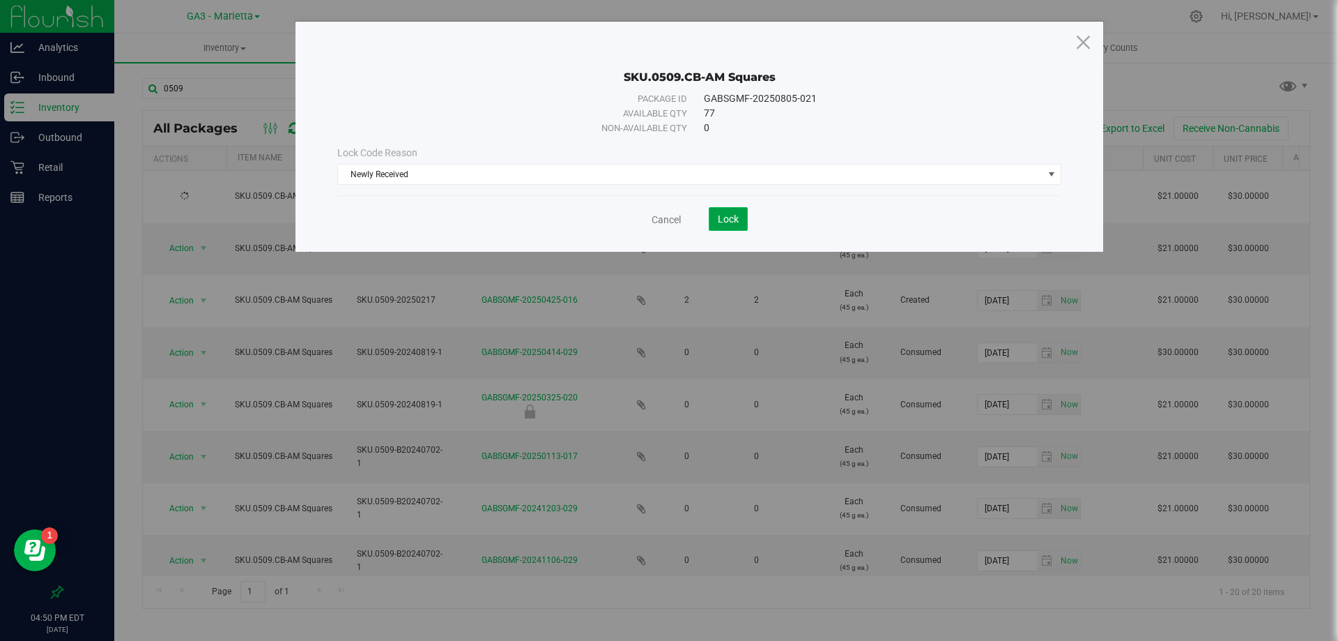
click at [737, 220] on span "Lock" at bounding box center [728, 218] width 21 height 11
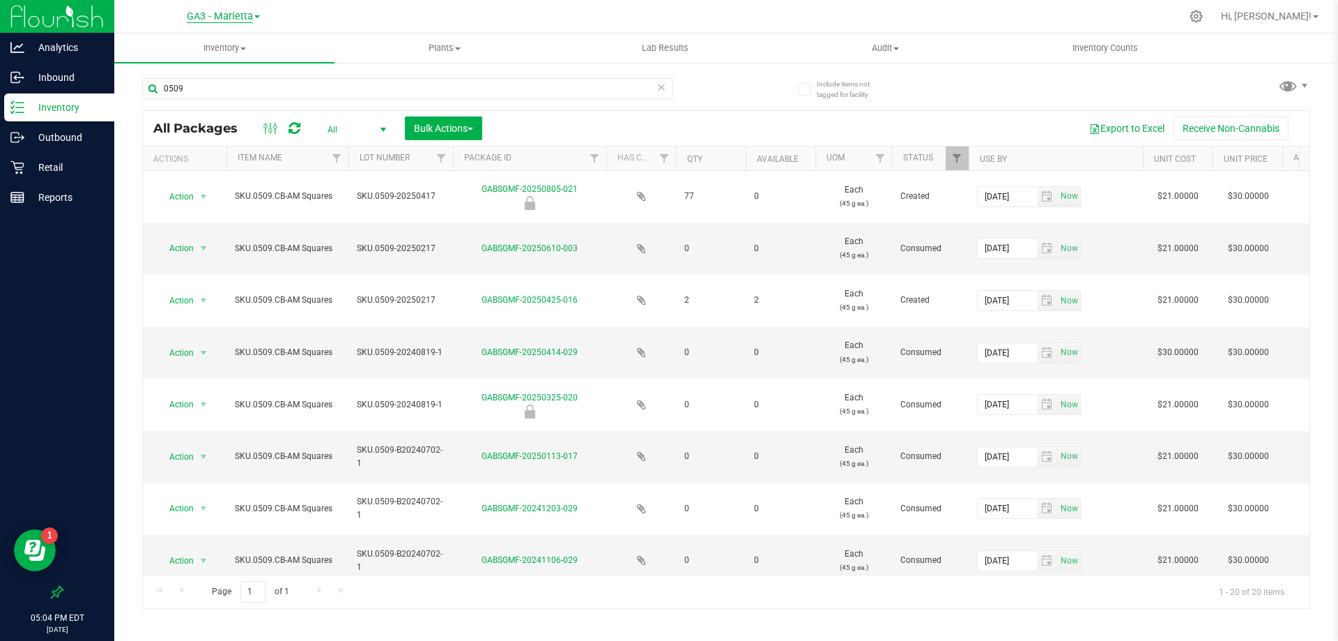
click at [252, 15] on span "GA3 - Marietta" at bounding box center [220, 16] width 66 height 13
click at [231, 43] on link "GA1 - [PERSON_NAME]" at bounding box center [223, 49] width 204 height 19
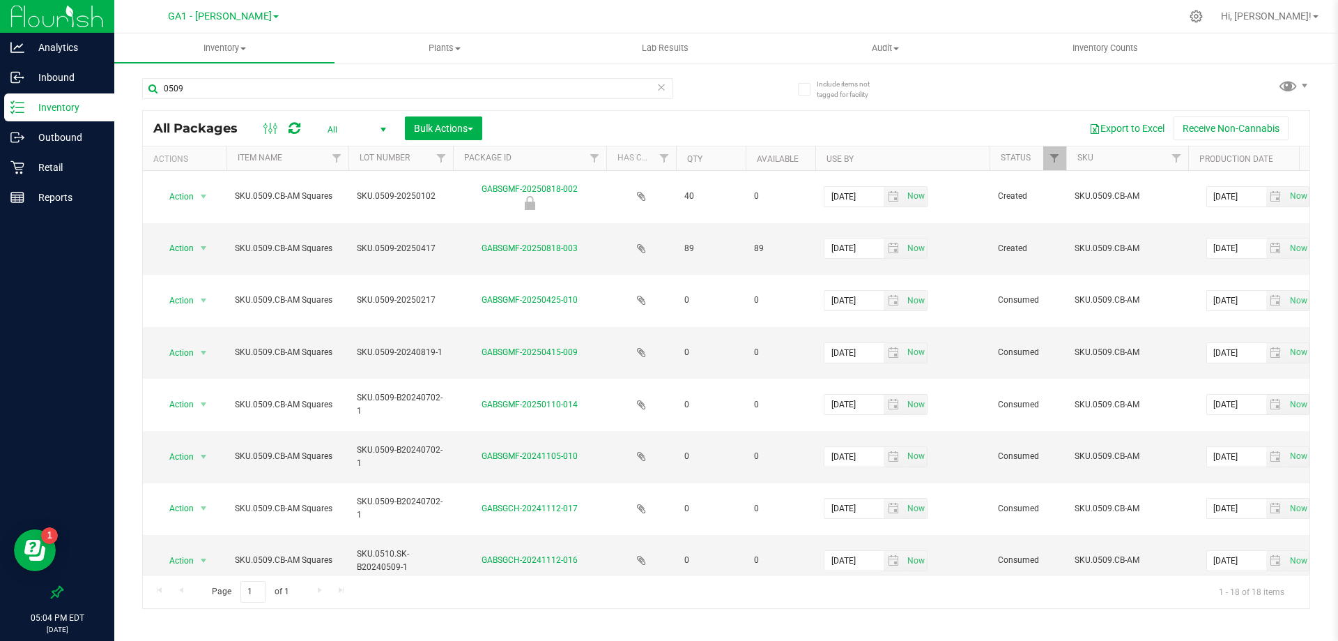
click at [962, 95] on div "0509 All Packages All Active Only Lab Samples Locked All Bulk Actions Add to ma…" at bounding box center [726, 337] width 1168 height 544
click at [40, 195] on p "Reports" at bounding box center [66, 197] width 84 height 17
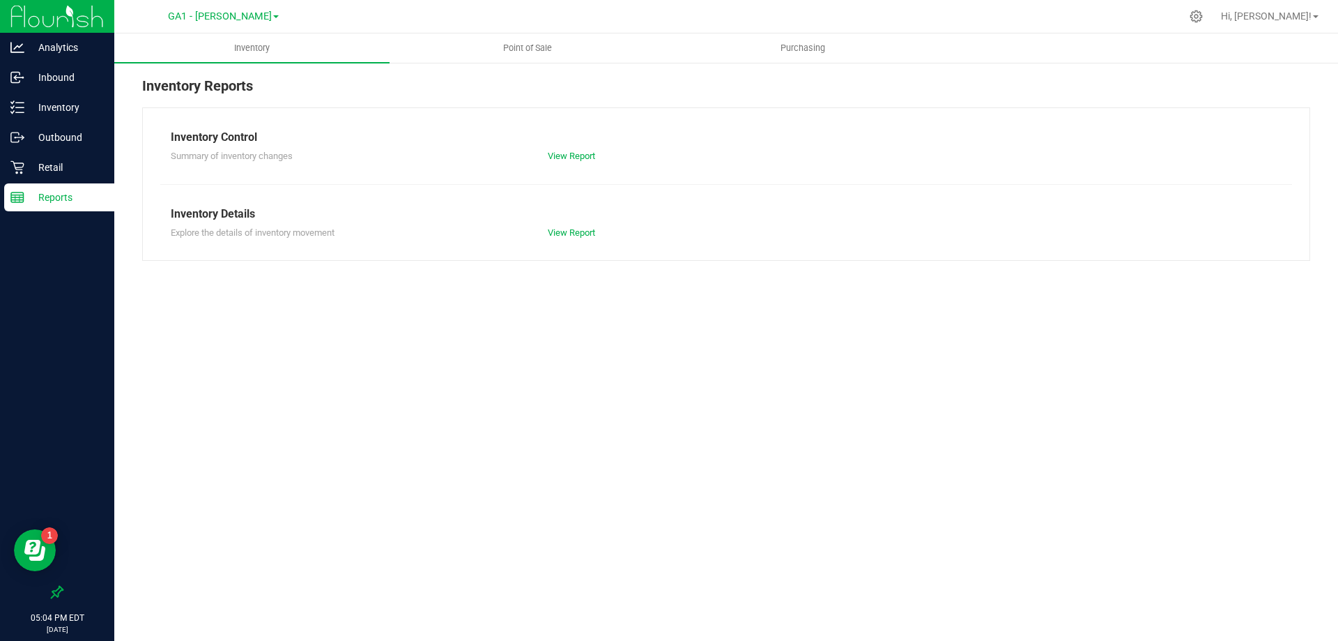
click at [615, 284] on div "Inventory Point of Sale Purchasing Inventory Reports Inventory Control Summary …" at bounding box center [726, 336] width 1224 height 607
click at [31, 175] on p "Retail" at bounding box center [66, 167] width 84 height 17
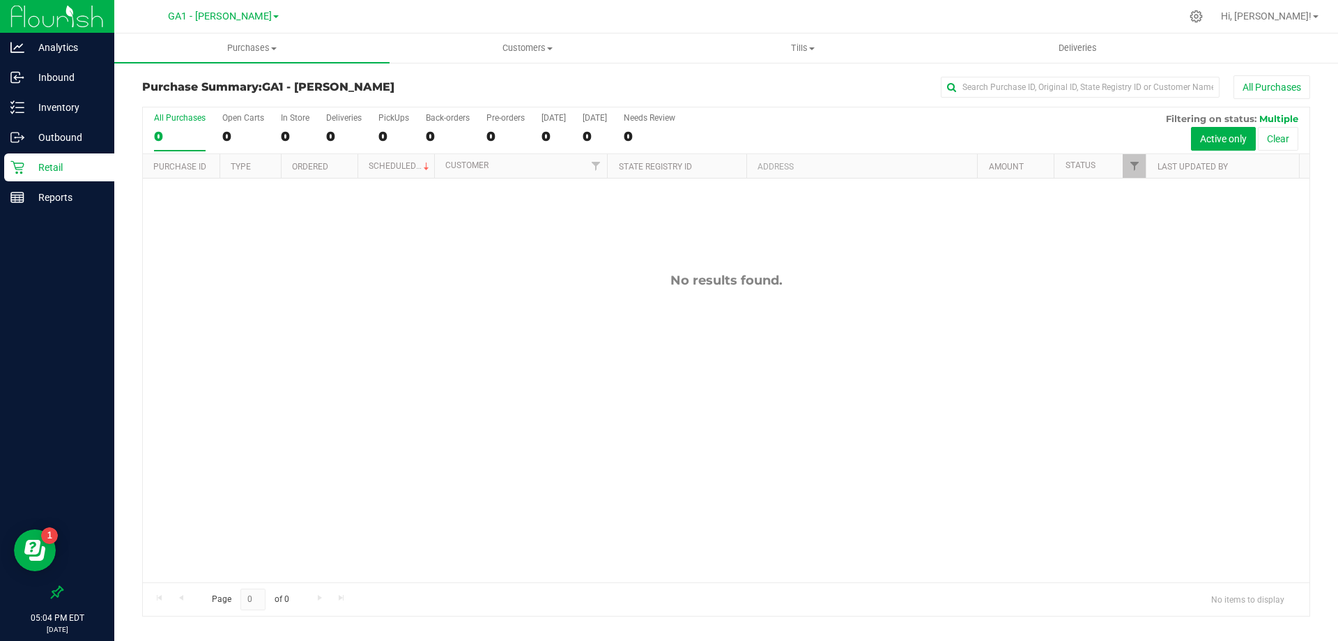
click at [1004, 115] on div "All Purchases 0 Open Carts 0 In Store 0 Deliveries 0 PickUps 0 Back-orders 0 Pr…" at bounding box center [726, 112] width 1167 height 11
click at [562, 52] on span "Customers" at bounding box center [527, 48] width 274 height 13
click at [15, 105] on icon at bounding box center [17, 107] width 14 height 14
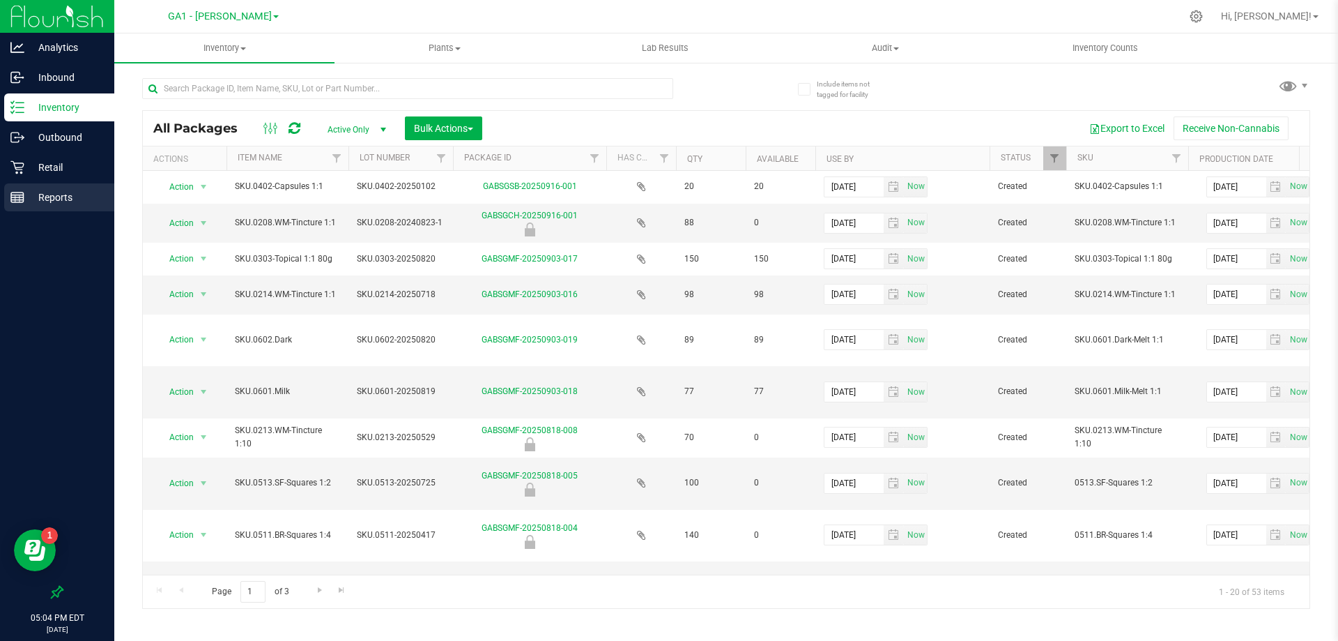
click at [47, 199] on p "Reports" at bounding box center [66, 197] width 84 height 17
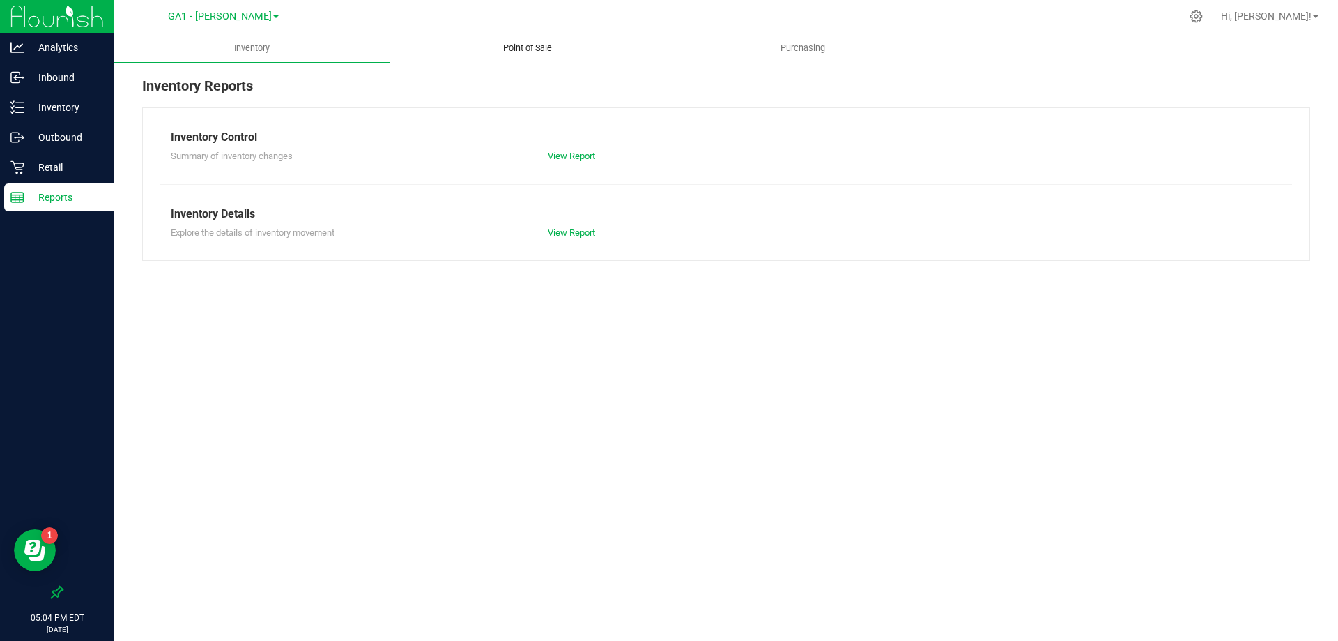
click at [537, 45] on span "Point of Sale" at bounding box center [527, 48] width 86 height 13
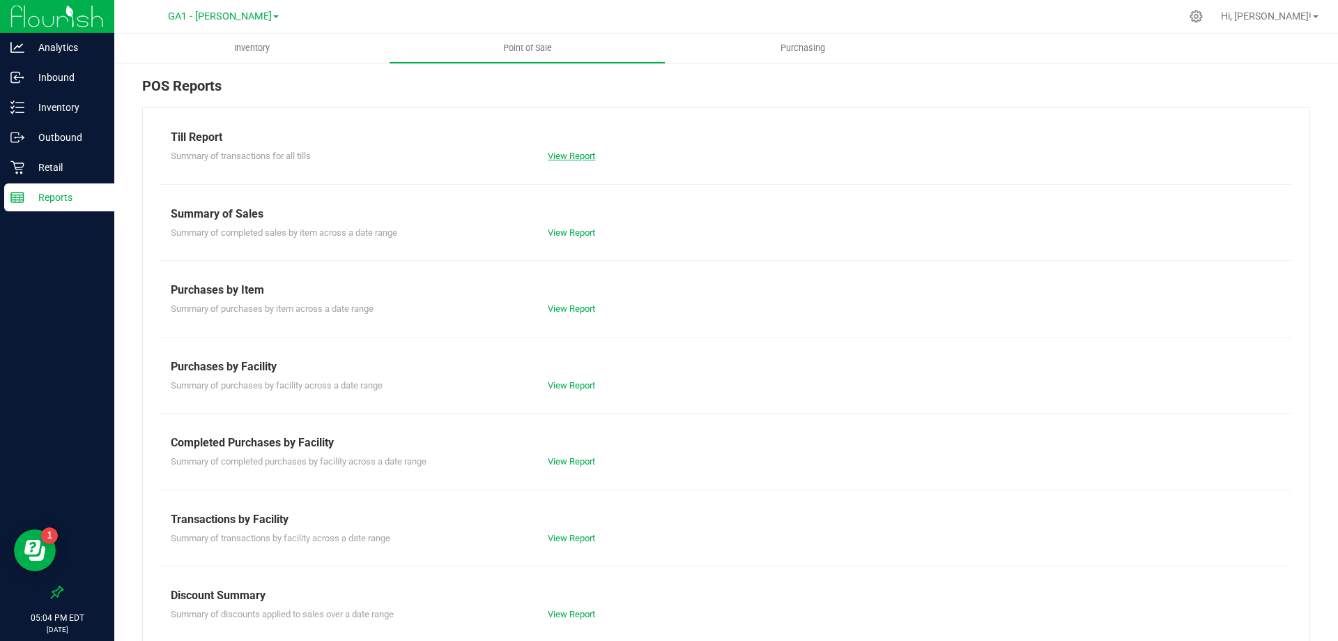
click at [574, 152] on link "View Report" at bounding box center [571, 156] width 47 height 10
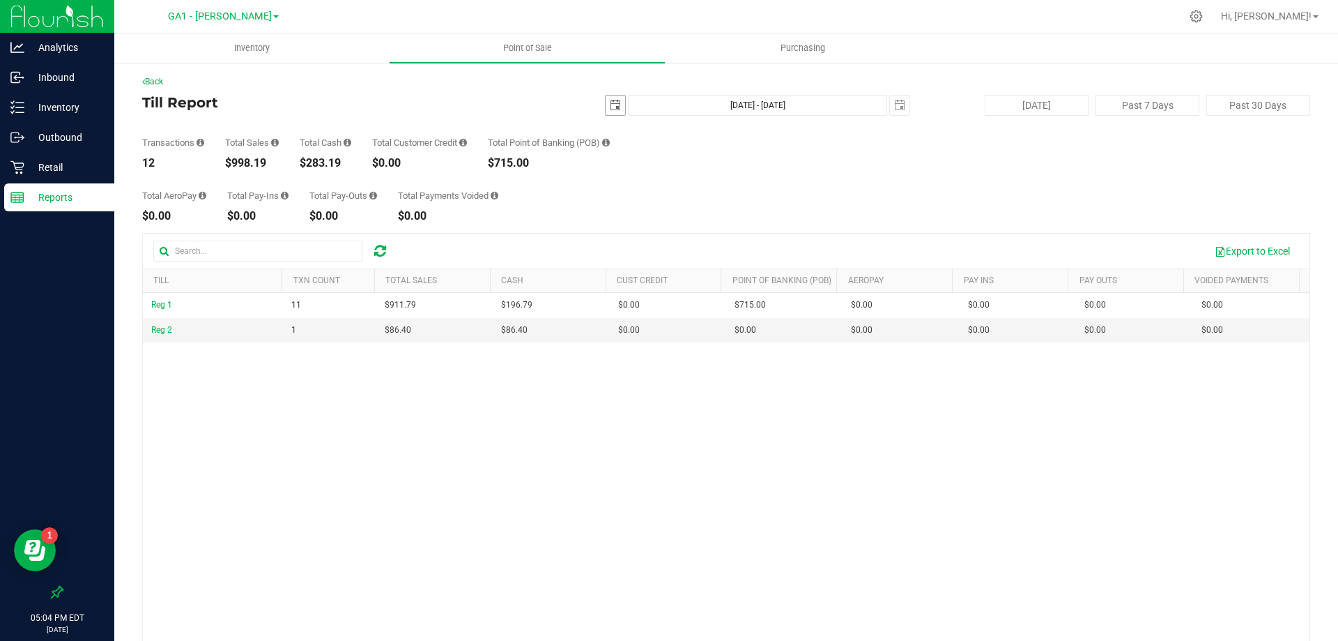
click at [610, 111] on span "select" at bounding box center [616, 105] width 20 height 20
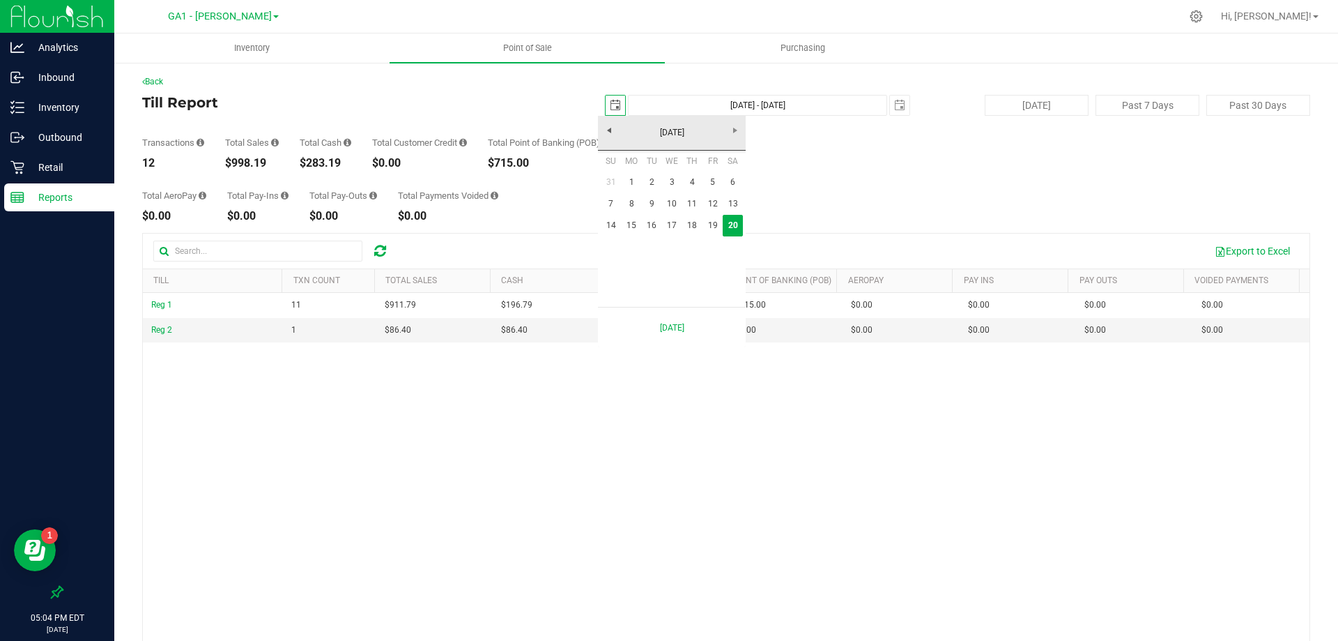
scroll to position [0, 35]
click at [603, 229] on link "14" at bounding box center [611, 226] width 20 height 22
type input "2025-09-14"
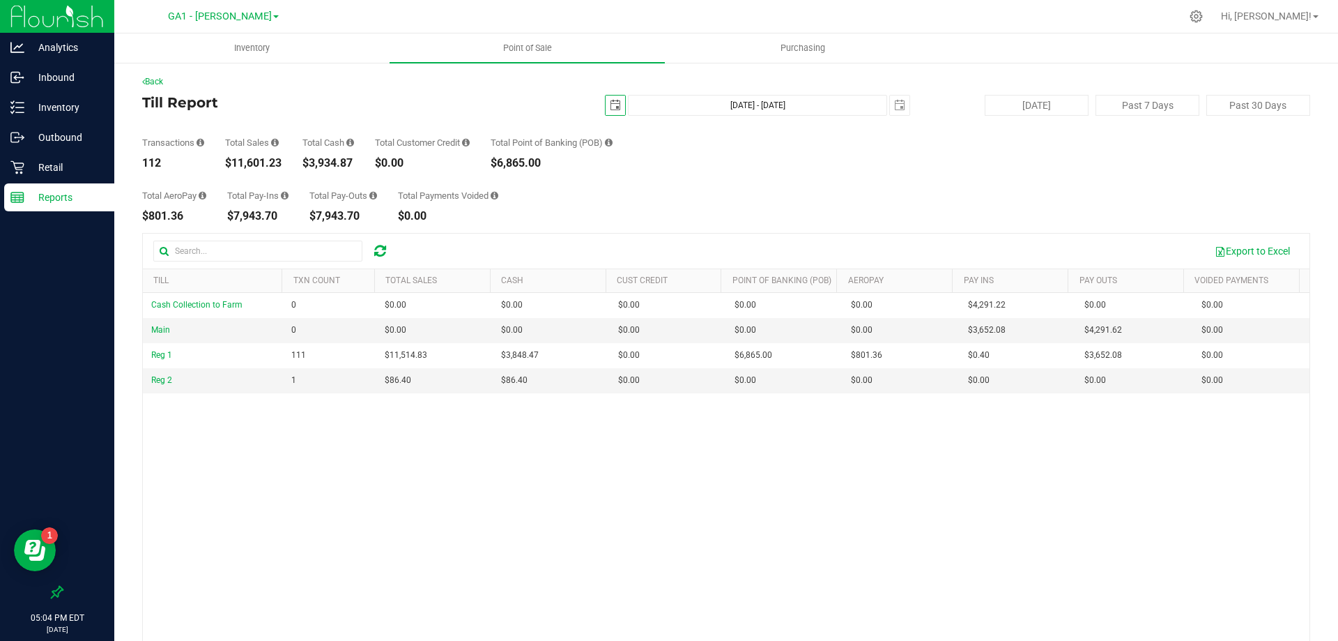
click at [686, 181] on div "Total AeroPay $801.36 Total Pay-Ins $7,943.70 Total Pay-Outs $7,943.70 Total Pa…" at bounding box center [726, 195] width 1168 height 53
click at [895, 103] on span "select" at bounding box center [899, 105] width 11 height 11
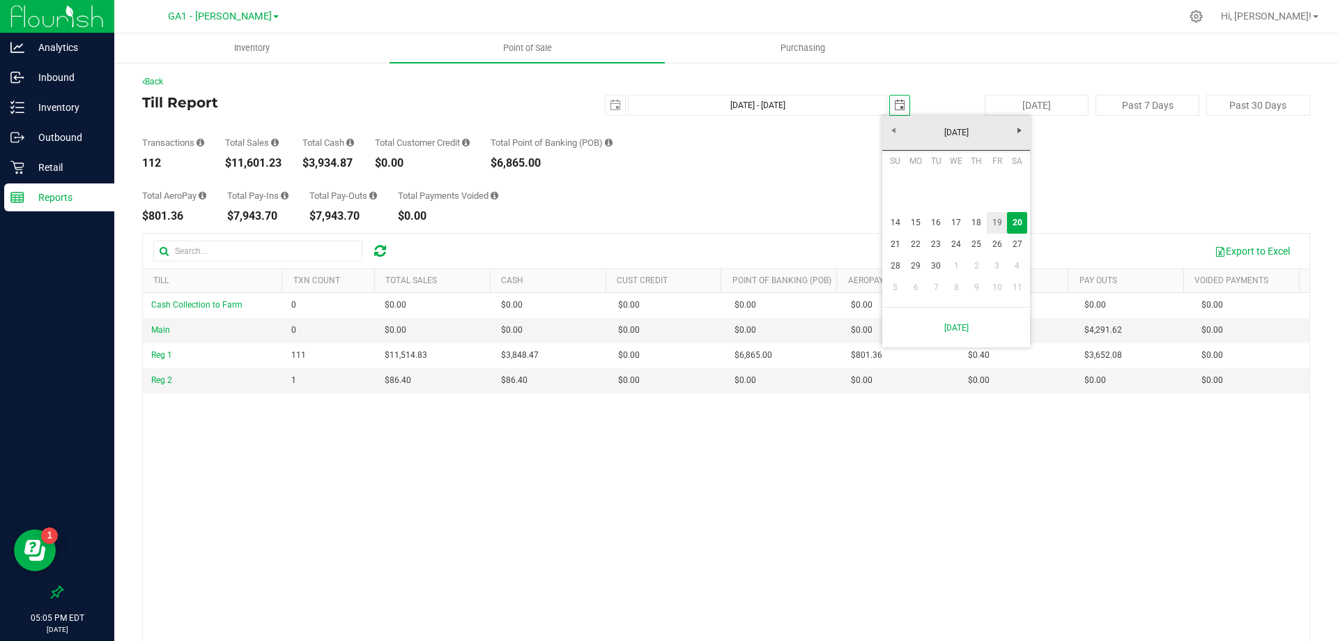
click at [997, 227] on link "19" at bounding box center [997, 223] width 20 height 22
type input "Sep 14, 2025 - Sep 19, 2025"
type input "2025-09-19"
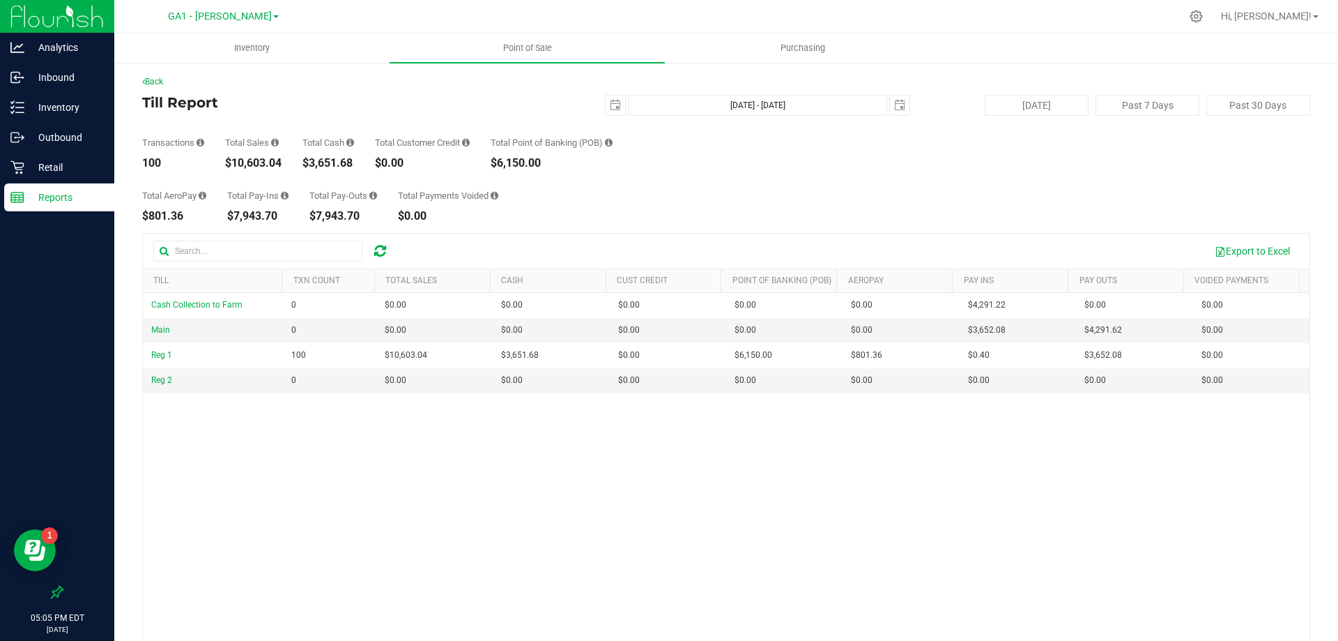
click at [956, 176] on div "Total AeroPay $801.36 Total Pay-Ins $7,943.70 Total Pay-Outs $7,943.70 Total Pa…" at bounding box center [726, 195] width 1168 height 53
click at [610, 105] on span "select" at bounding box center [615, 105] width 11 height 11
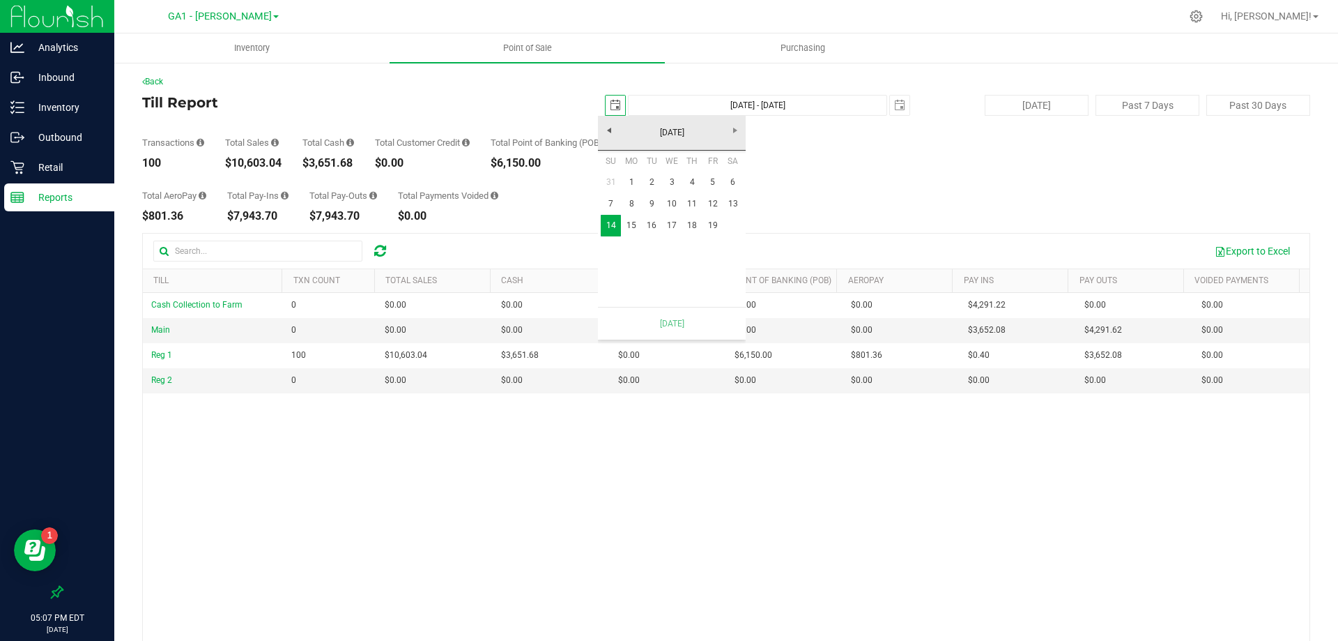
scroll to position [0, 35]
click at [695, 229] on link "18" at bounding box center [692, 226] width 20 height 22
type input "Sep 18, 2025 - Sep 19, 2025"
type input "2025-09-18"
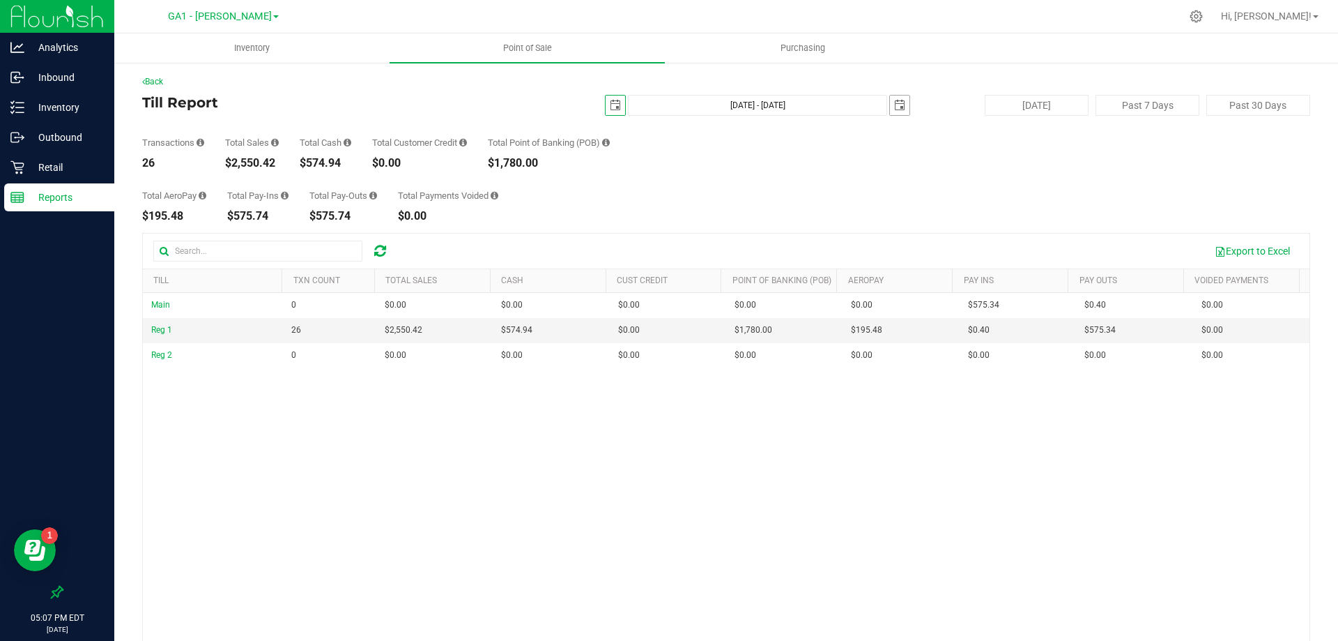
click at [894, 106] on span "select" at bounding box center [899, 105] width 11 height 11
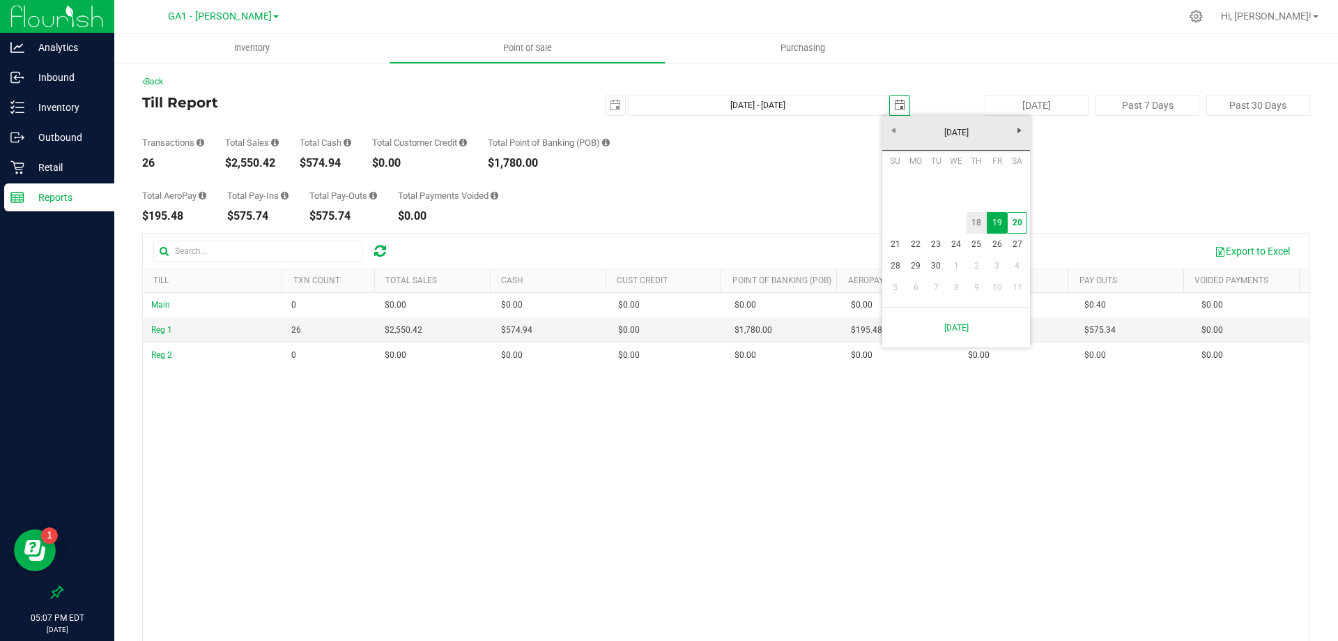
click at [976, 222] on link "18" at bounding box center [977, 223] width 20 height 22
type input "Sep 18, 2025 - Sep 18, 2025"
type input "2025-09-18"
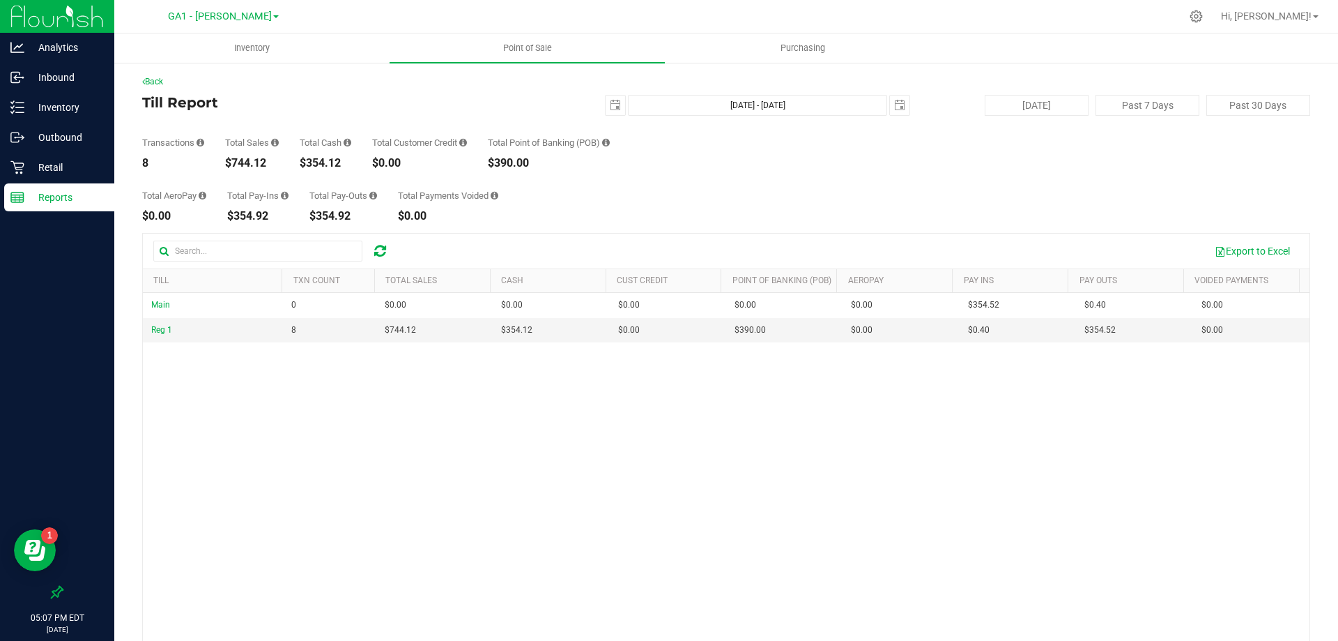
click at [1003, 190] on div "Total AeroPay $0.00 Total Pay-Ins $354.92 Total Pay-Outs $354.92 Total Payments…" at bounding box center [726, 195] width 1168 height 53
click at [806, 197] on div "Total AeroPay $0.00 Total Pay-Ins $354.92 Total Pay-Outs $354.92 Total Payments…" at bounding box center [726, 195] width 1168 height 53
click at [921, 217] on div "Total AeroPay $0.00 Total Pay-Ins $354.92 Total Pay-Outs $354.92 Total Payments…" at bounding box center [726, 195] width 1168 height 53
drag, startPoint x: 919, startPoint y: 155, endPoint x: 907, endPoint y: 151, distance: 12.4
click at [920, 155] on div "Transactions 8 Total Sales $744.12 Total Cash $354.12 Total Customer Credit $0.…" at bounding box center [726, 142] width 1168 height 53
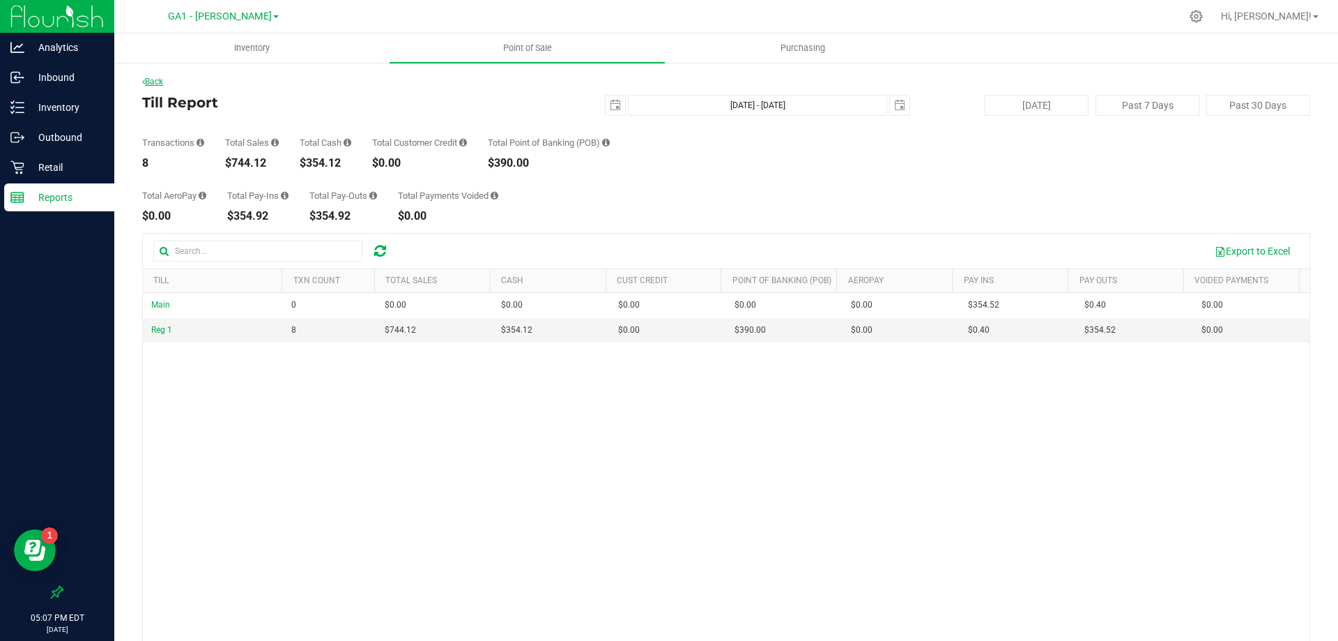
click at [163, 85] on link "Back" at bounding box center [152, 82] width 21 height 10
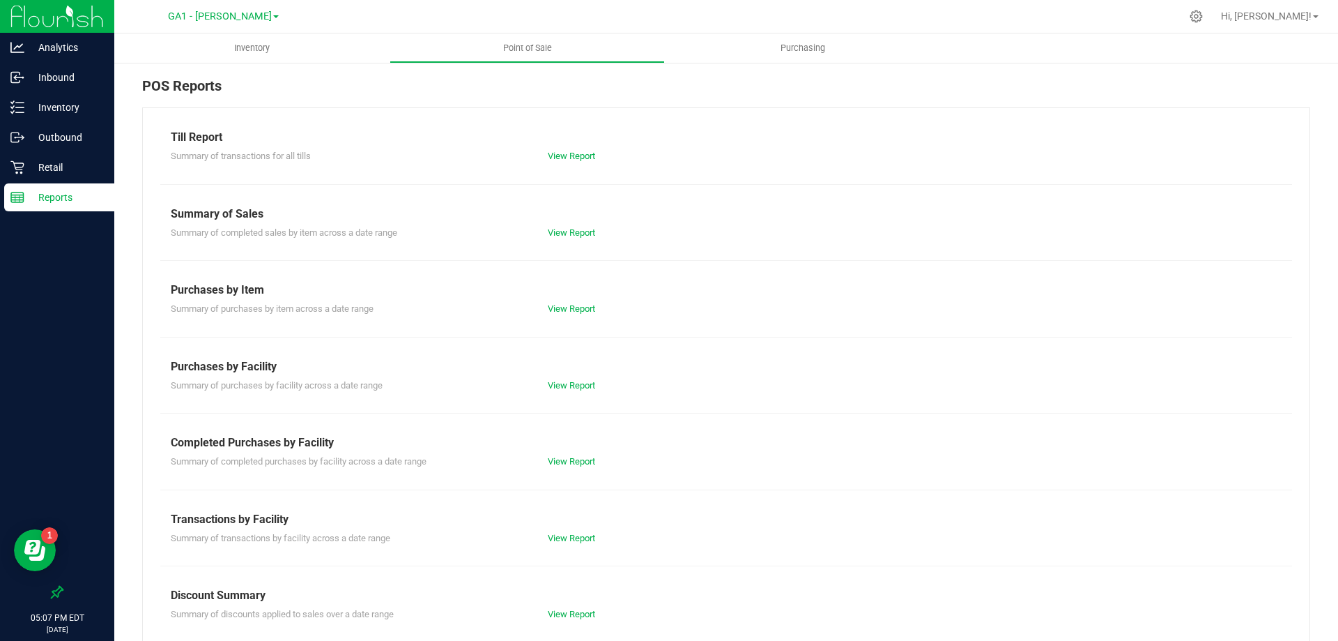
click at [719, 99] on div "POS Reports" at bounding box center [726, 91] width 1168 height 32
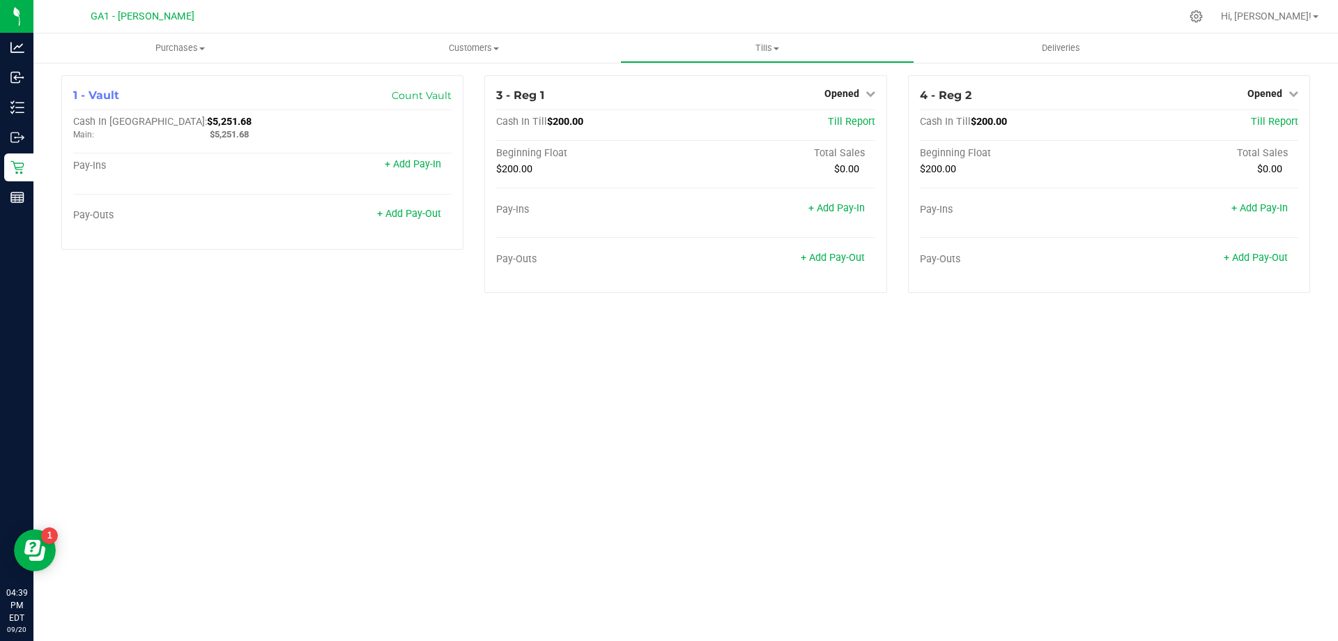
click at [169, 12] on span "GA1 - [PERSON_NAME]" at bounding box center [143, 16] width 104 height 13
click at [376, 551] on div "Purchases Summary of purchases Fulfillment All purchases Customers All customer…" at bounding box center [685, 336] width 1305 height 607
click at [1307, 13] on span "Hi, [PERSON_NAME]!" at bounding box center [1266, 15] width 91 height 11
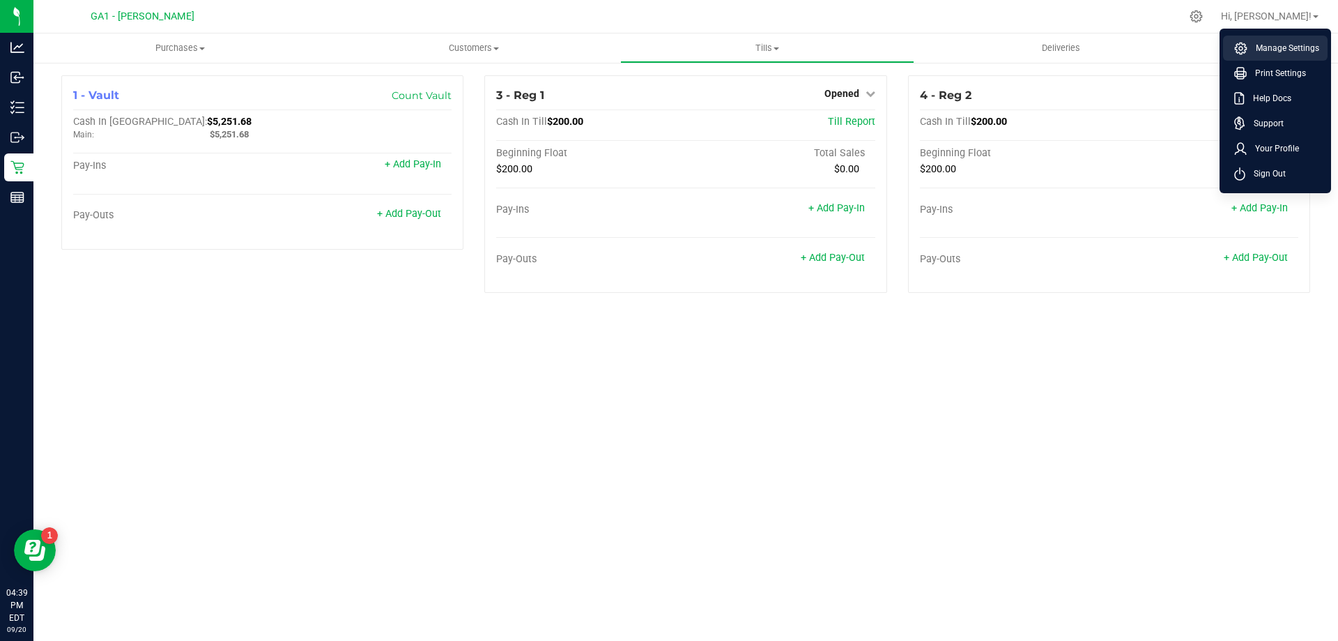
click at [1298, 38] on li "Manage Settings" at bounding box center [1275, 48] width 105 height 25
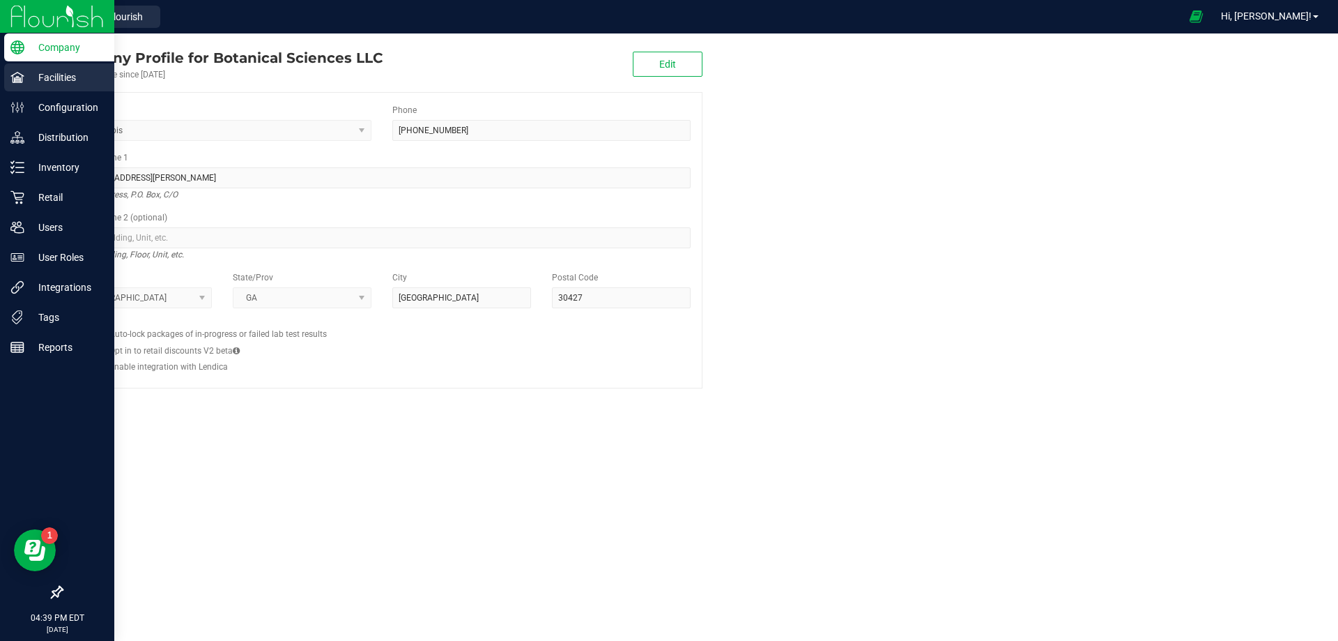
click at [48, 86] on div "Facilities" at bounding box center [59, 77] width 110 height 28
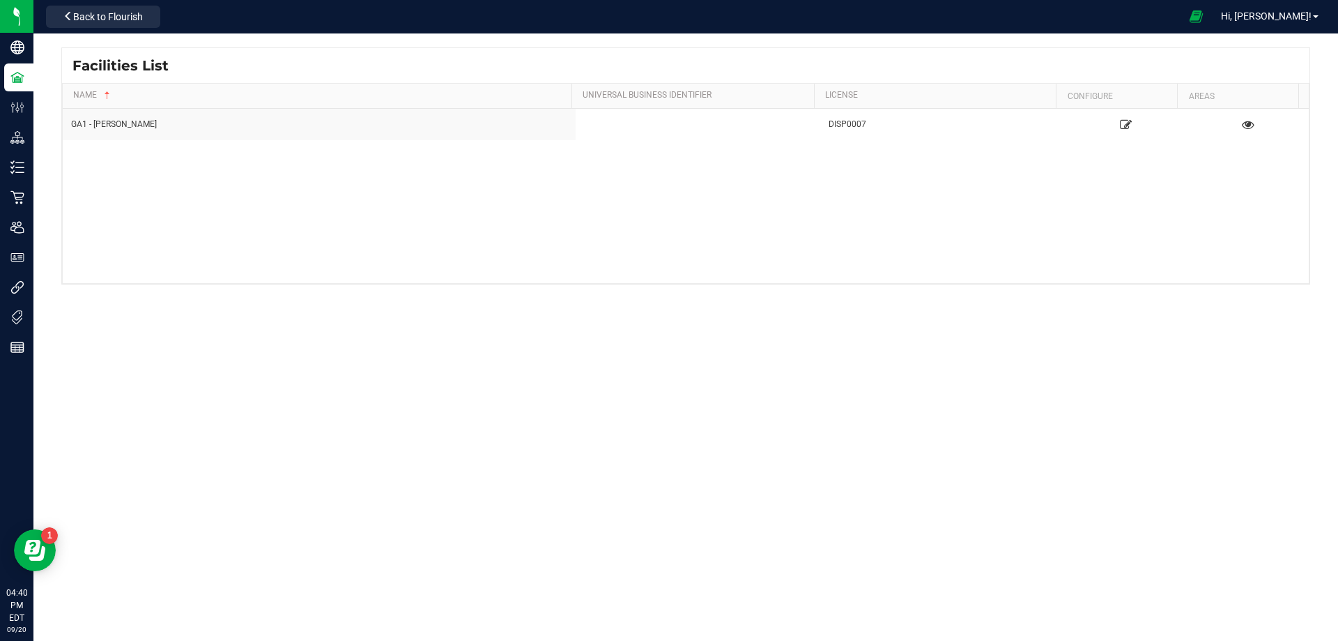
click at [322, 367] on div "Facilities List Name Universal Business Identifier License Configure Areas GA1 …" at bounding box center [685, 221] width 1305 height 376
click at [132, 188] on div "GA1 - [PERSON_NAME] DISP0007" at bounding box center [686, 196] width 1246 height 174
click at [769, 261] on div "GA1 - [PERSON_NAME] DISP0007" at bounding box center [686, 196] width 1246 height 174
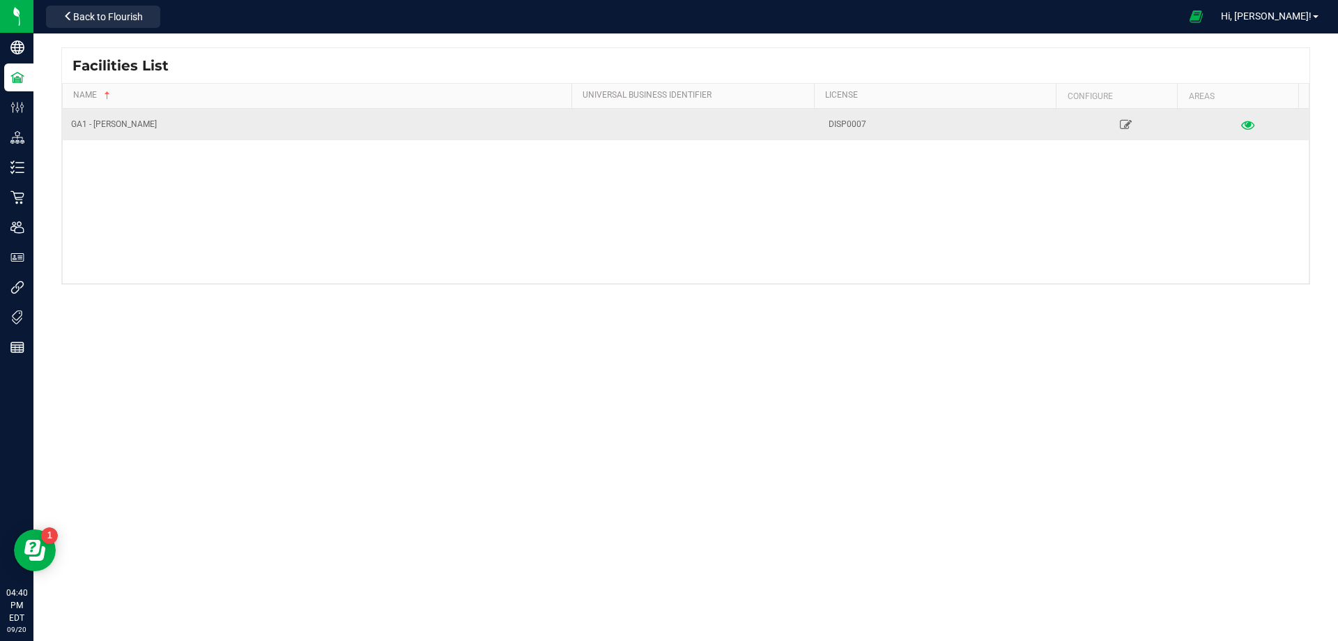
click at [1241, 119] on icon at bounding box center [1247, 124] width 13 height 10
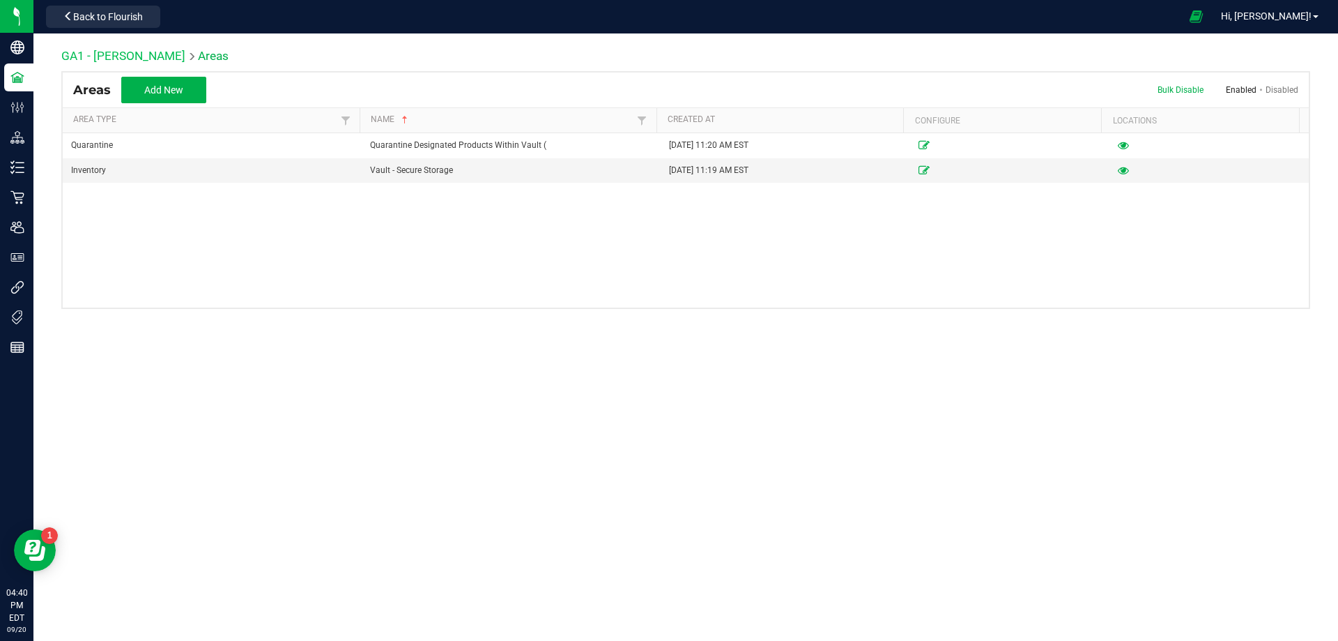
click at [116, 51] on link "GA1 - [PERSON_NAME]" at bounding box center [123, 56] width 124 height 14
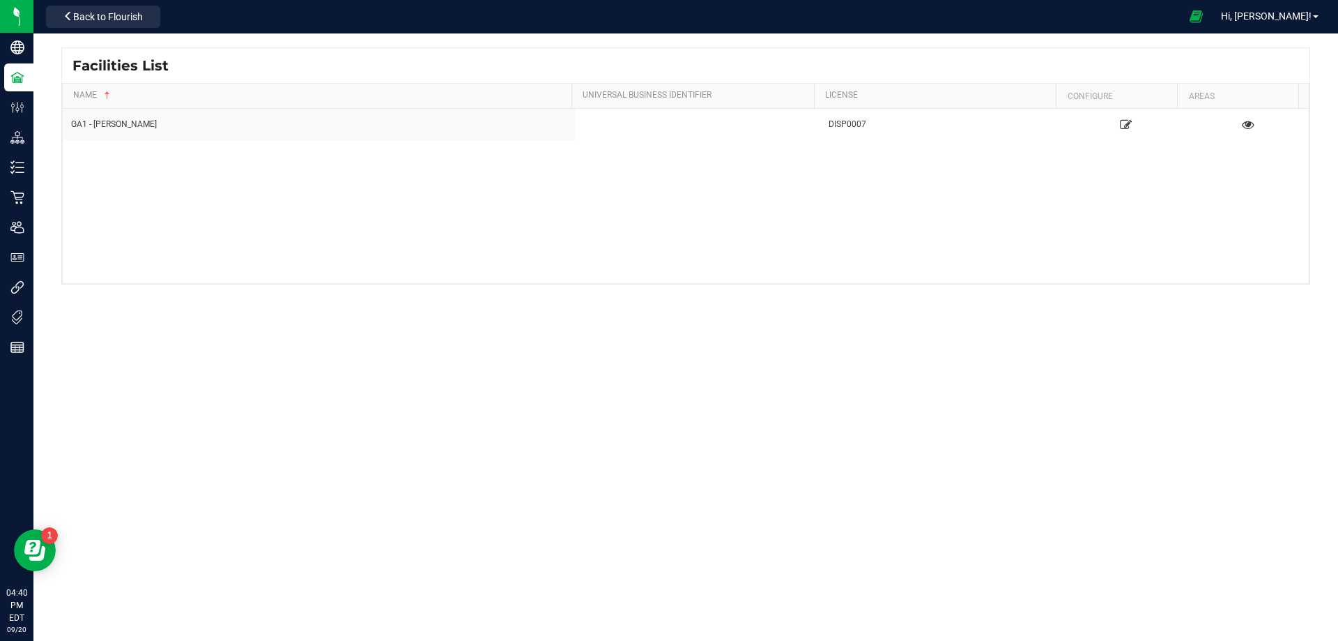
click at [94, 237] on div "GA1 - [PERSON_NAME] DISP0007" at bounding box center [686, 196] width 1246 height 174
click at [98, 17] on span "Back to Flourish" at bounding box center [108, 16] width 70 height 11
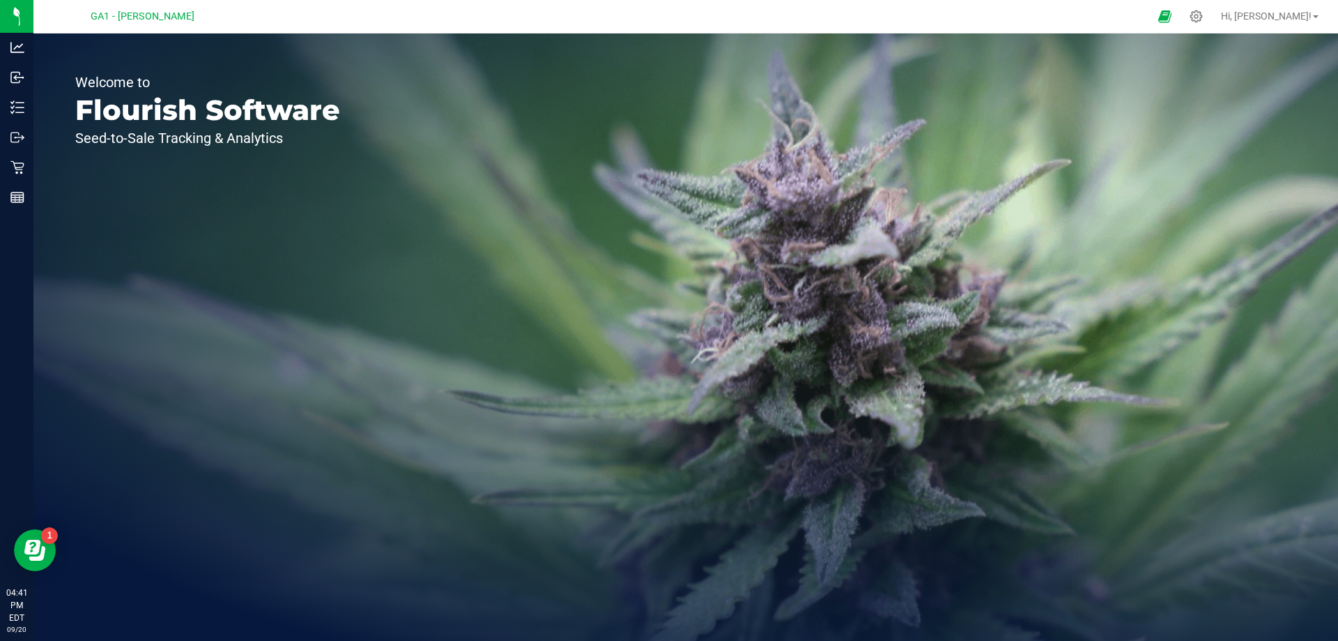
click at [157, 15] on span "GA1 - [PERSON_NAME]" at bounding box center [143, 16] width 104 height 13
click at [423, 220] on div "Welcome to Flourish Software Seed-to-Sale Tracking & Analytics" at bounding box center [685, 336] width 1305 height 607
click at [1203, 17] on icon at bounding box center [1196, 16] width 13 height 13
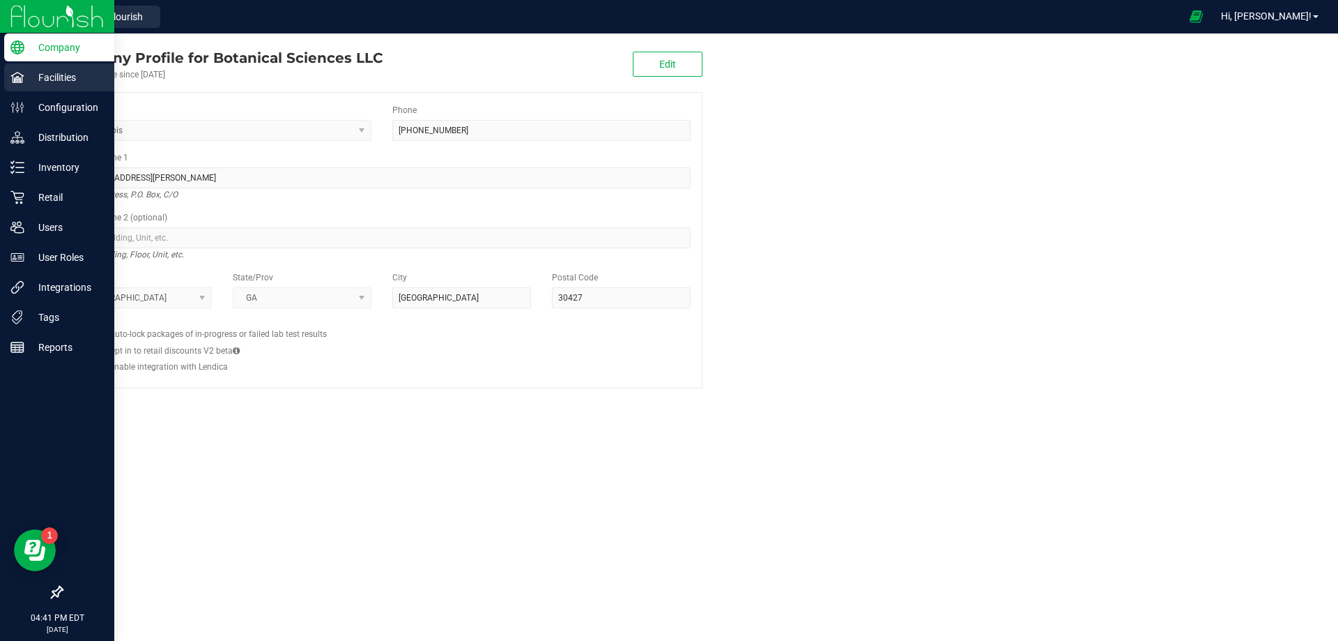
click at [17, 80] on icon at bounding box center [17, 77] width 14 height 14
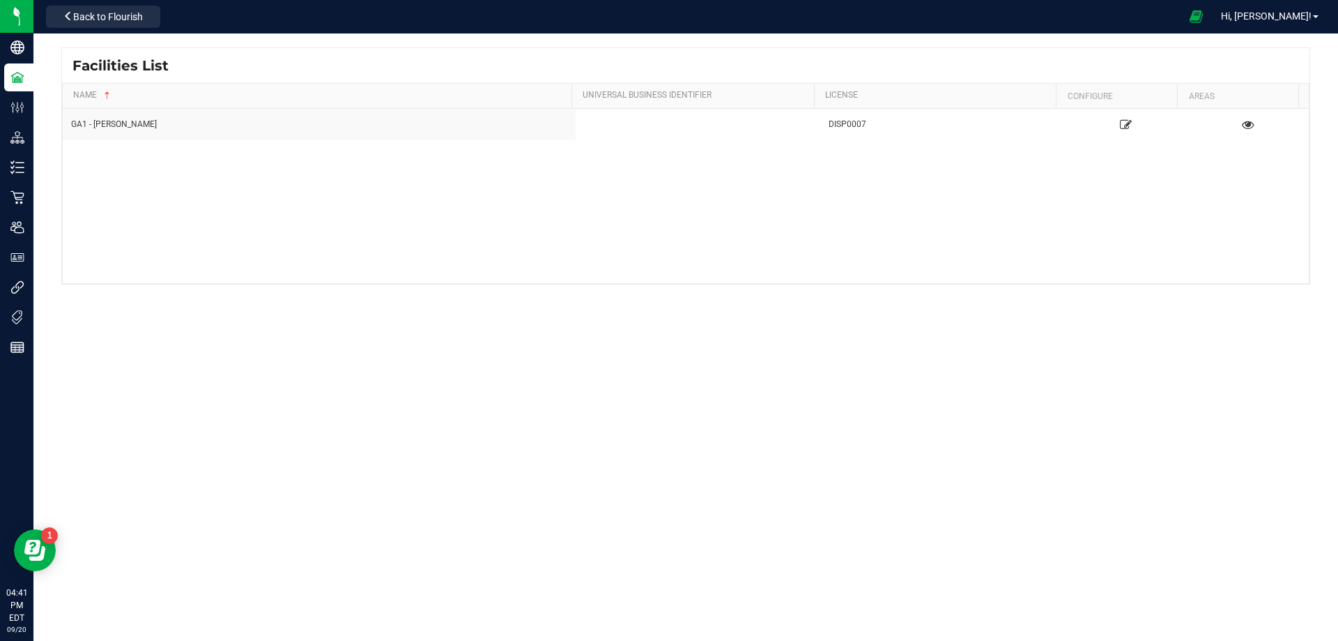
click at [787, 395] on div "Facilities List Name Universal Business Identifier License Configure Areas GA1 …" at bounding box center [685, 221] width 1305 height 376
drag, startPoint x: 688, startPoint y: 375, endPoint x: 337, endPoint y: 296, distance: 359.5
click at [688, 374] on div "Facilities List Name Universal Business Identifier License Configure Areas GA1 …" at bounding box center [685, 221] width 1305 height 376
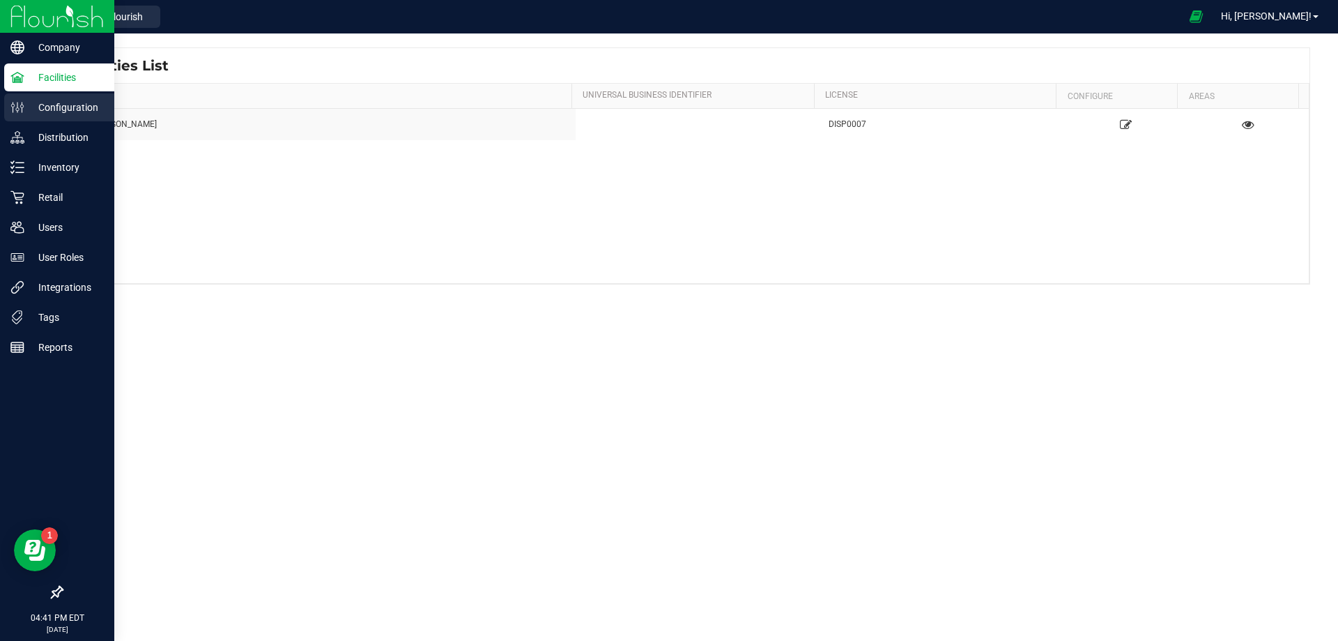
click at [29, 107] on p "Configuration" at bounding box center [66, 107] width 84 height 17
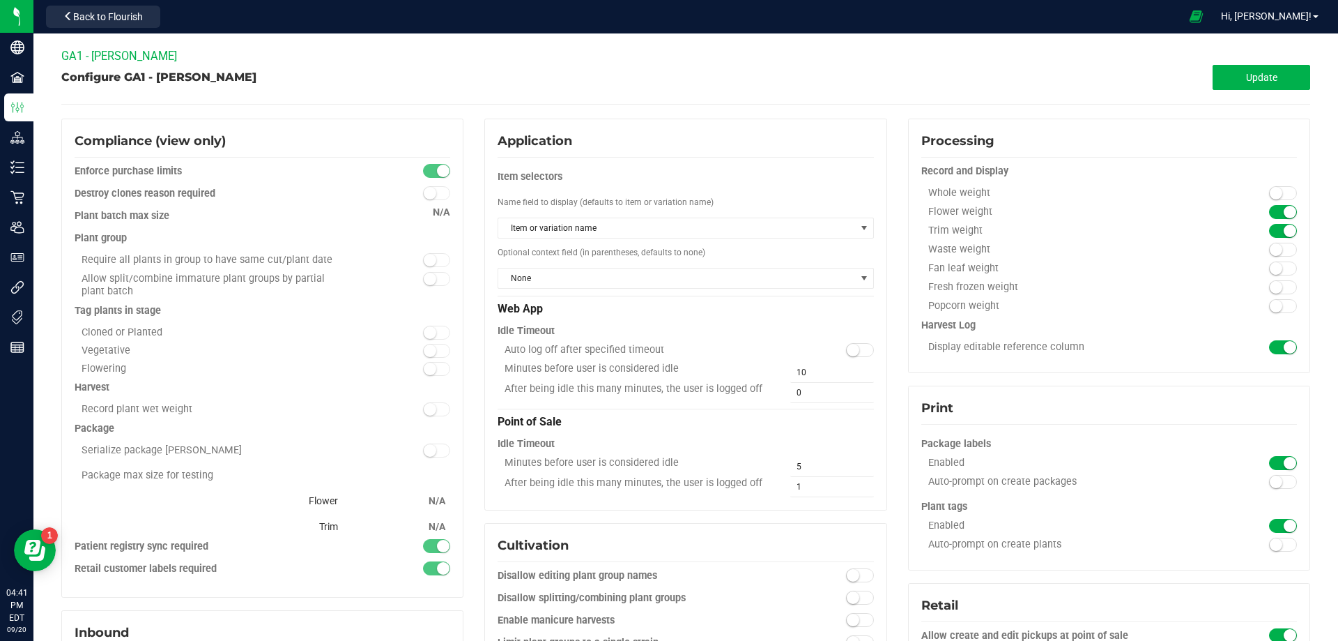
click at [312, 88] on div "Configure GA1 - [PERSON_NAME] Update" at bounding box center [685, 77] width 1249 height 25
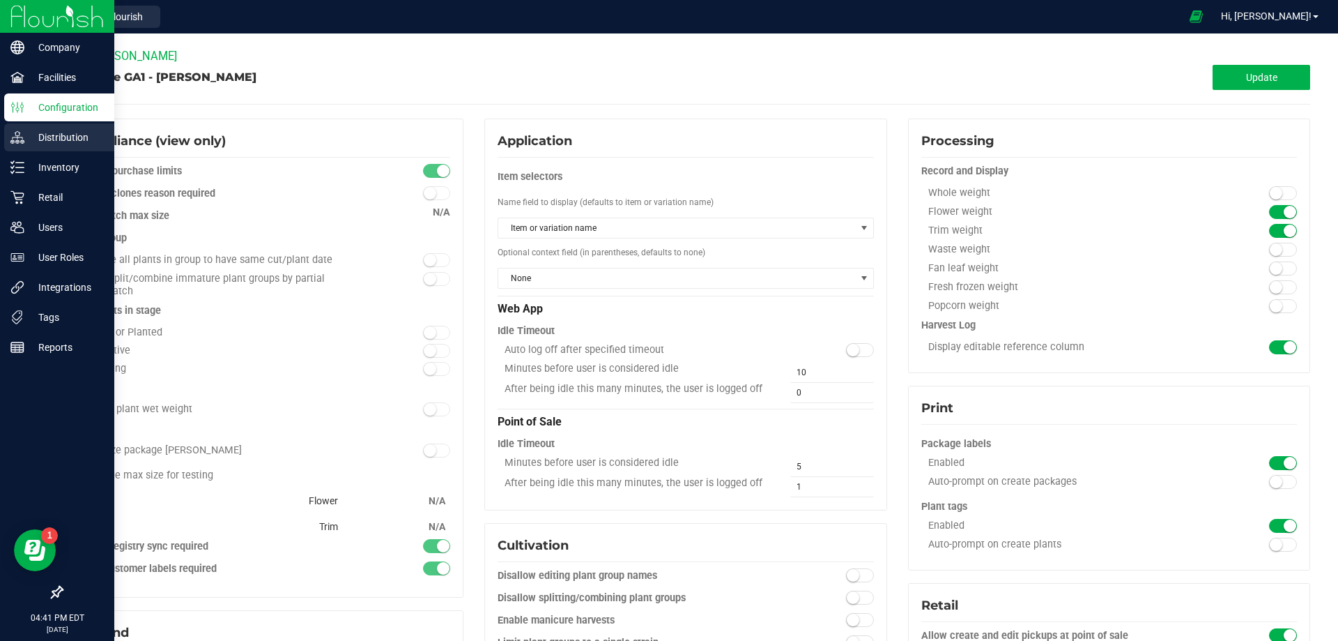
click at [36, 137] on p "Distribution" at bounding box center [66, 137] width 84 height 17
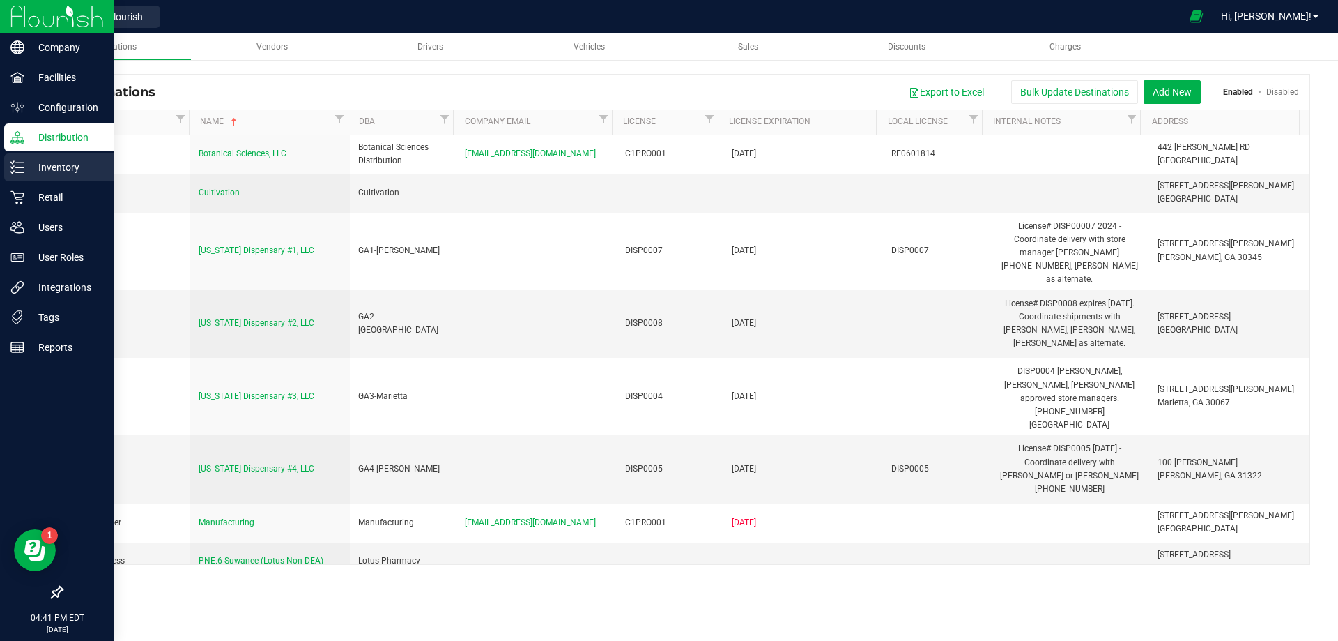
click at [52, 157] on div "Inventory" at bounding box center [59, 167] width 110 height 28
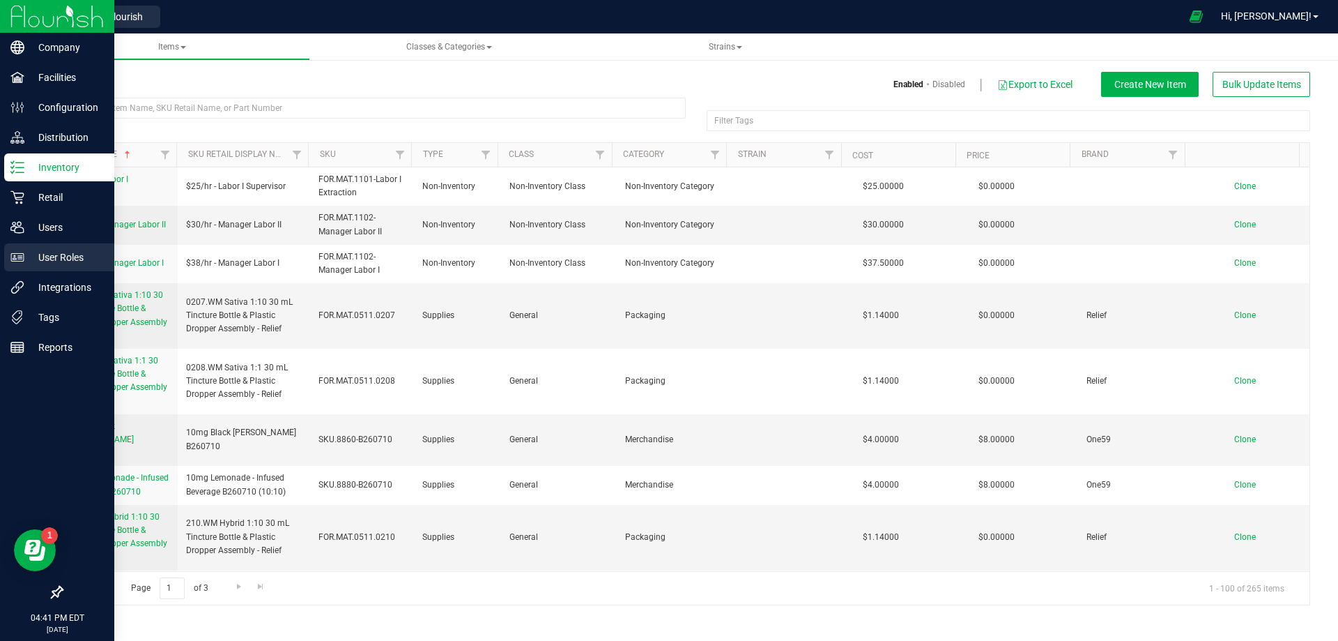
click at [70, 252] on p "User Roles" at bounding box center [66, 257] width 84 height 17
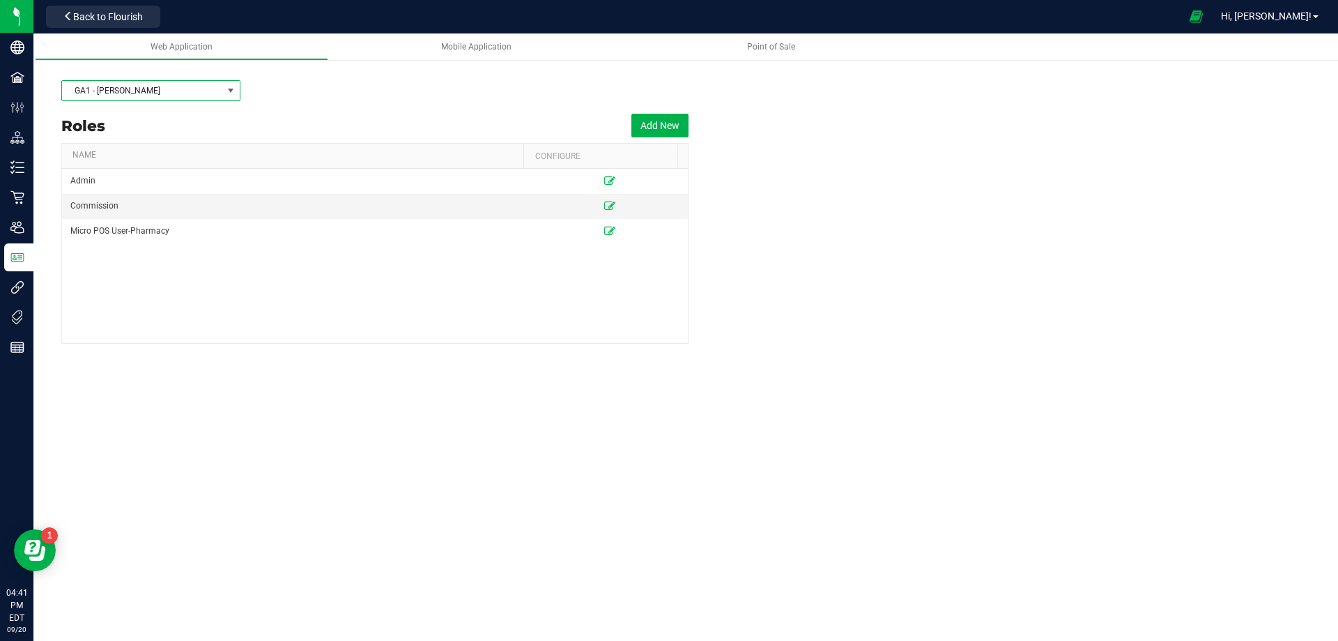
click at [229, 87] on span at bounding box center [230, 90] width 11 height 11
click at [393, 91] on div "GA1 - [PERSON_NAME]" at bounding box center [685, 90] width 1249 height 35
click at [682, 133] on button "Add New" at bounding box center [659, 126] width 57 height 24
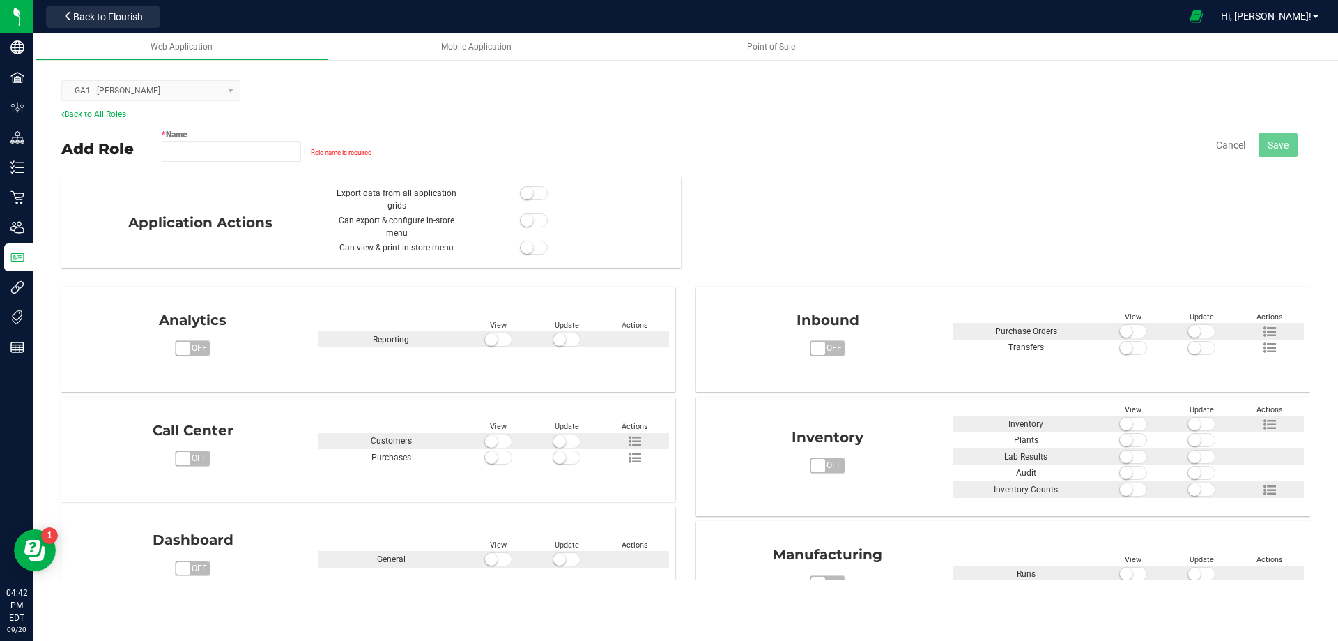
click at [236, 95] on kendo-dropdownlist "GA1 - [PERSON_NAME]" at bounding box center [150, 90] width 179 height 21
click at [235, 94] on kendo-dropdownlist "GA1 - [PERSON_NAME]" at bounding box center [150, 90] width 179 height 21
click at [63, 112] on icon at bounding box center [62, 114] width 3 height 8
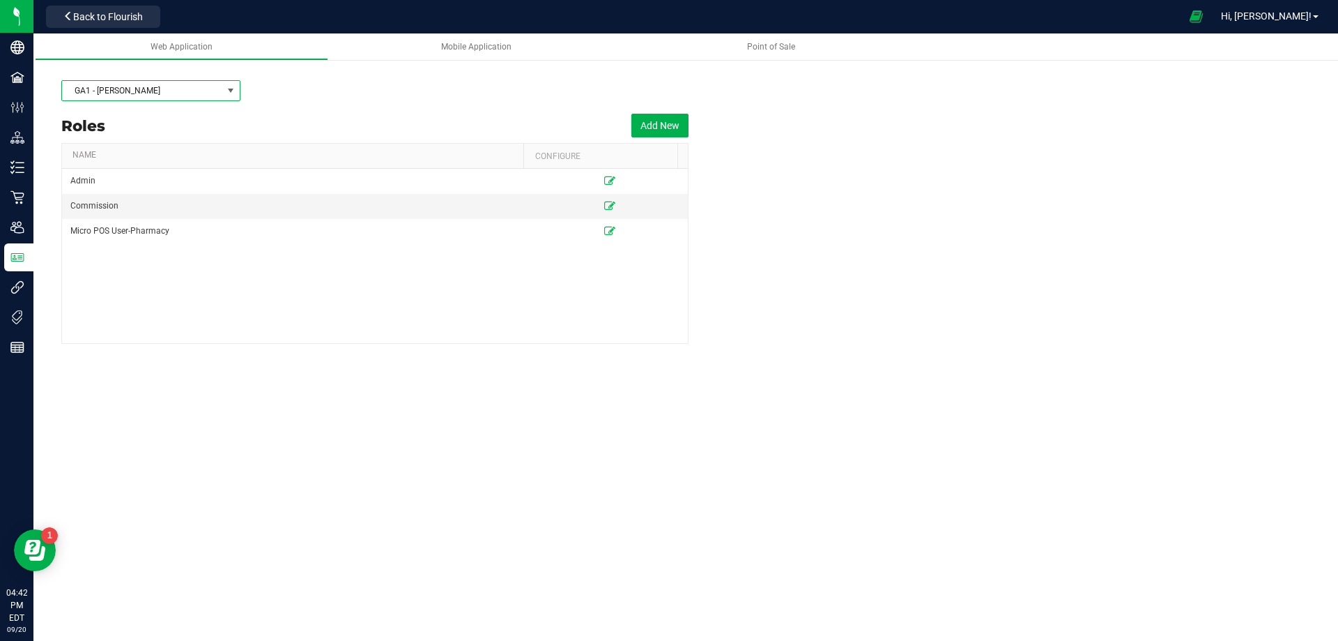
click at [231, 94] on span at bounding box center [230, 90] width 11 height 11
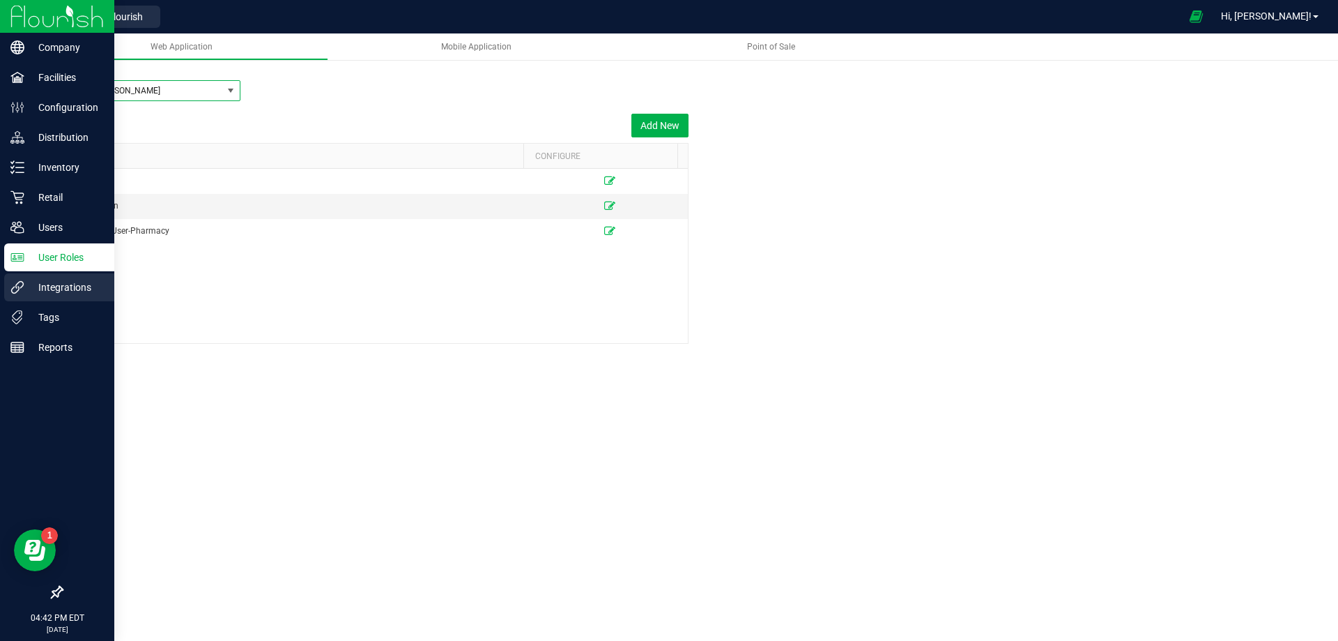
click at [24, 278] on div "Integrations" at bounding box center [59, 287] width 110 height 28
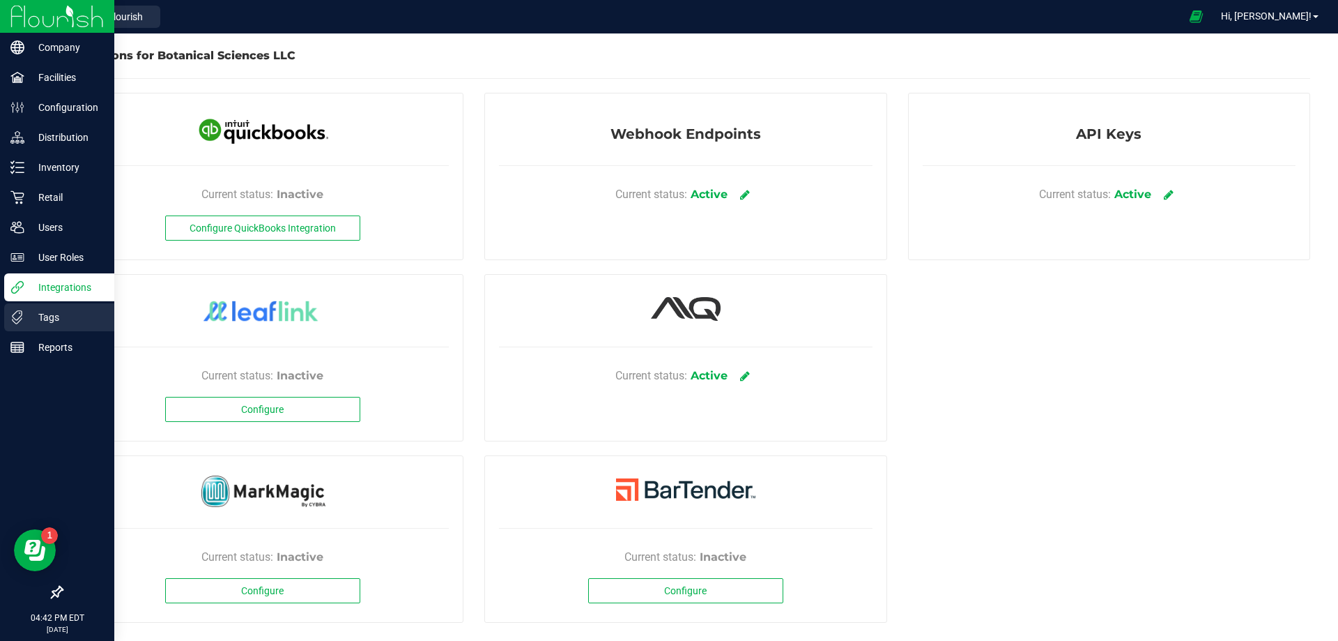
click at [37, 319] on p "Tags" at bounding box center [66, 317] width 84 height 17
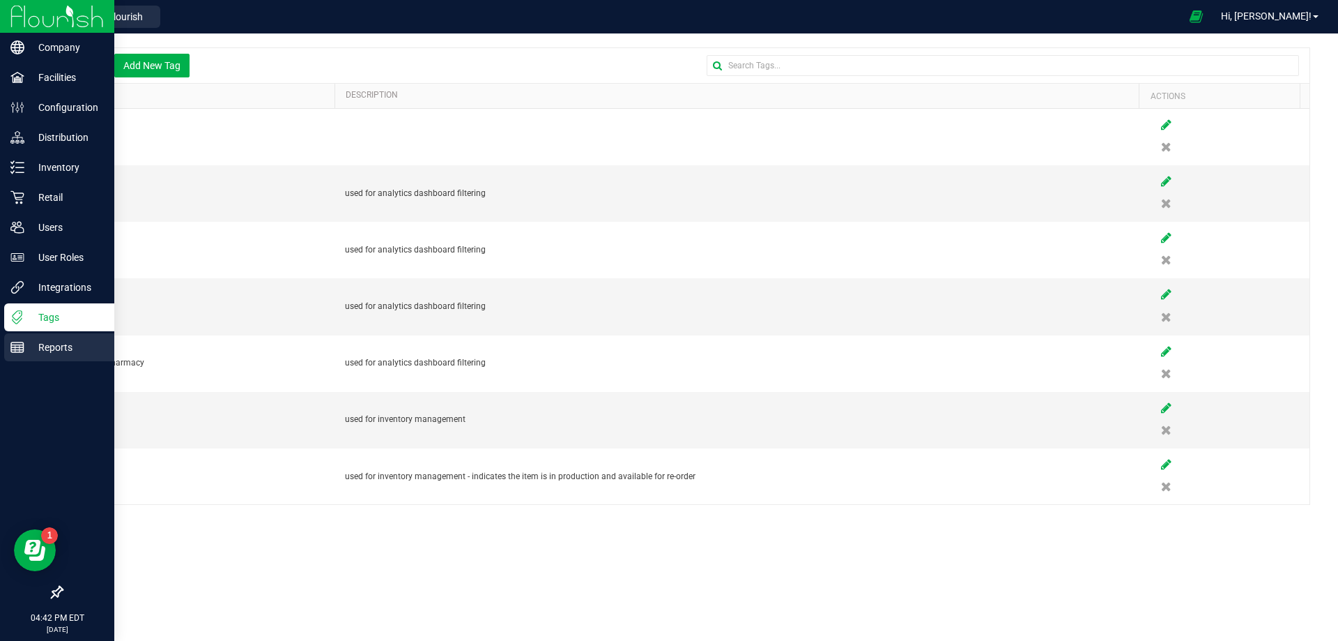
click at [51, 355] on p "Reports" at bounding box center [66, 347] width 84 height 17
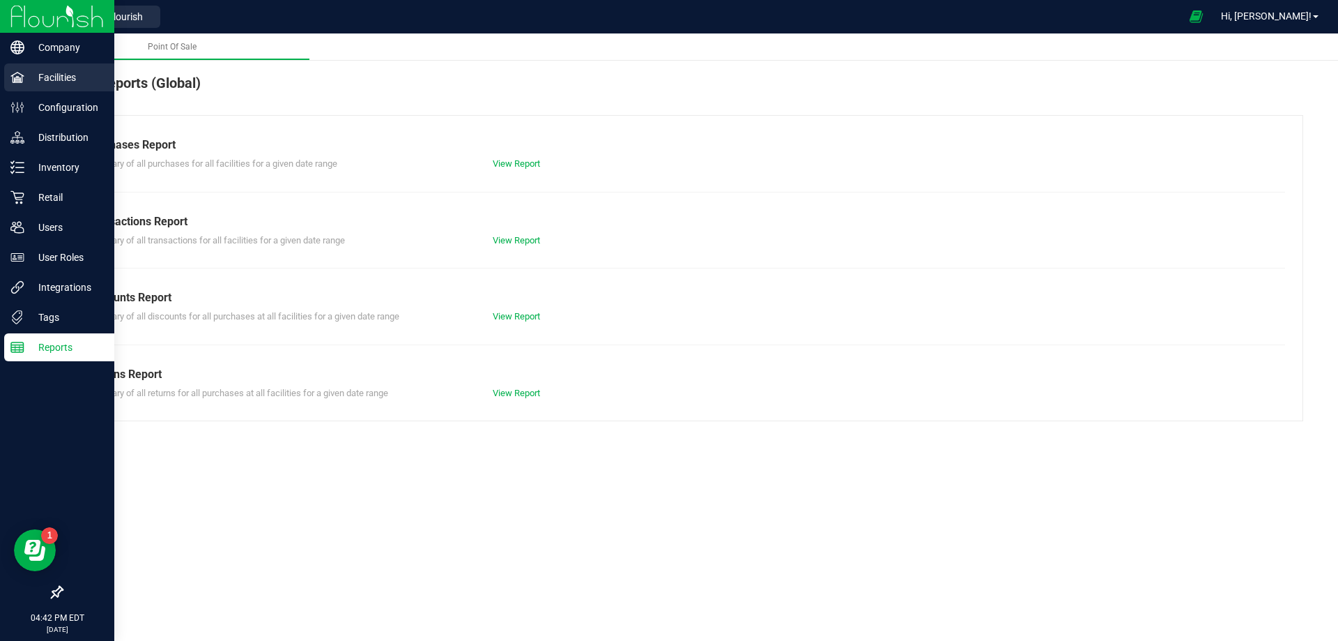
click at [65, 84] on p "Facilities" at bounding box center [66, 77] width 84 height 17
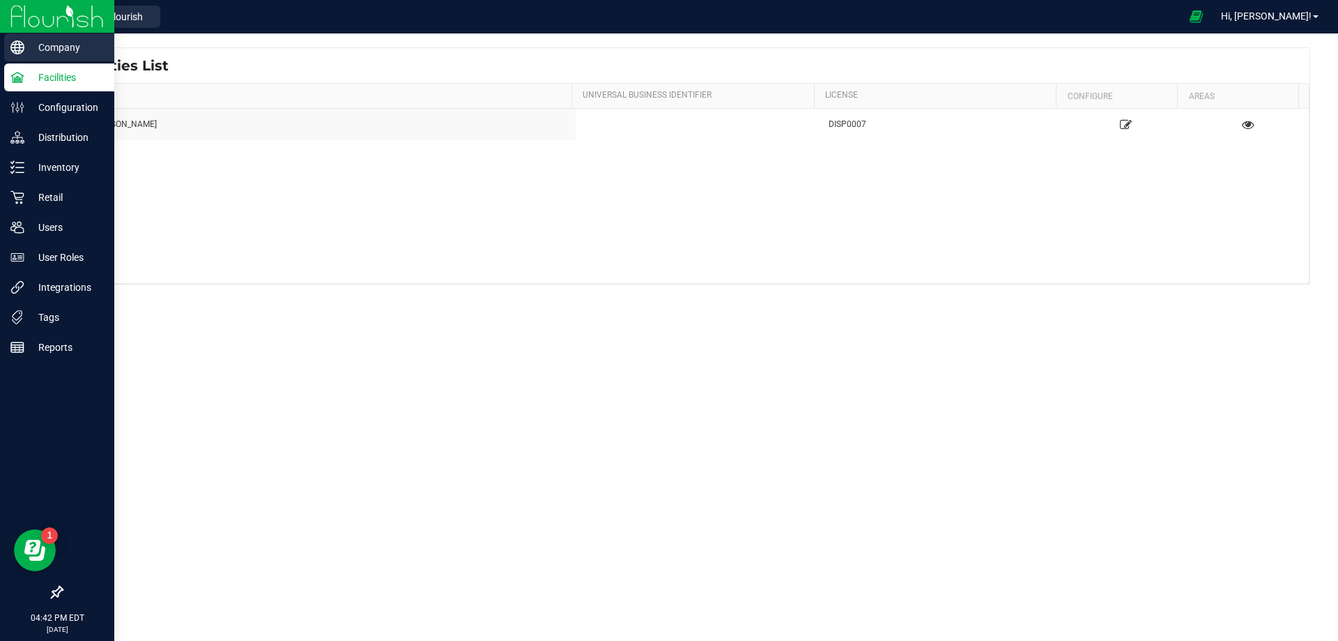
click at [65, 43] on p "Company" at bounding box center [66, 47] width 84 height 17
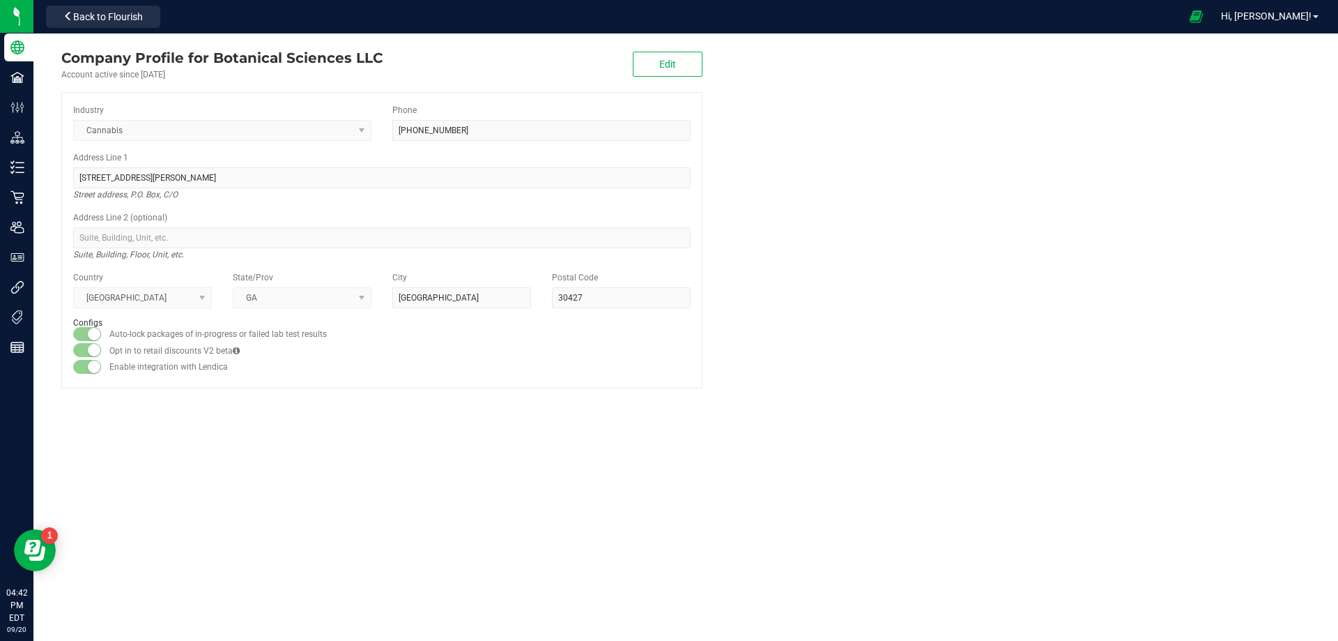
click at [921, 340] on company "Company Profile for Botanical Sciences LLC Account active since [DATE] Edit Ind…" at bounding box center [685, 217] width 1305 height 369
click at [956, 192] on company "Company Profile for Botanical Sciences LLC Account active since [DATE] Edit Ind…" at bounding box center [685, 217] width 1305 height 369
click at [1019, 180] on company "Company Profile for Botanical Sciences LLC Account active since [DATE] Edit Ind…" at bounding box center [685, 217] width 1305 height 369
